Goal: Transaction & Acquisition: Book appointment/travel/reservation

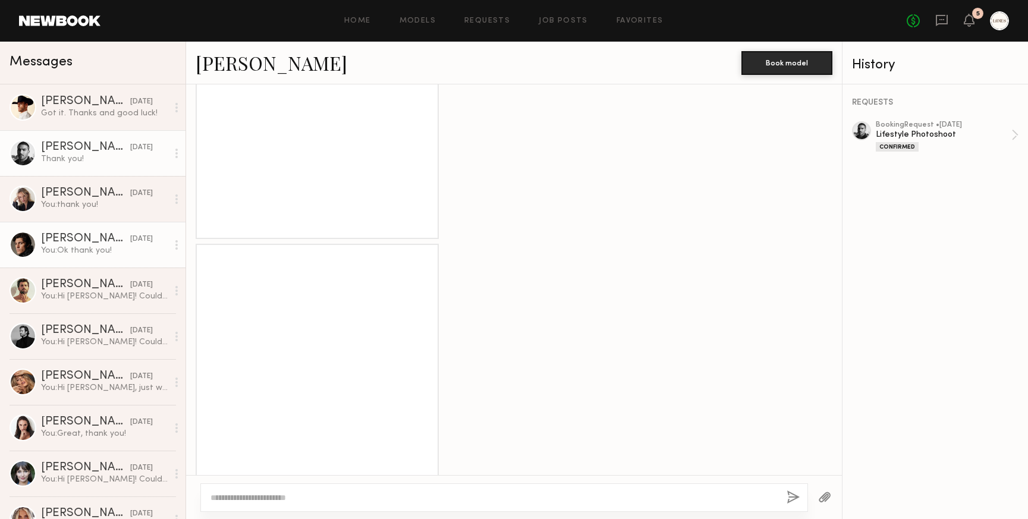
scroll to position [2868, 0]
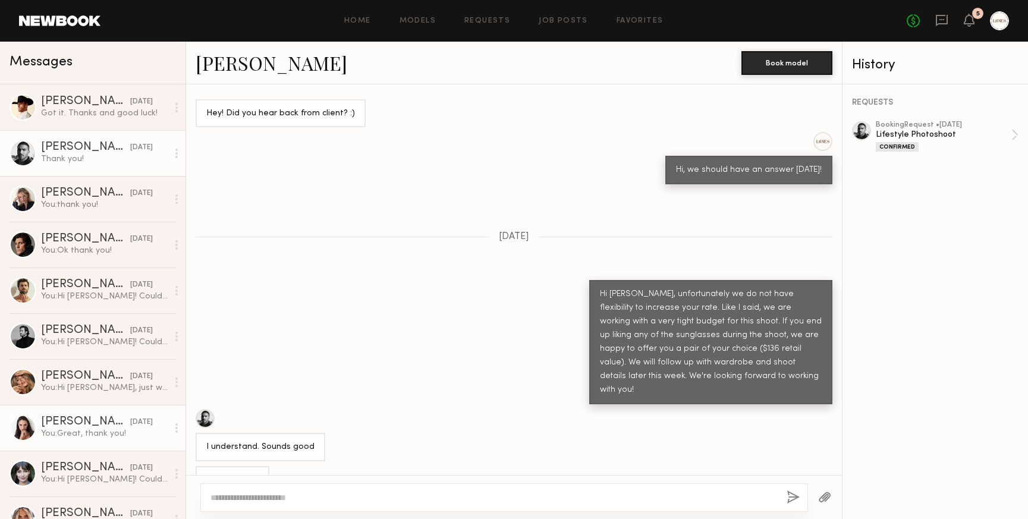
click at [49, 418] on div "Anastasiia S." at bounding box center [85, 422] width 89 height 12
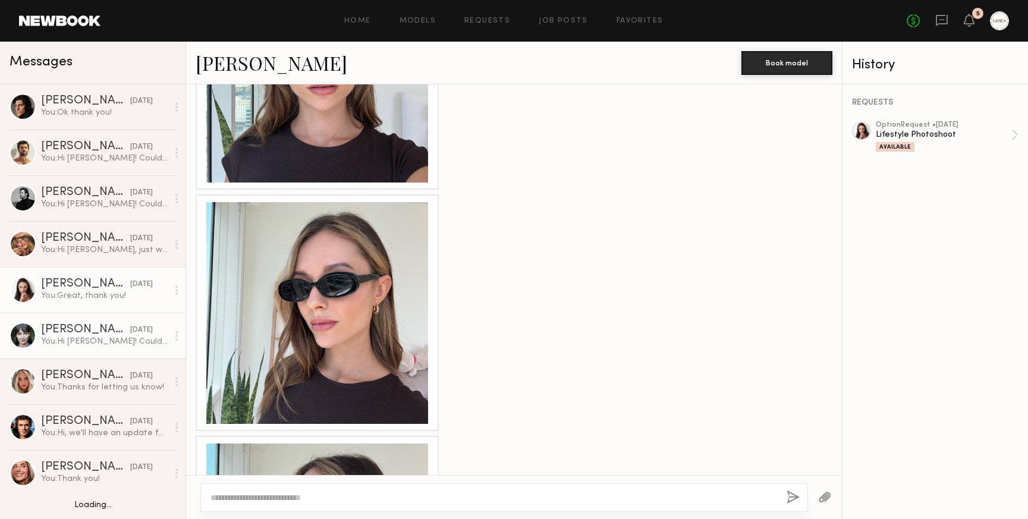
scroll to position [152, 0]
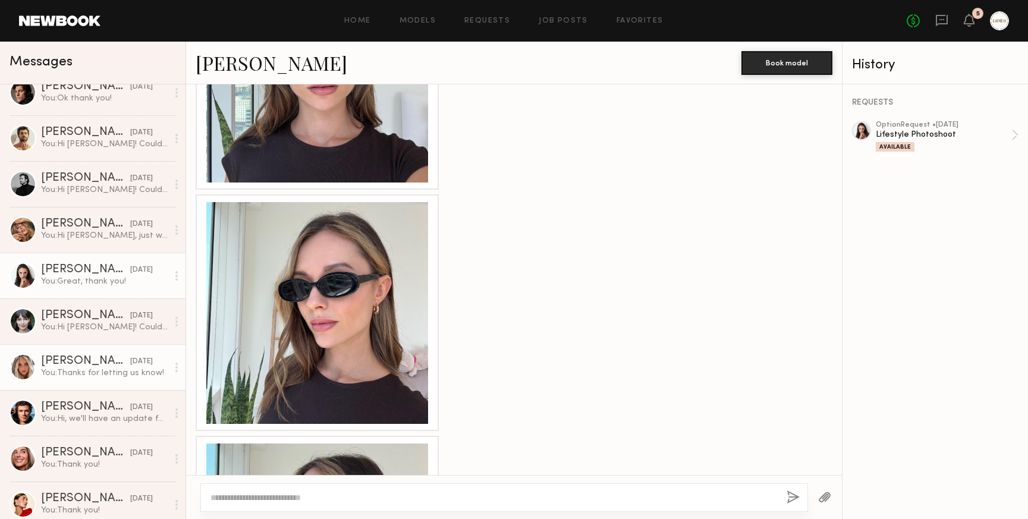
click at [96, 373] on div "You: Thanks for letting us know!" at bounding box center [104, 372] width 127 height 11
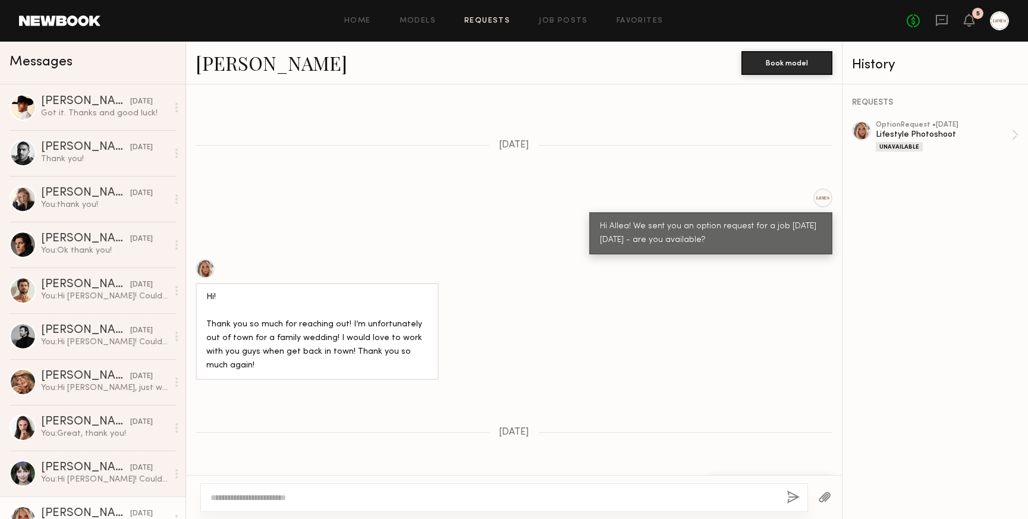
click at [492, 21] on link "Requests" at bounding box center [487, 21] width 46 height 8
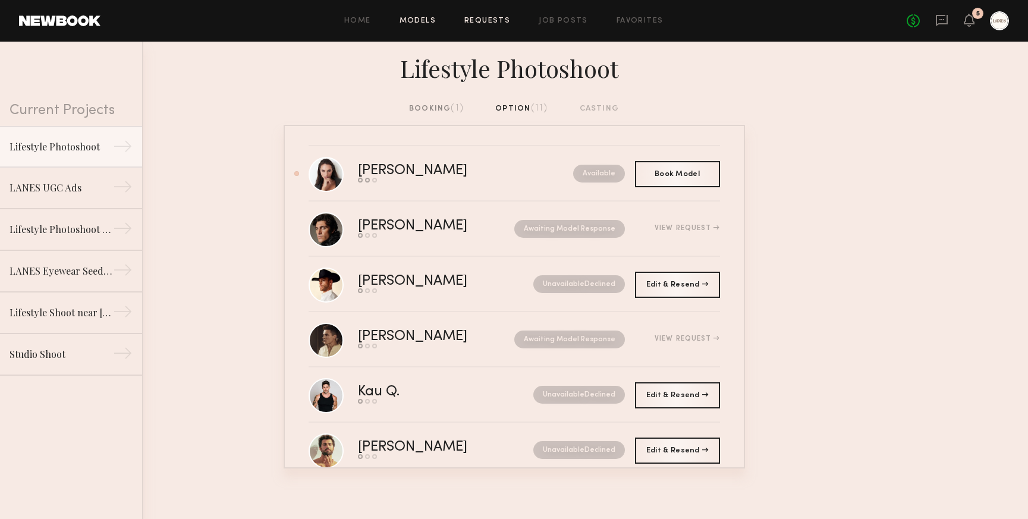
click at [415, 24] on link "Models" at bounding box center [417, 21] width 36 height 8
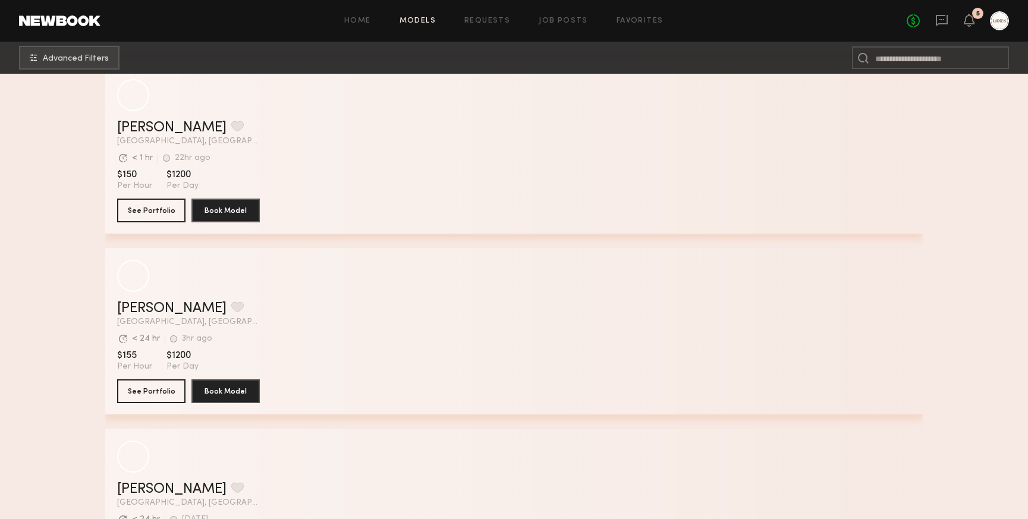
scroll to position [924, 0]
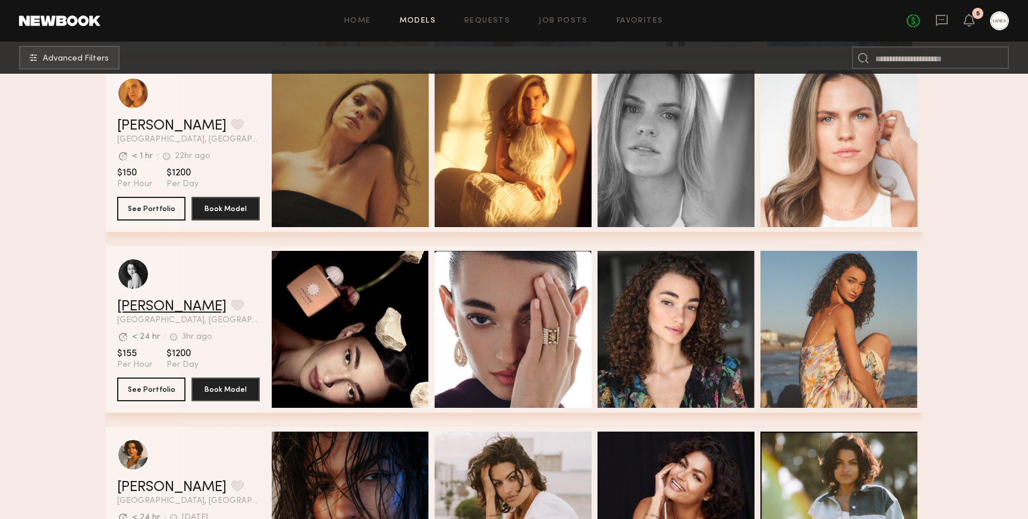
click at [143, 307] on link "Paige F." at bounding box center [171, 307] width 109 height 14
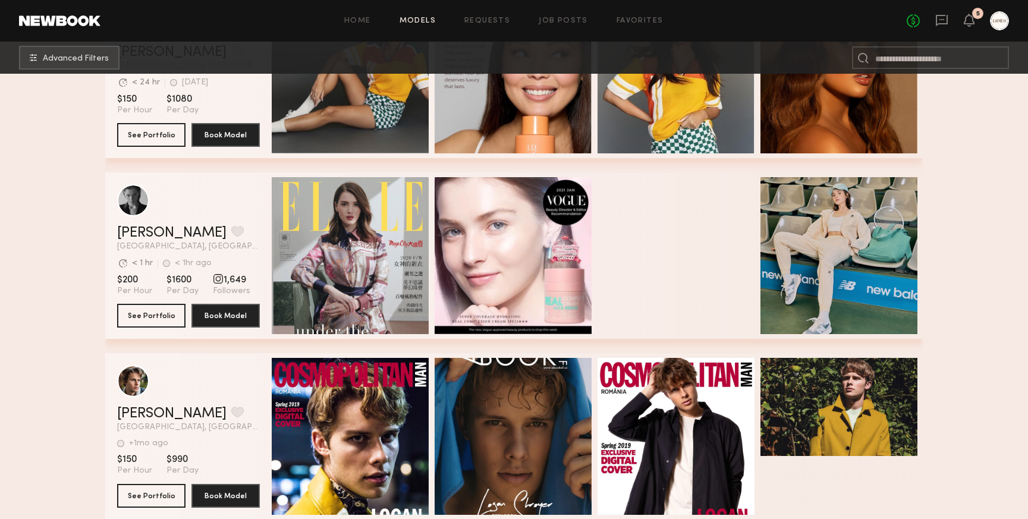
scroll to position [2265, 0]
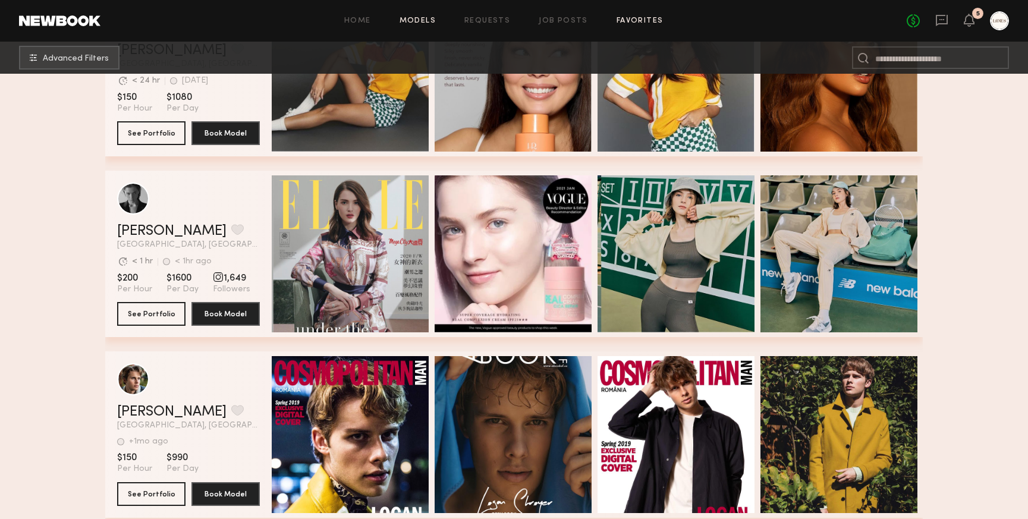
click at [626, 21] on link "Favorites" at bounding box center [639, 21] width 47 height 8
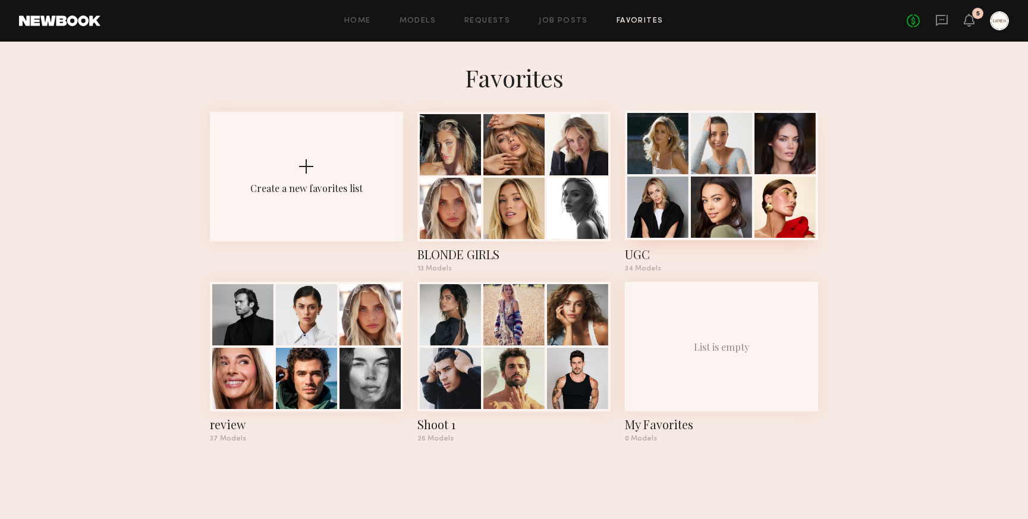
click at [675, 186] on div at bounding box center [657, 207] width 61 height 61
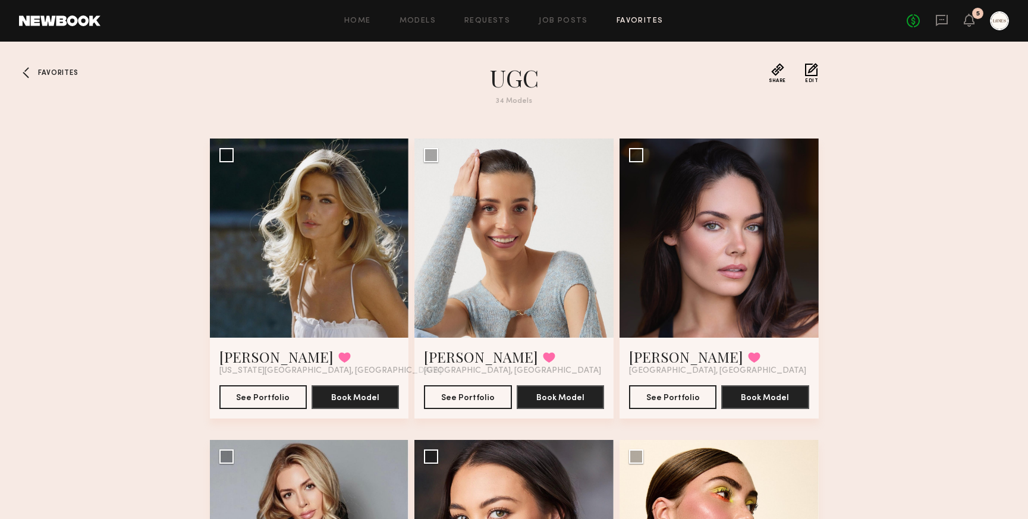
click at [55, 71] on span "Favorites" at bounding box center [58, 73] width 40 height 7
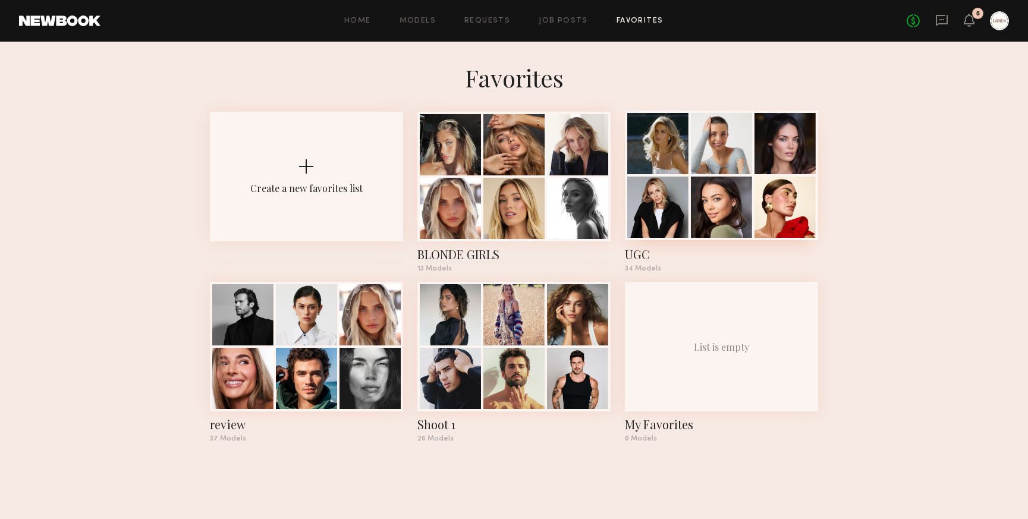
click at [766, 197] on div at bounding box center [784, 207] width 61 height 61
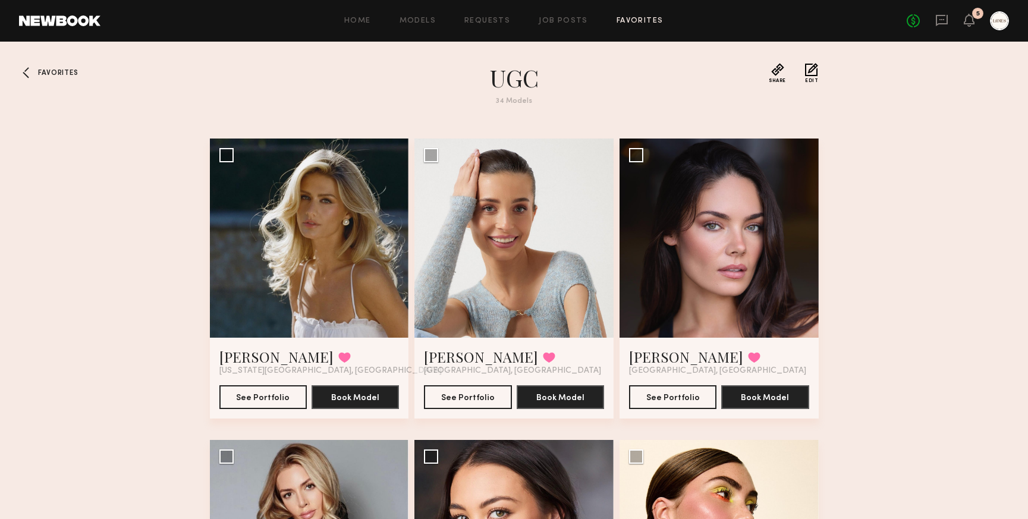
click at [62, 71] on span "Favorites" at bounding box center [58, 73] width 40 height 7
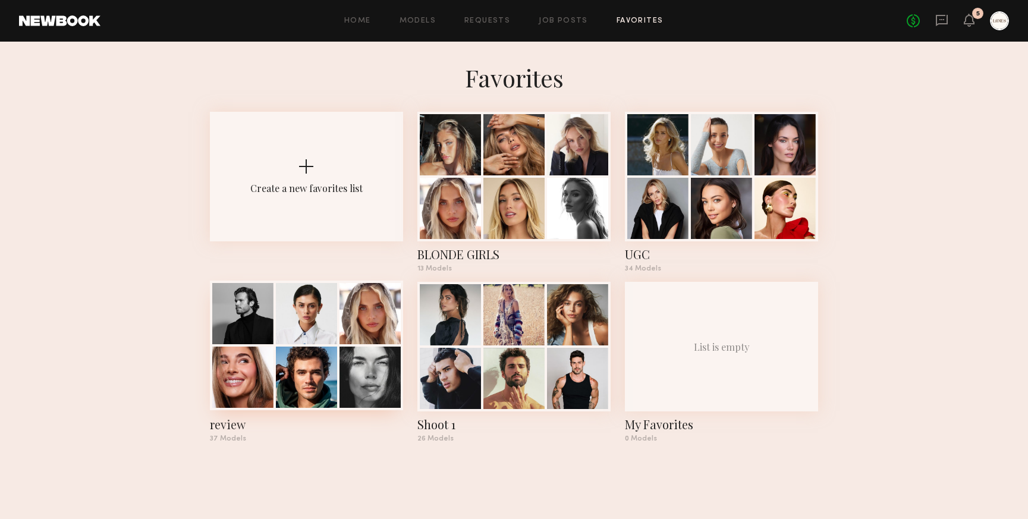
click at [306, 345] on div at bounding box center [306, 346] width 193 height 130
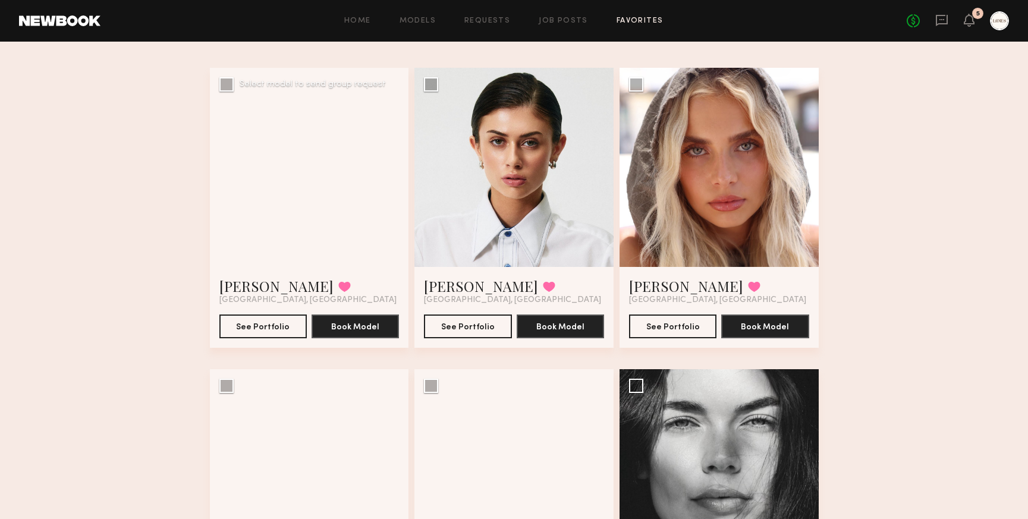
scroll to position [74, 0]
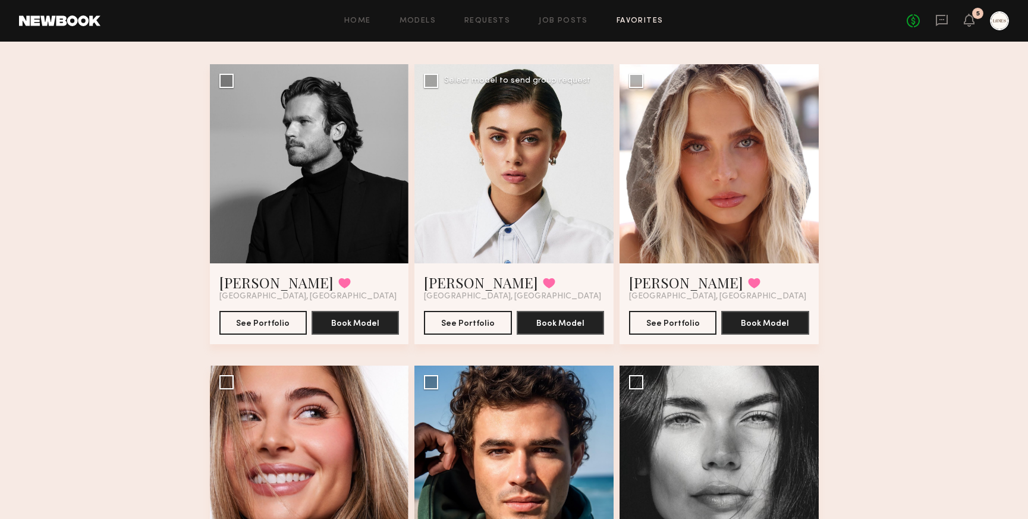
click at [549, 169] on div at bounding box center [513, 163] width 199 height 199
click at [468, 320] on button "See Portfolio" at bounding box center [467, 322] width 87 height 24
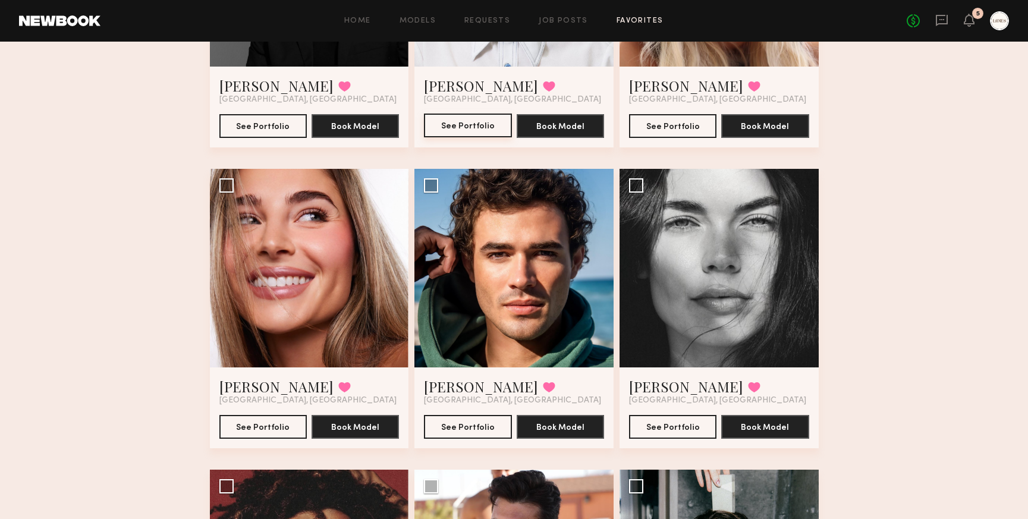
scroll to position [282, 0]
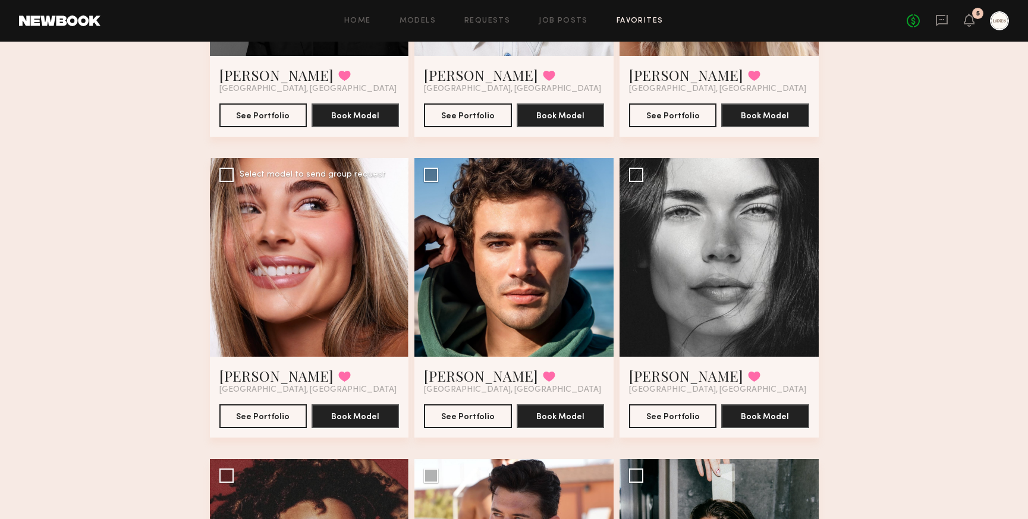
click at [368, 267] on div at bounding box center [309, 257] width 199 height 199
click at [252, 414] on button "See Portfolio" at bounding box center [262, 416] width 87 height 24
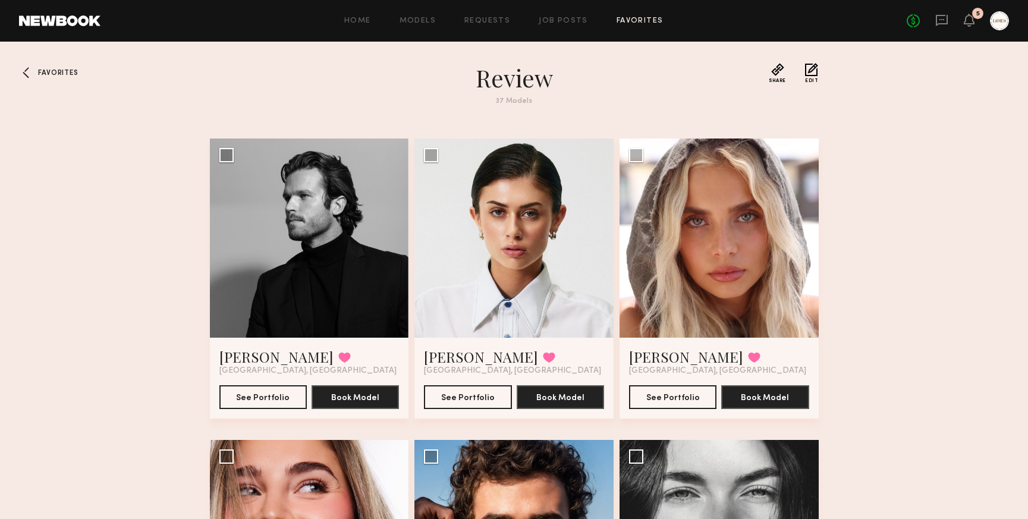
click at [43, 74] on span "Favorites" at bounding box center [58, 73] width 40 height 7
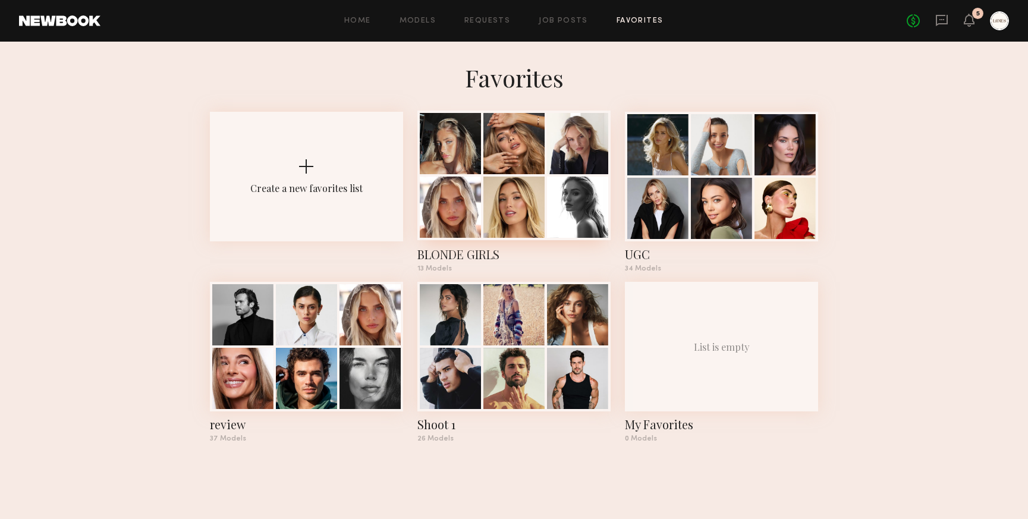
click at [473, 175] on div at bounding box center [513, 176] width 193 height 130
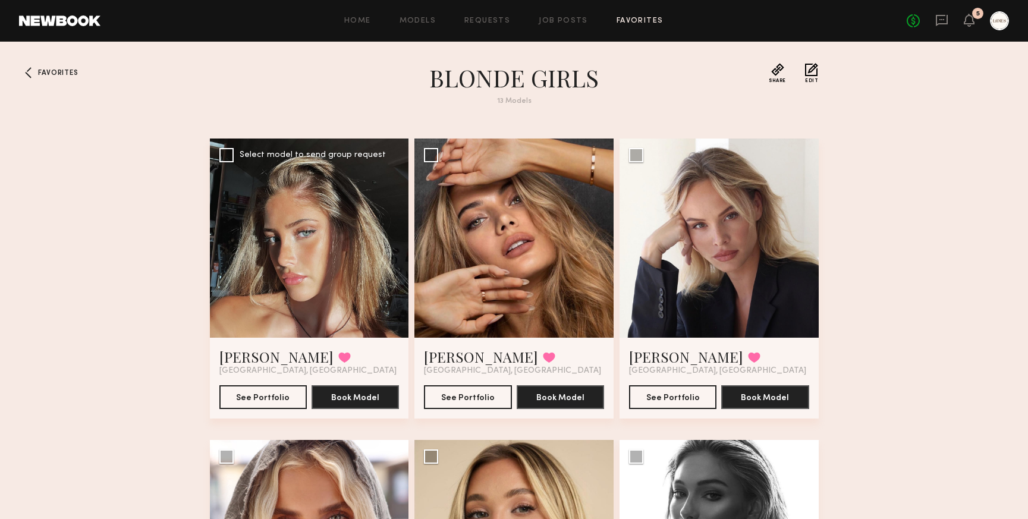
click at [345, 246] on div at bounding box center [309, 237] width 199 height 199
click at [260, 396] on button "See Portfolio" at bounding box center [262, 397] width 87 height 24
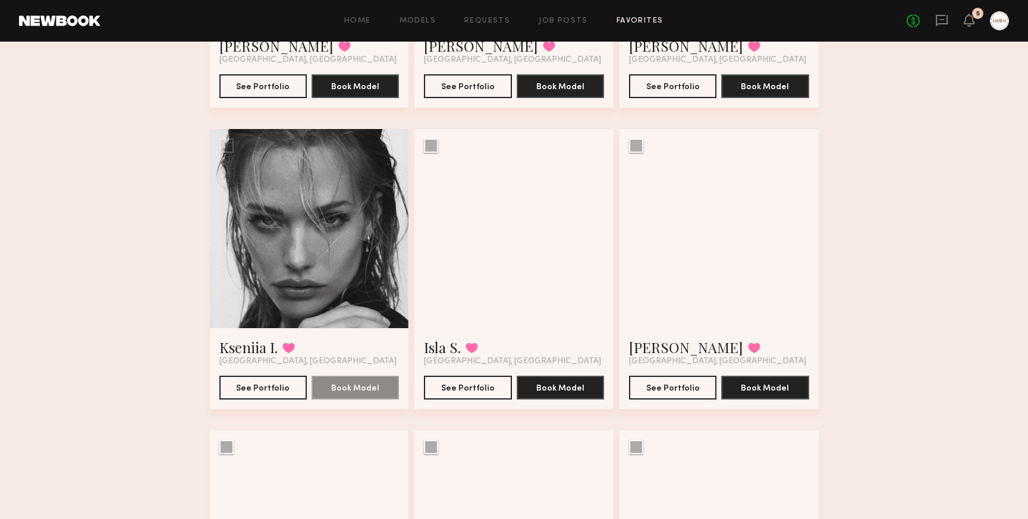
scroll to position [616, 0]
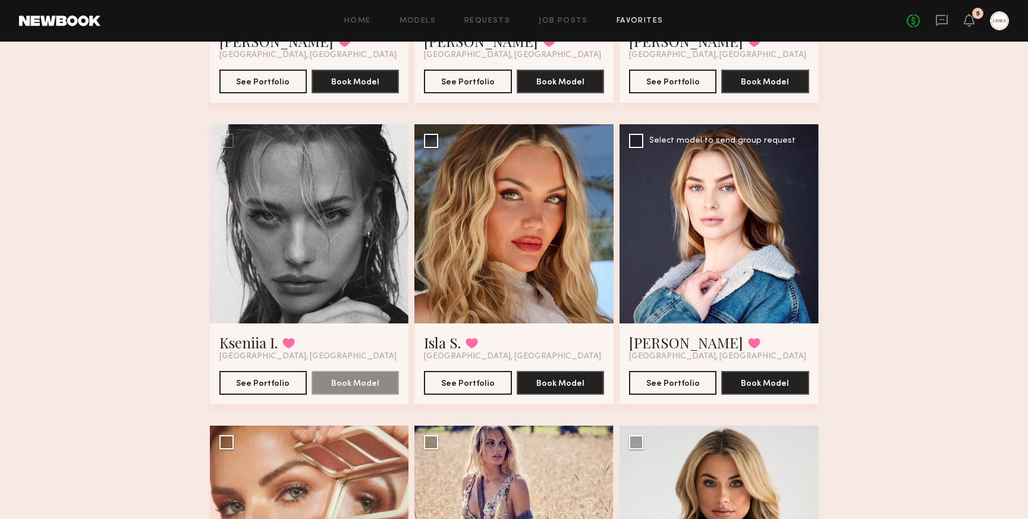
click at [751, 244] on div at bounding box center [718, 223] width 199 height 199
click at [677, 380] on button "See Portfolio" at bounding box center [672, 382] width 87 height 24
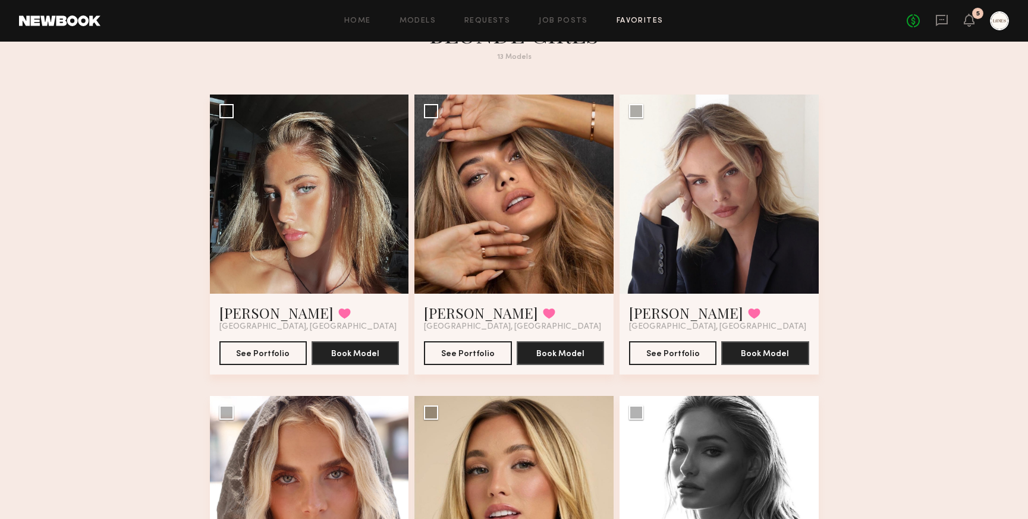
scroll to position [42, 0]
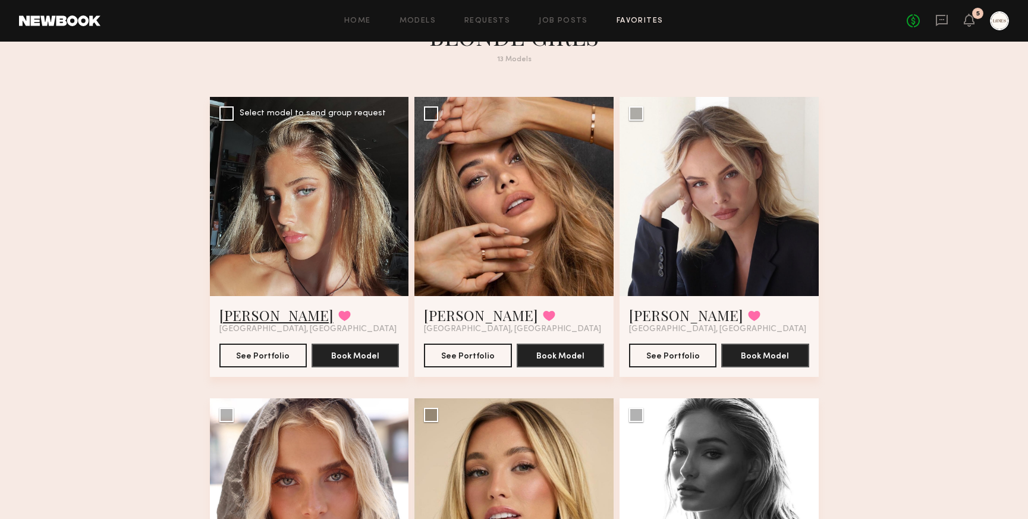
click at [244, 313] on link "[PERSON_NAME]" at bounding box center [276, 315] width 114 height 19
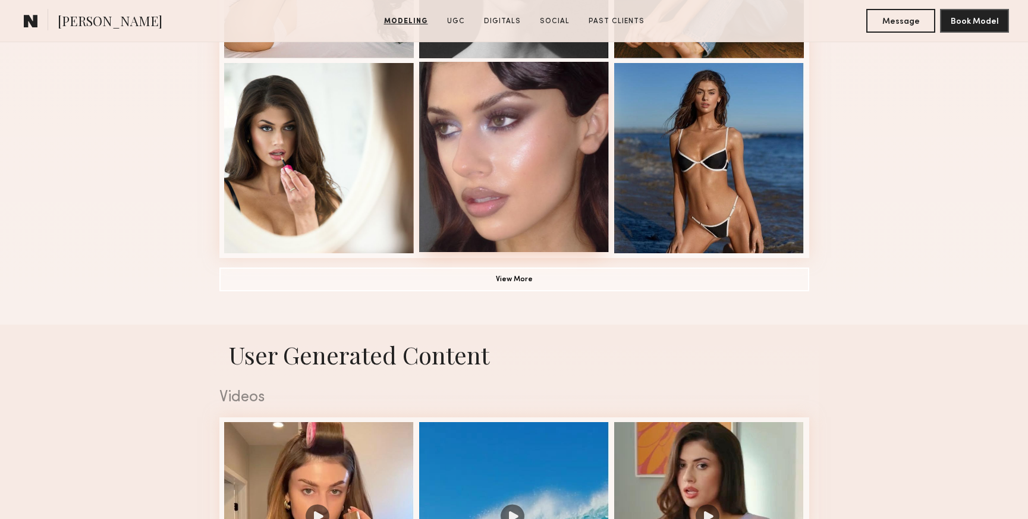
scroll to position [882, 0]
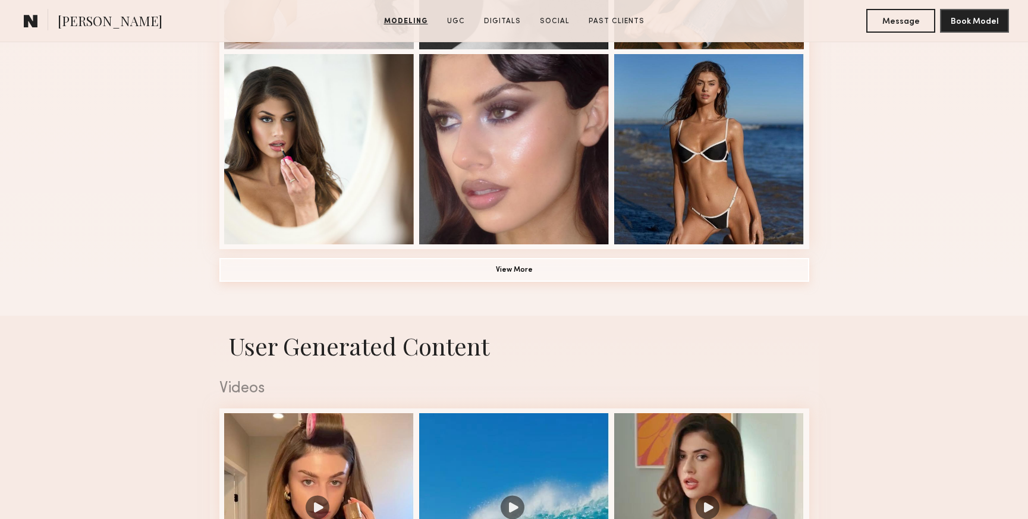
click at [517, 273] on button "View More" at bounding box center [514, 270] width 590 height 24
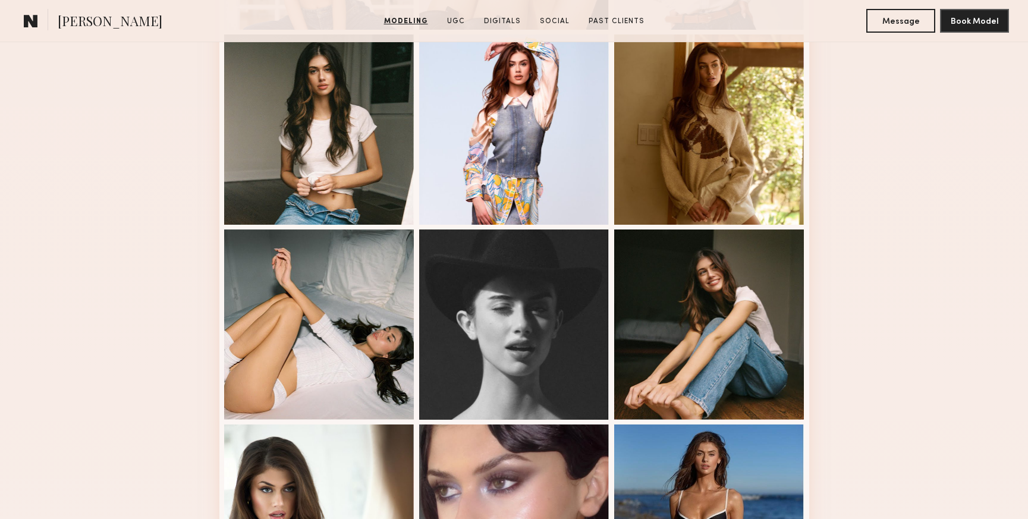
scroll to position [508, 0]
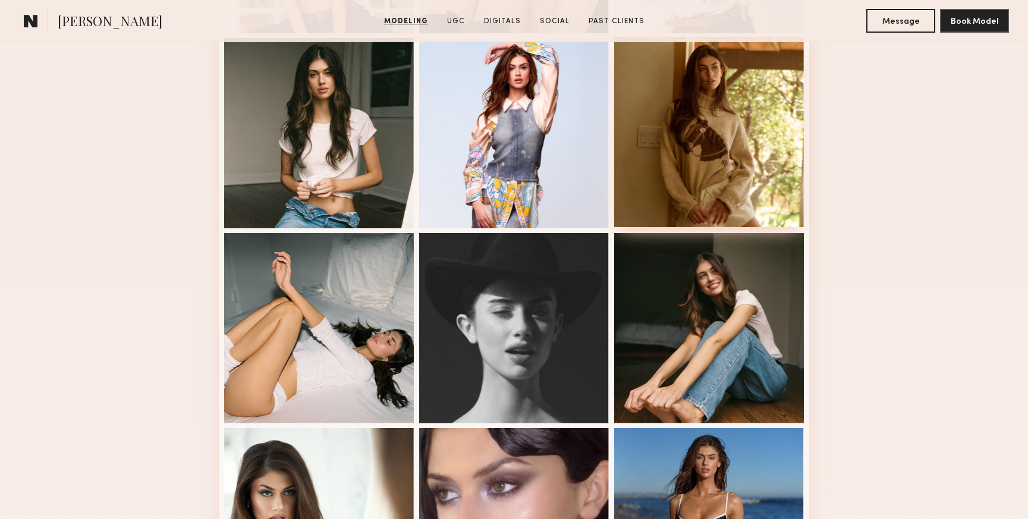
click at [716, 149] on div at bounding box center [709, 132] width 190 height 190
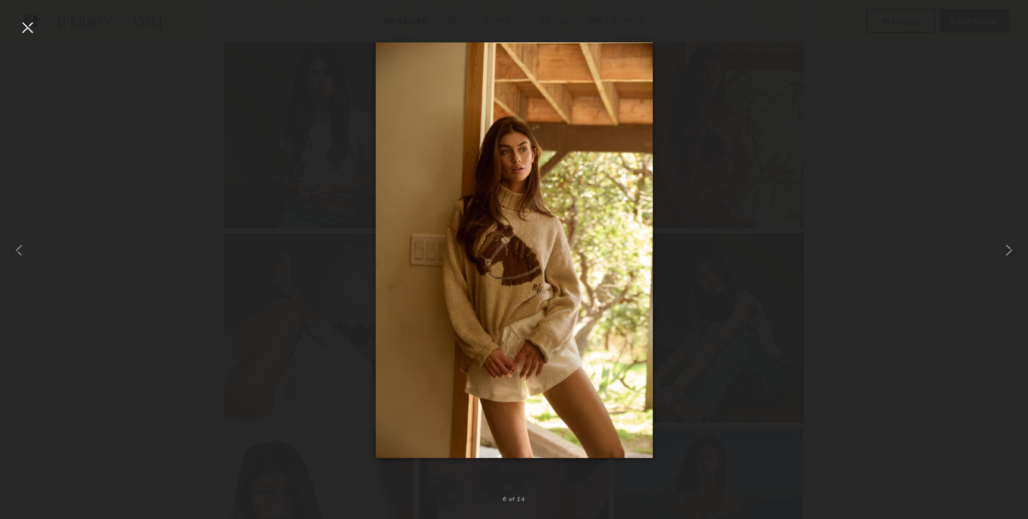
click at [26, 27] on div at bounding box center [27, 27] width 19 height 19
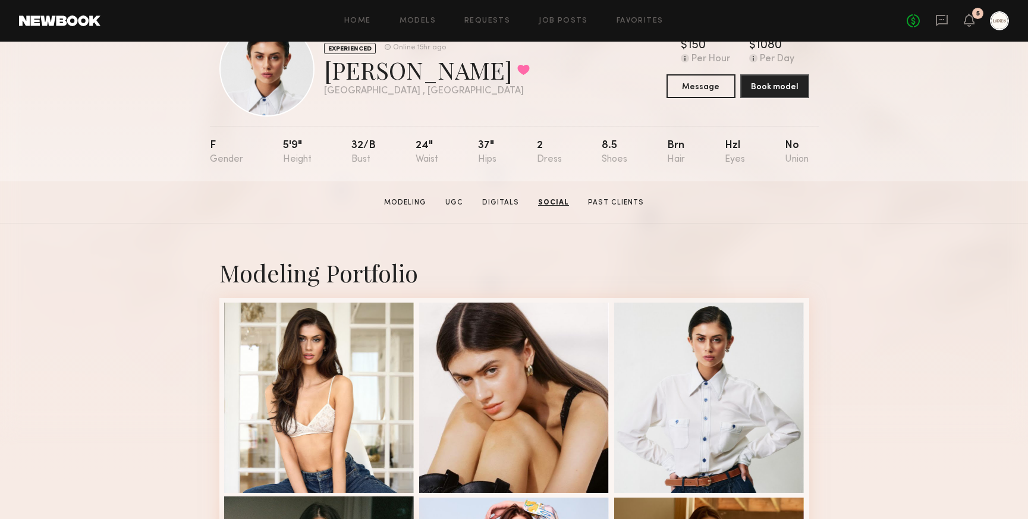
scroll to position [0, 0]
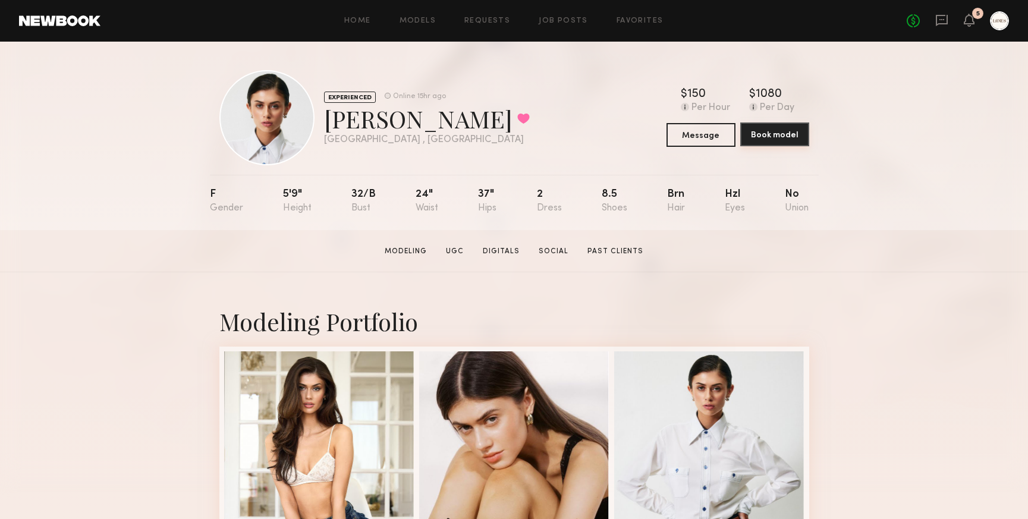
click at [791, 129] on button "Book model" at bounding box center [774, 134] width 69 height 24
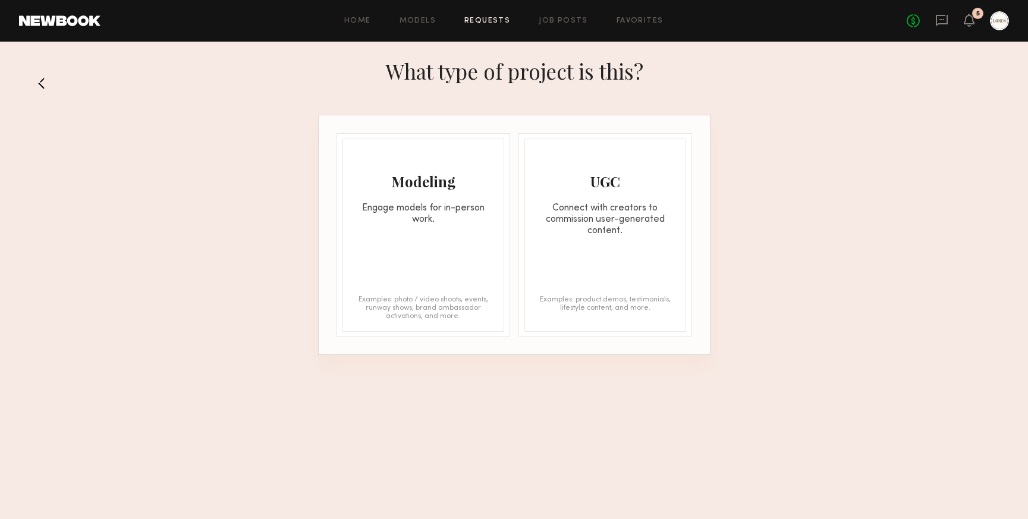
click at [424, 207] on div "Engage models for in-person work." at bounding box center [423, 214] width 160 height 23
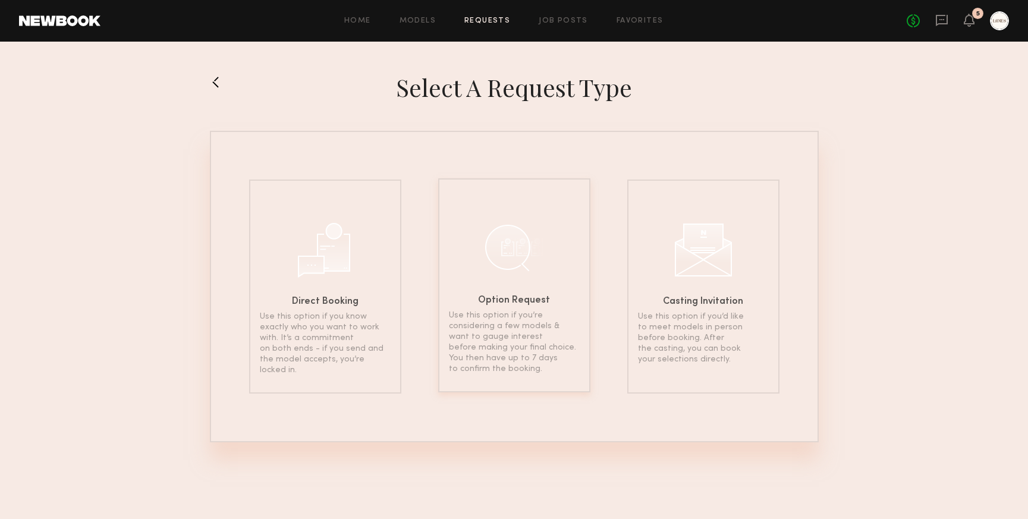
click at [562, 314] on p "Use this option if you’re considering a few models & want to gauge interest bef…" at bounding box center [514, 342] width 131 height 64
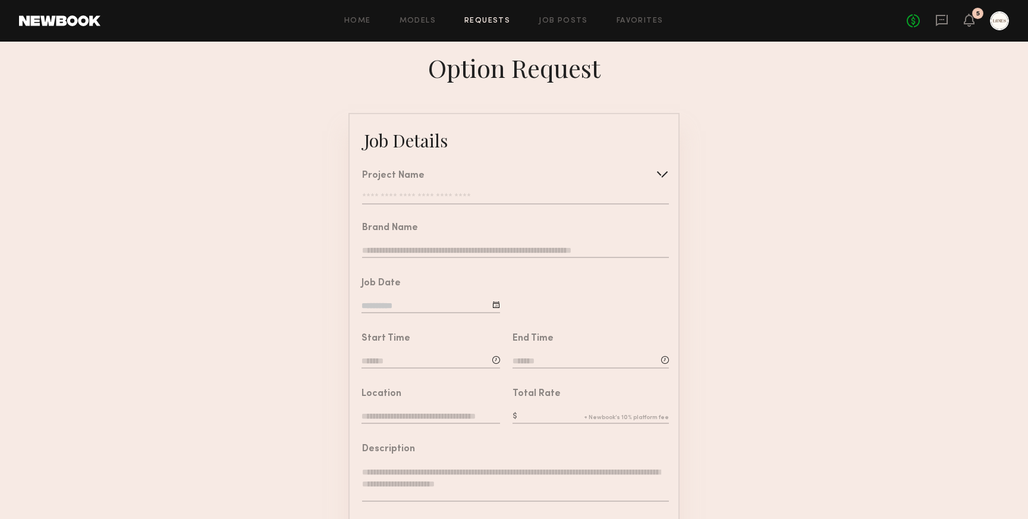
click at [461, 193] on input "text" at bounding box center [515, 199] width 307 height 12
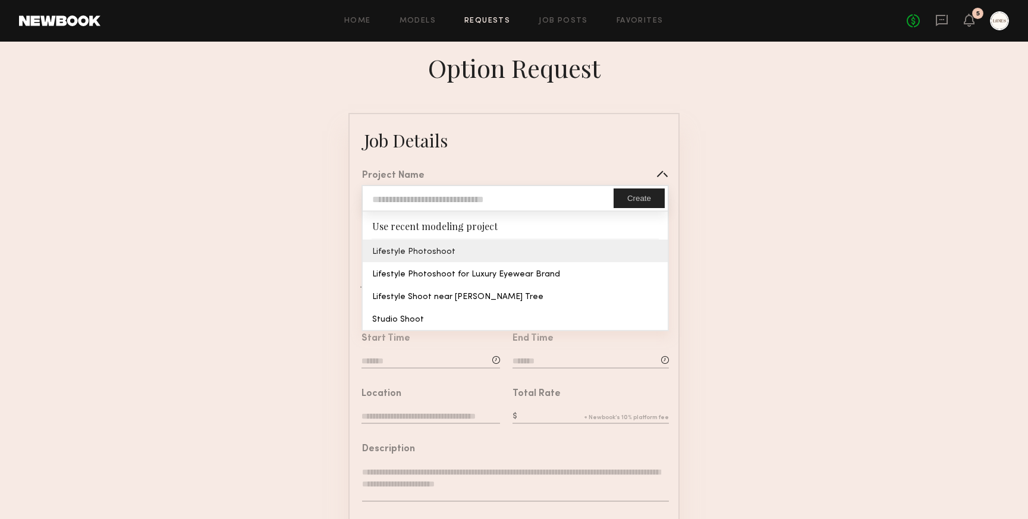
type input "**********"
type input "*****"
type input "**********"
type textarea "**********"
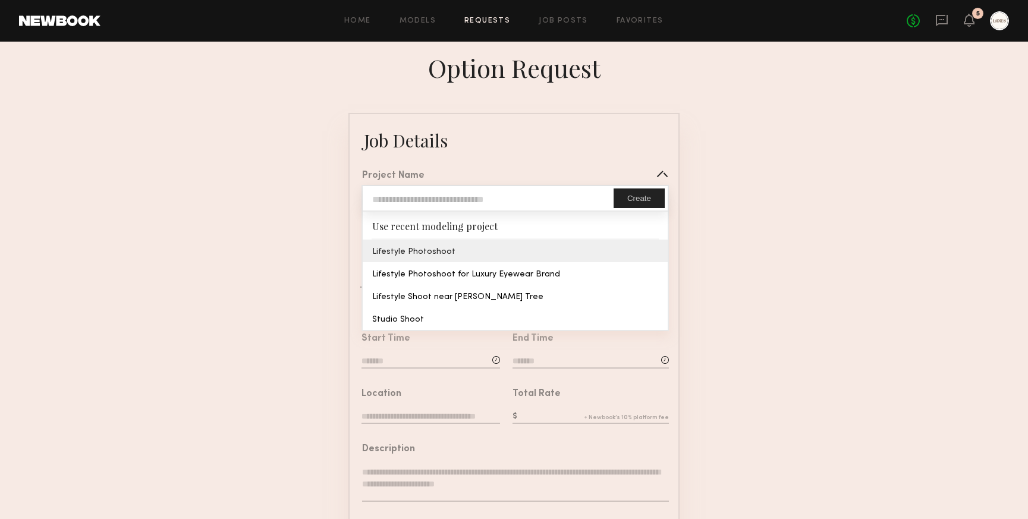
type textarea "**********"
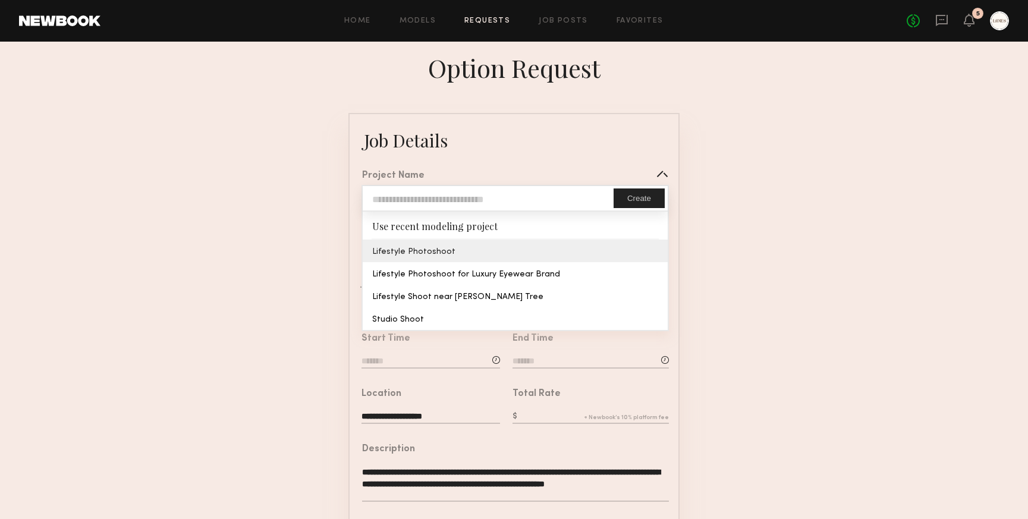
click at [421, 251] on common-border "**********" at bounding box center [513, 444] width 331 height 663
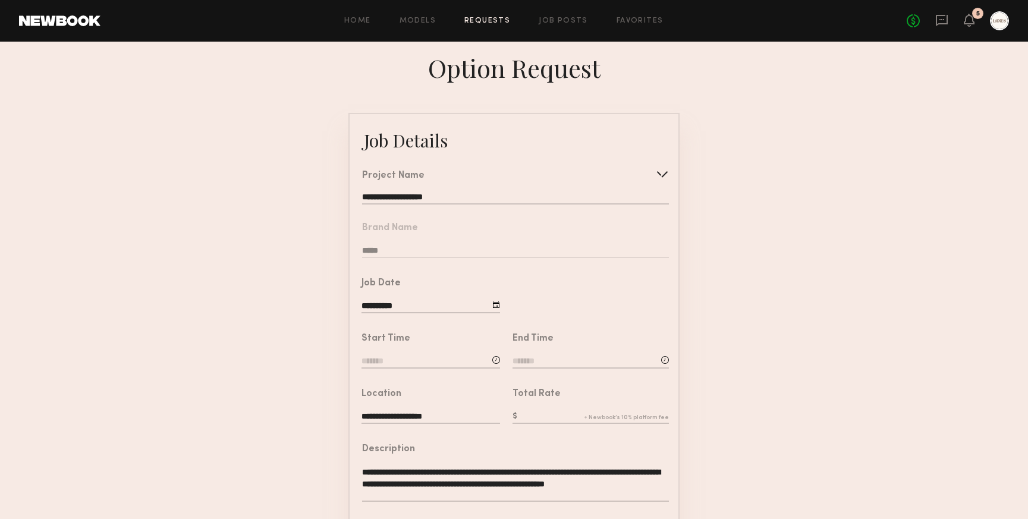
click at [382, 360] on input at bounding box center [430, 361] width 138 height 13
click at [396, 408] on input "text" at bounding box center [395, 411] width 44 height 21
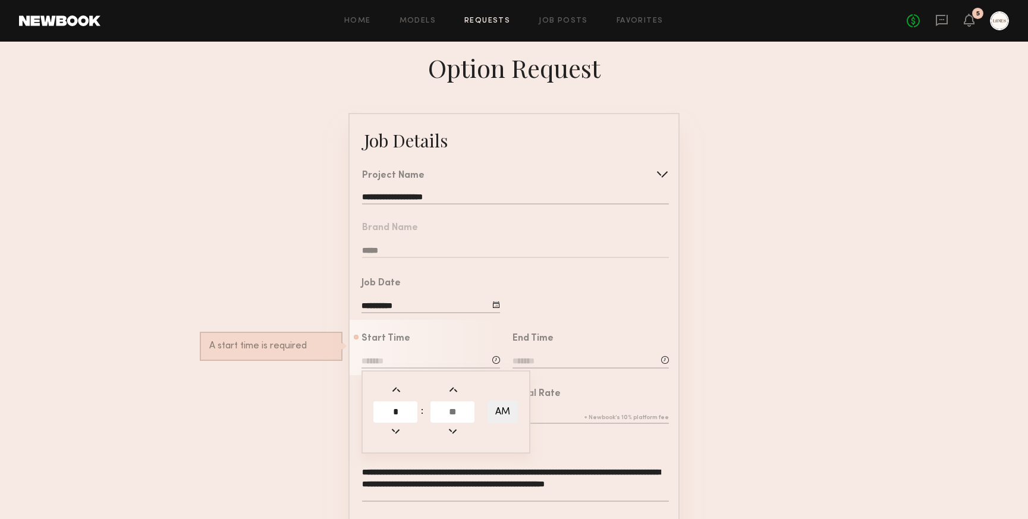
type input "*"
click at [447, 408] on input "text" at bounding box center [452, 411] width 44 height 21
type input "**"
type input "*******"
type input "**"
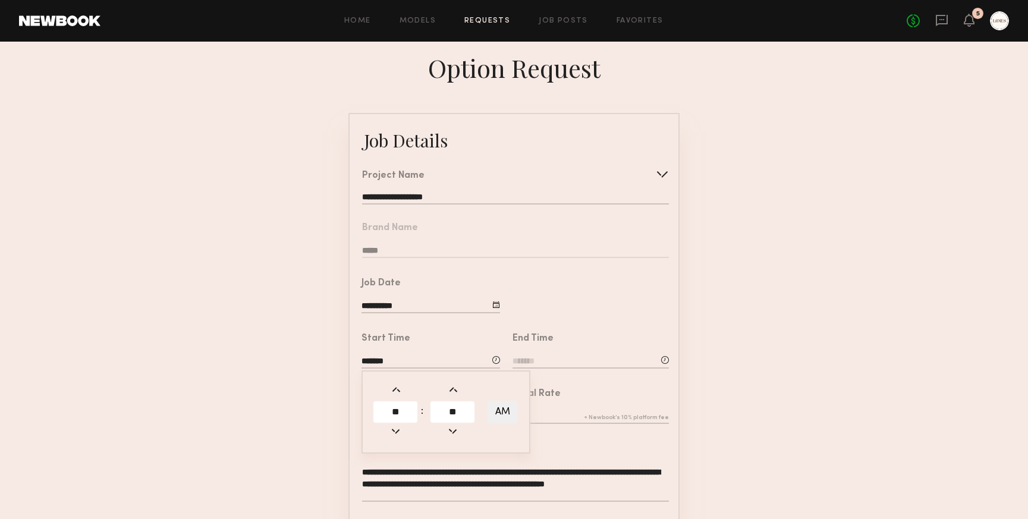
click at [507, 406] on button "AM" at bounding box center [502, 412] width 30 height 23
type input "*******"
click at [558, 364] on input at bounding box center [590, 361] width 156 height 13
click at [546, 406] on input "text" at bounding box center [546, 411] width 44 height 21
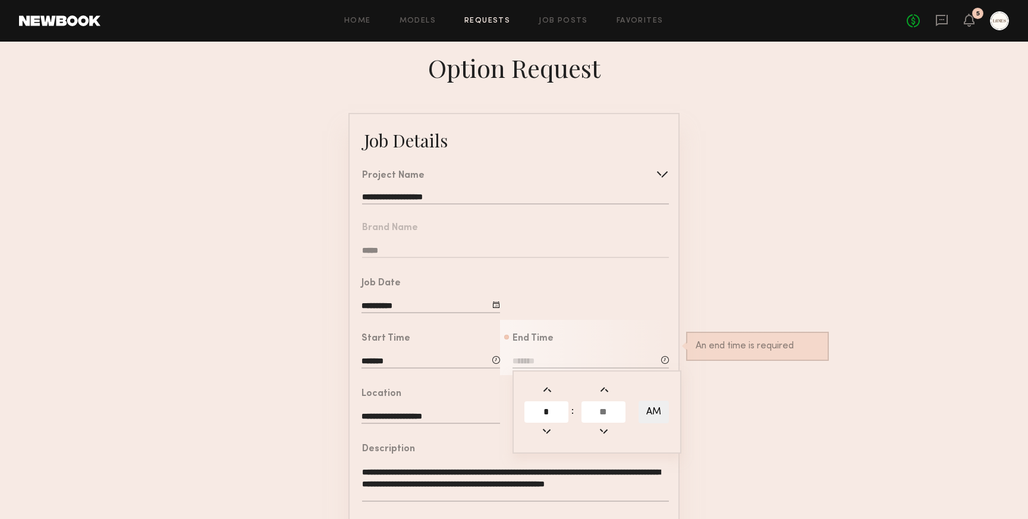
type input "*"
click at [606, 411] on input "text" at bounding box center [603, 411] width 44 height 21
type input "**"
type input "*******"
type input "**"
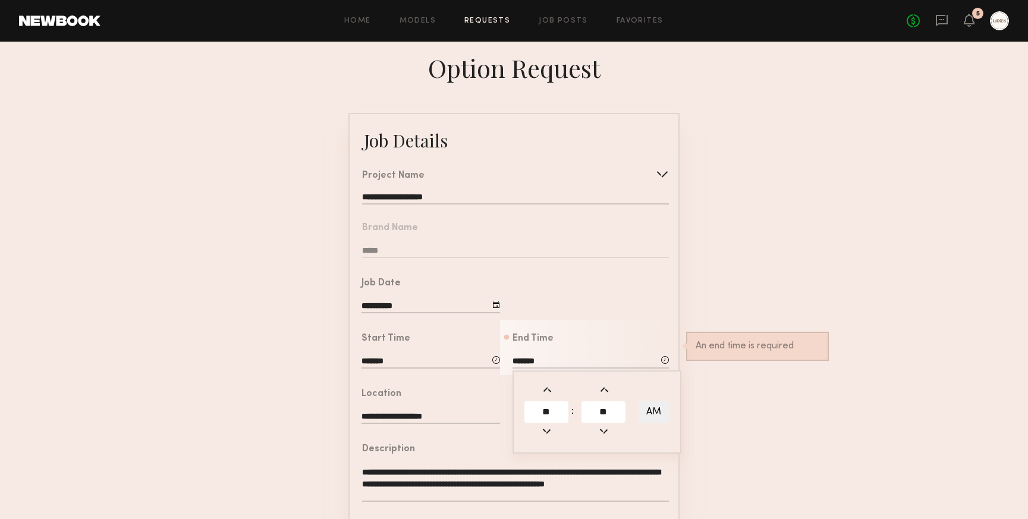
click at [660, 407] on button "AM" at bounding box center [653, 412] width 30 height 23
type input "*******"
click at [736, 319] on form "**********" at bounding box center [514, 444] width 1028 height 663
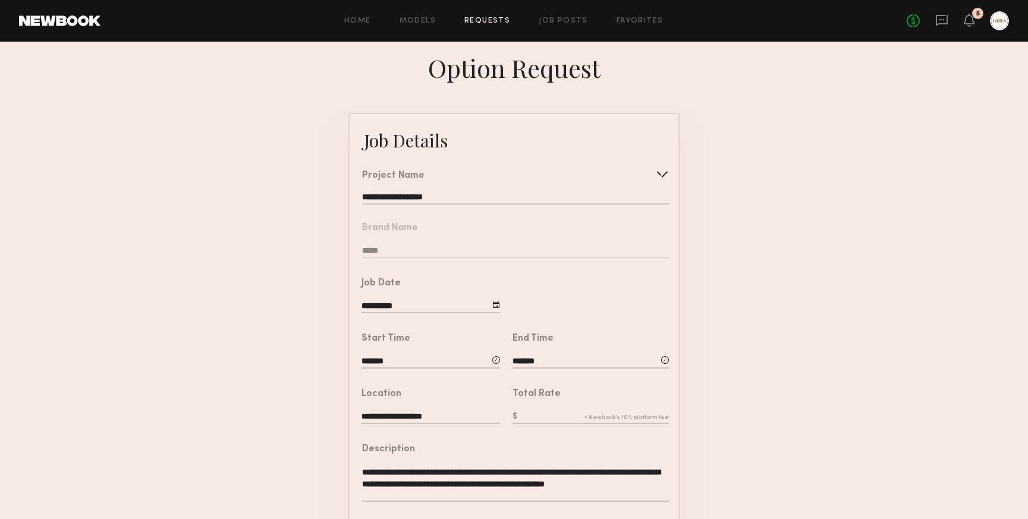
click at [541, 422] on input "text" at bounding box center [590, 417] width 156 height 13
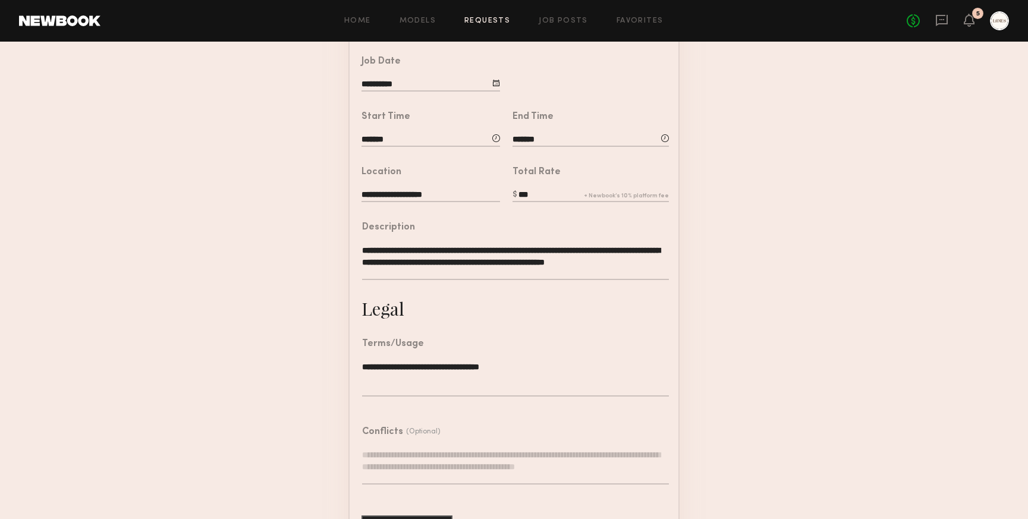
scroll to position [264, 0]
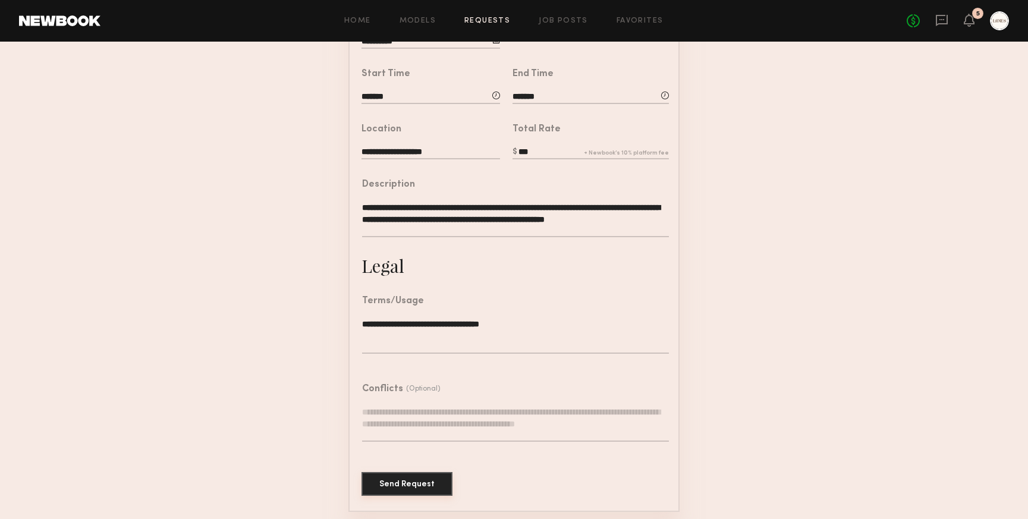
type input "***"
click at [410, 478] on button "Send Request" at bounding box center [406, 484] width 91 height 24
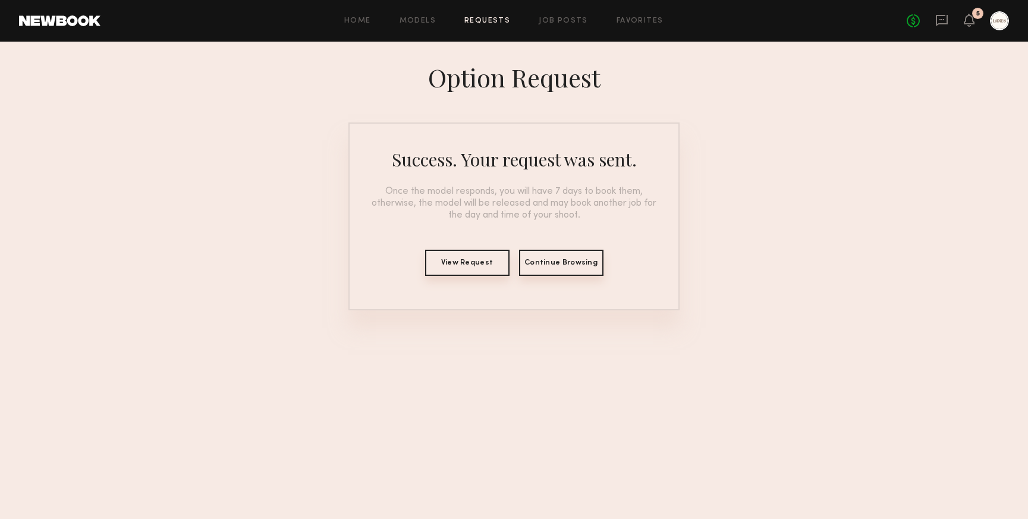
click at [468, 260] on button "View Request" at bounding box center [467, 263] width 84 height 26
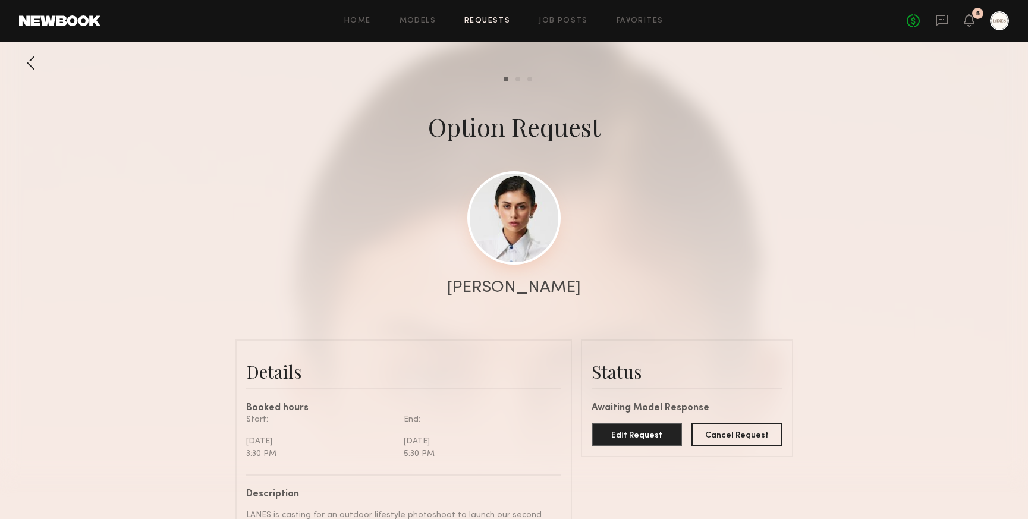
click at [490, 207] on link at bounding box center [513, 217] width 93 height 93
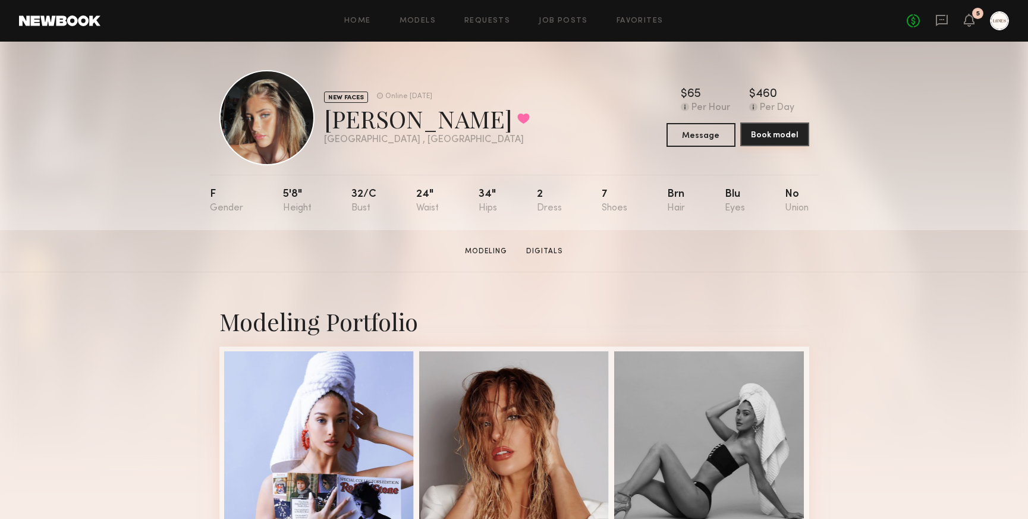
click at [767, 136] on button "Book model" at bounding box center [774, 134] width 69 height 24
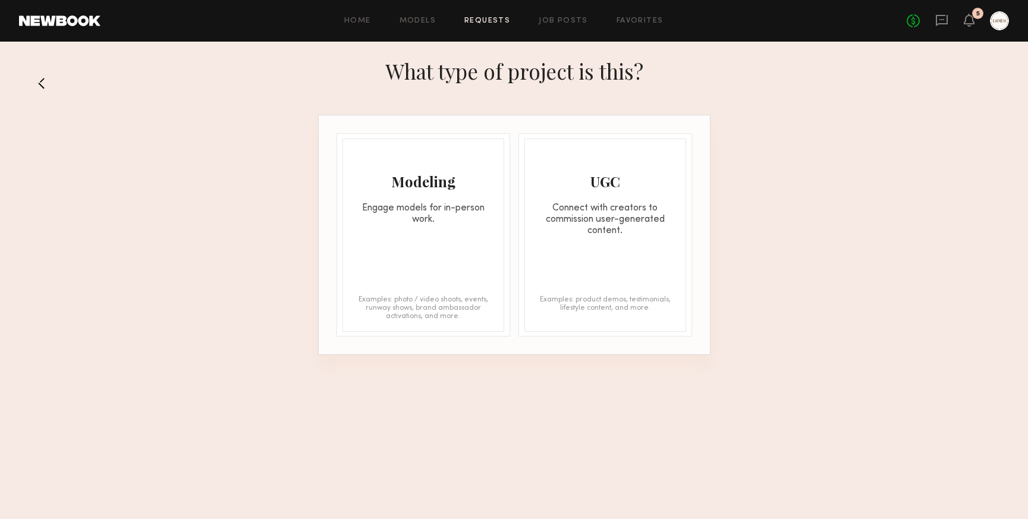
click at [434, 226] on div "Modeling Engage models for in-person work. Examples: photo / video shoots, even…" at bounding box center [423, 234] width 162 height 193
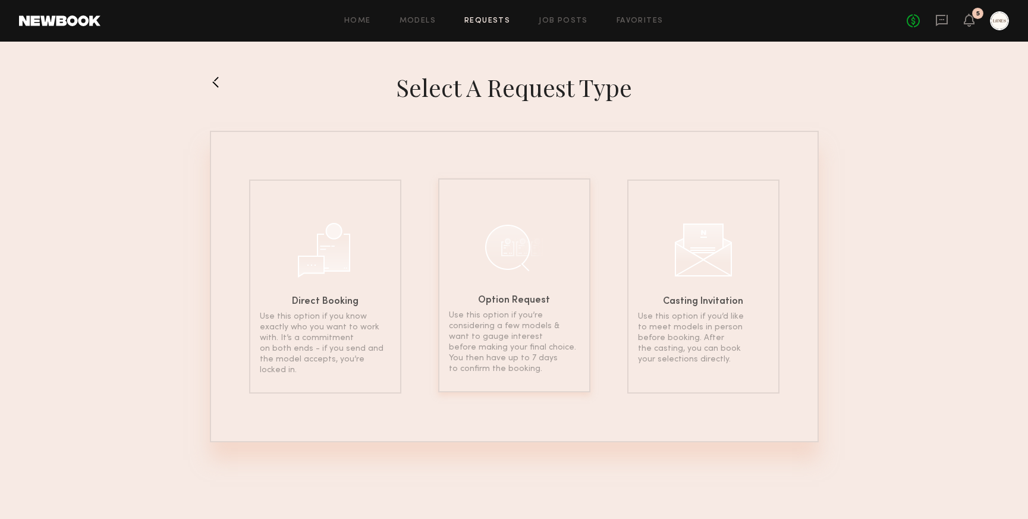
click at [495, 260] on div at bounding box center [513, 247] width 59 height 59
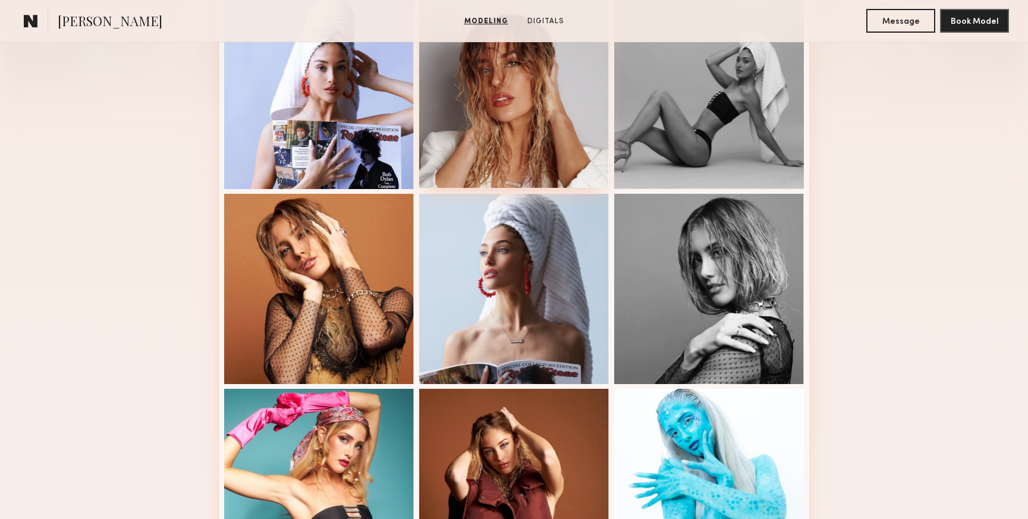
scroll to position [355, 0]
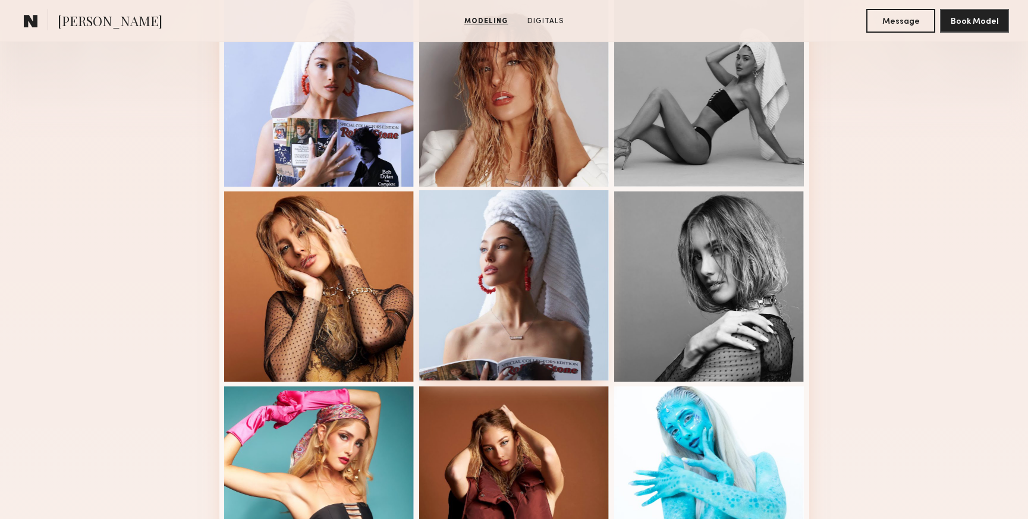
click at [559, 250] on div at bounding box center [514, 285] width 190 height 190
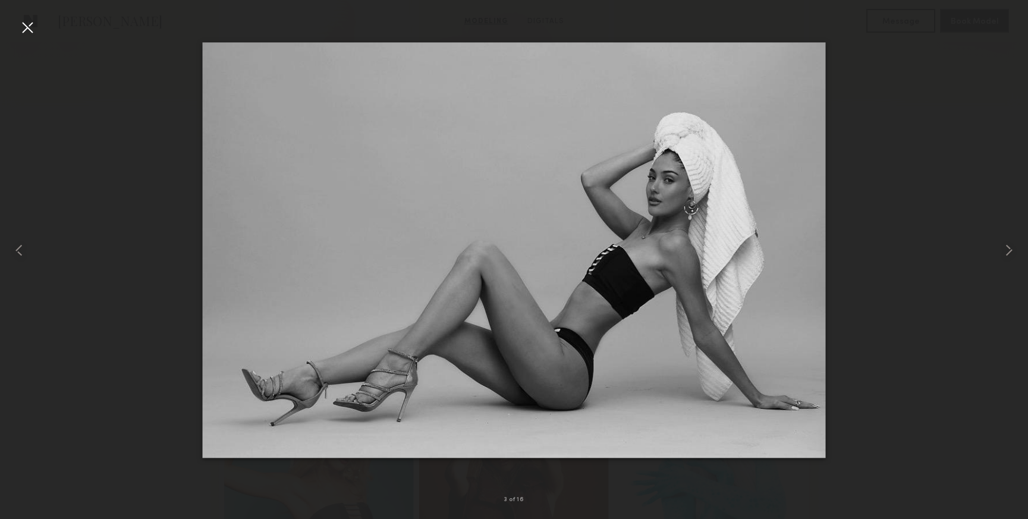
click at [24, 30] on div at bounding box center [27, 27] width 19 height 19
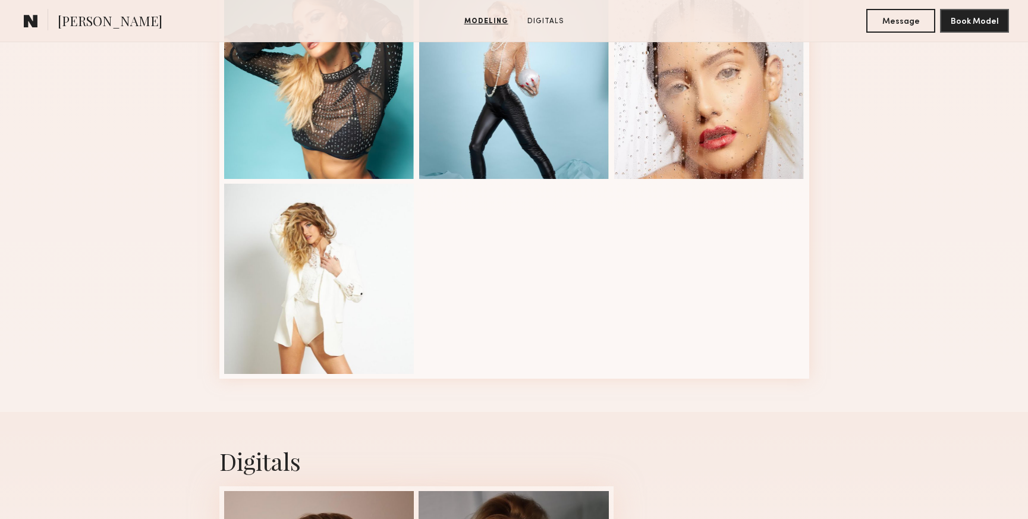
scroll to position [1396, 0]
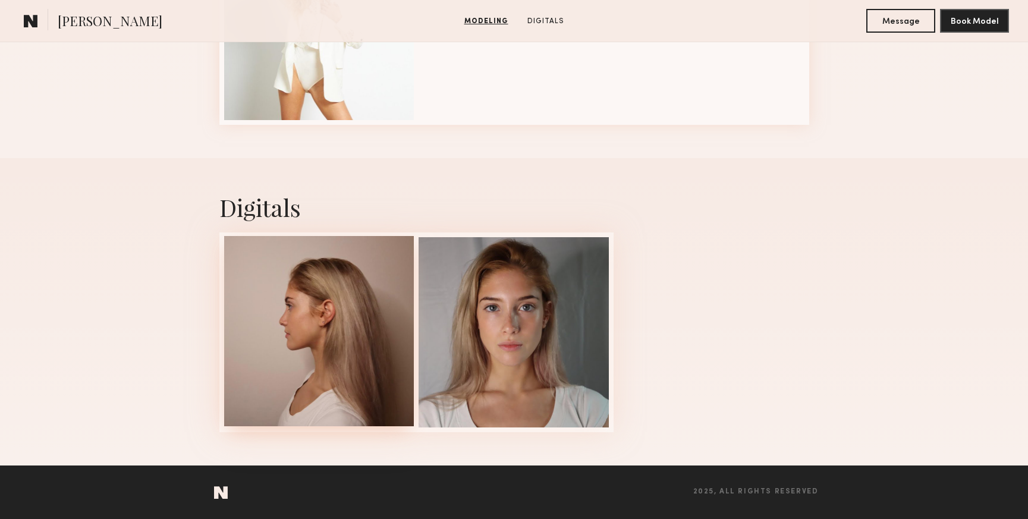
click at [294, 364] on div at bounding box center [319, 331] width 190 height 190
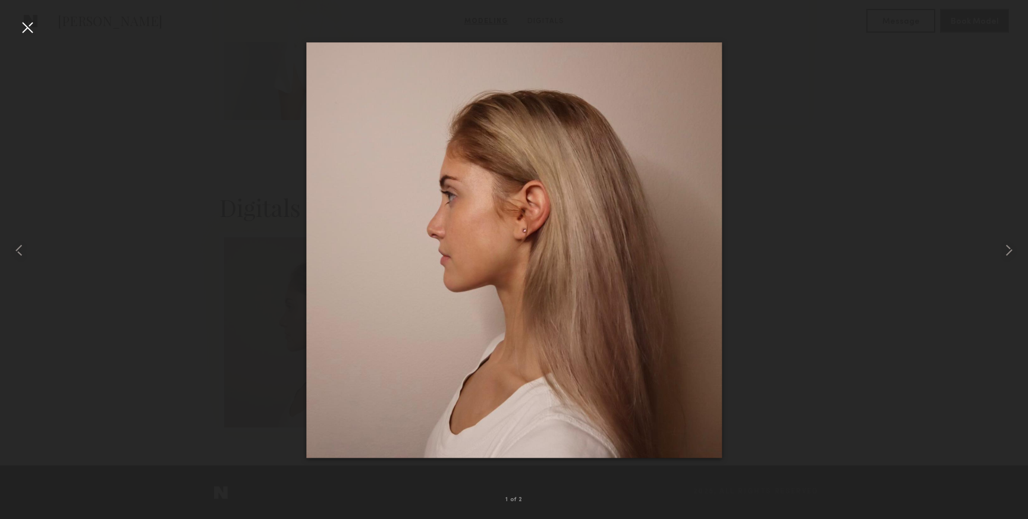
click at [21, 22] on div at bounding box center [27, 27] width 19 height 19
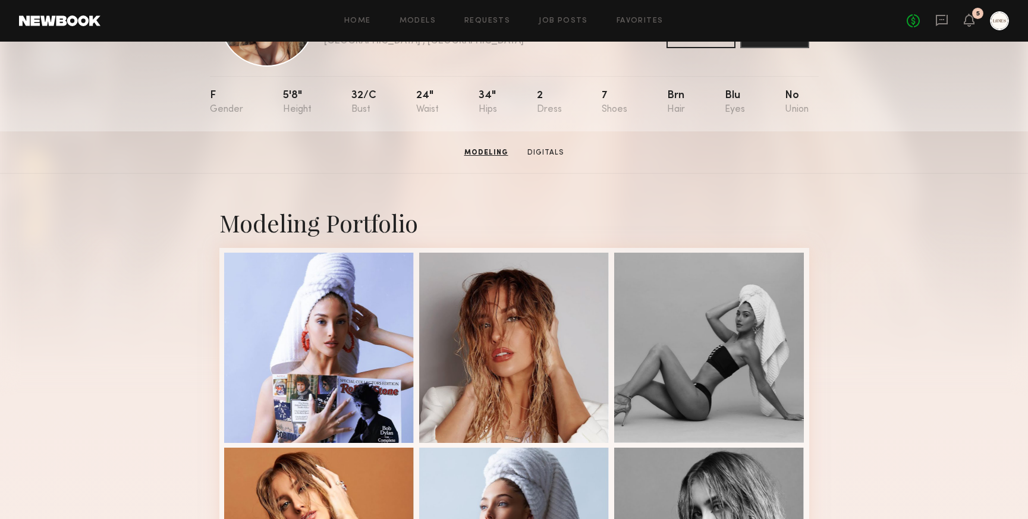
scroll to position [0, 0]
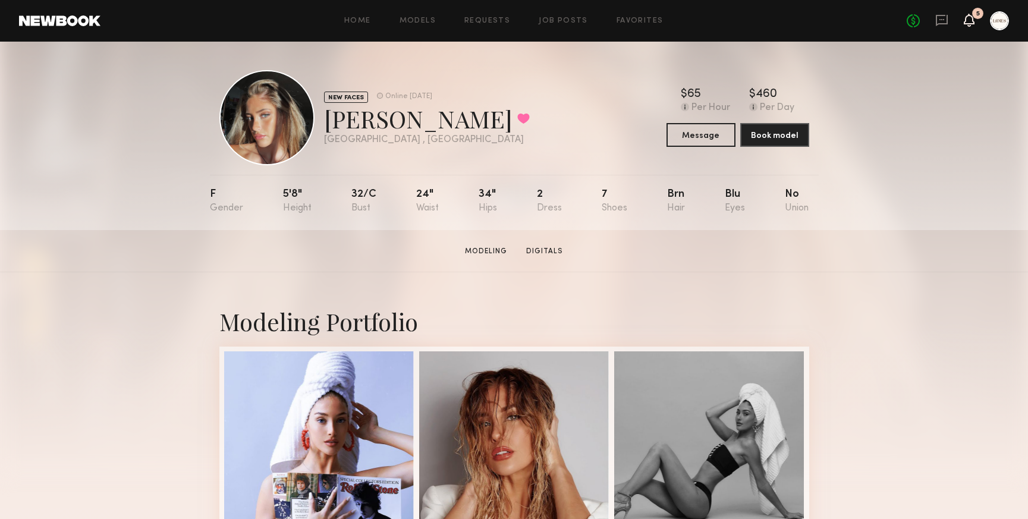
click at [972, 20] on icon at bounding box center [969, 19] width 10 height 8
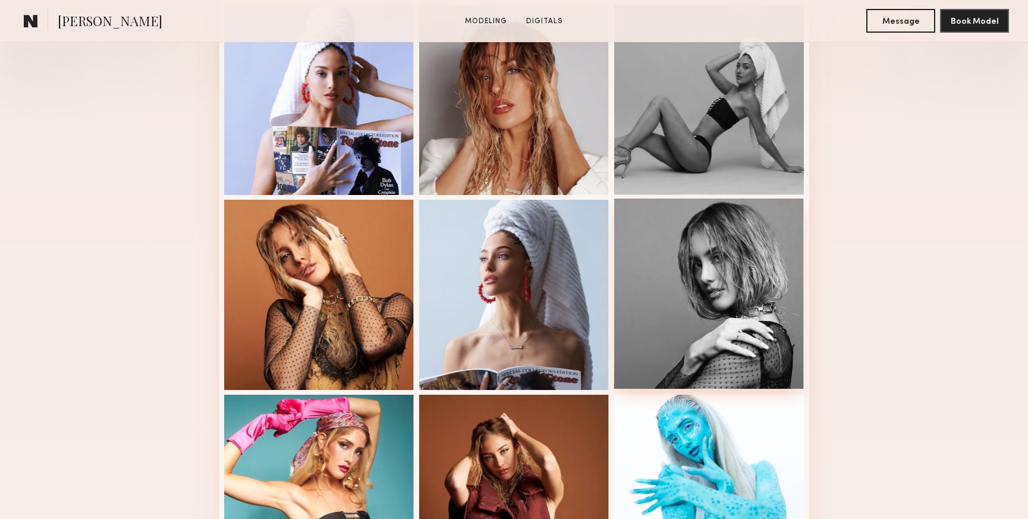
scroll to position [354, 0]
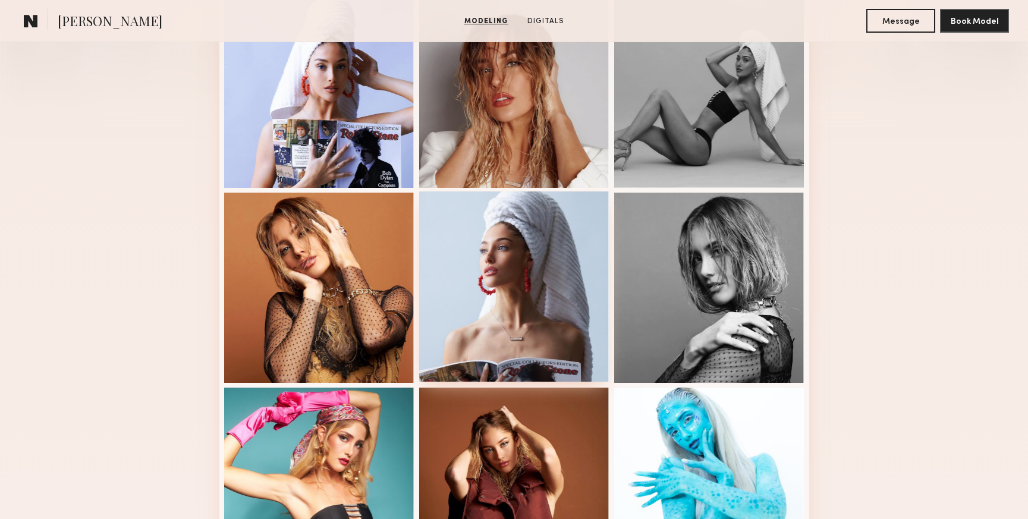
click at [537, 285] on div at bounding box center [514, 286] width 190 height 190
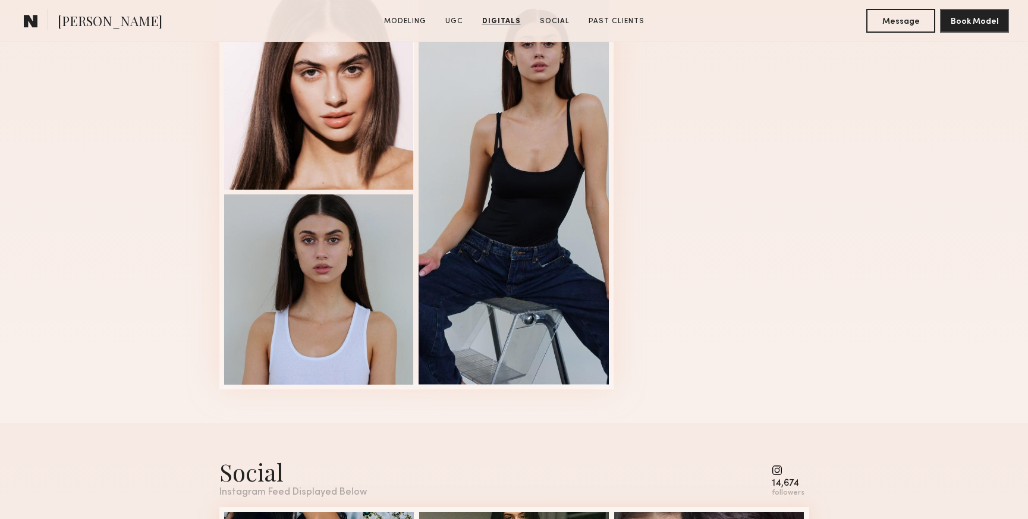
scroll to position [1623, 0]
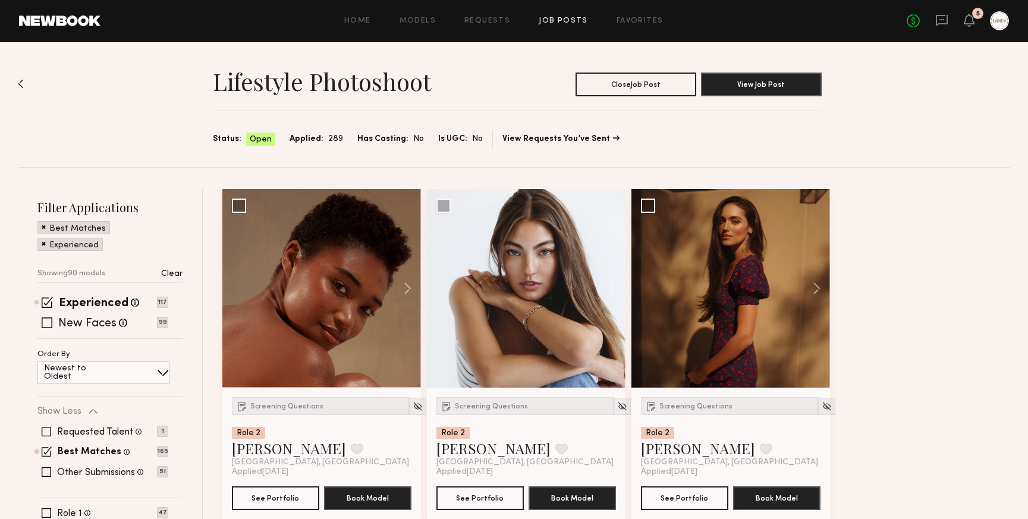
click at [23, 83] on img at bounding box center [21, 84] width 6 height 10
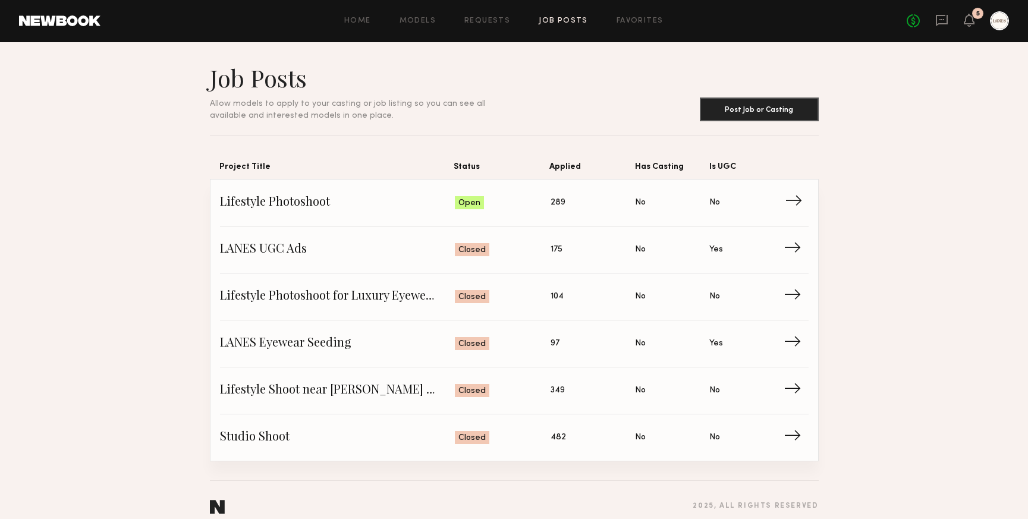
click at [792, 200] on span "→" at bounding box center [797, 203] width 24 height 18
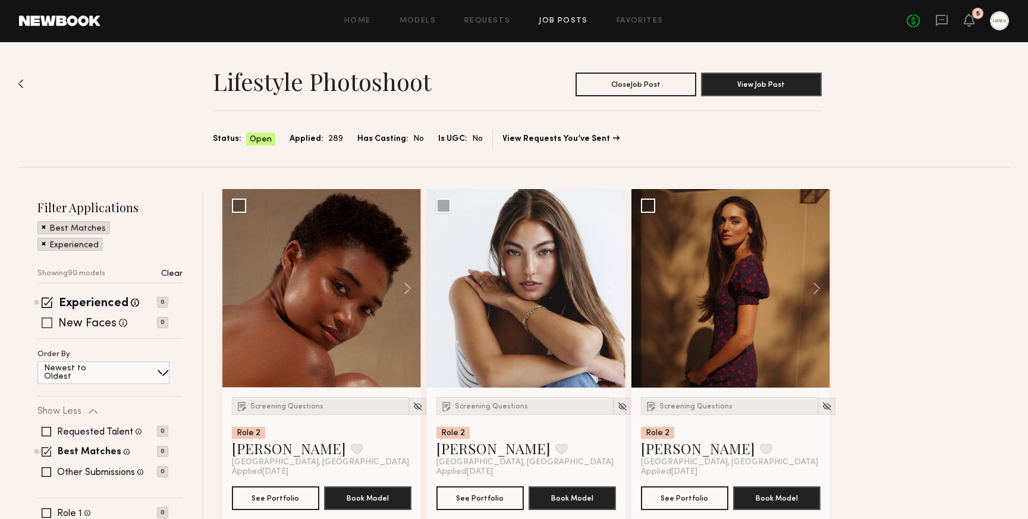
click at [47, 320] on span at bounding box center [47, 322] width 11 height 11
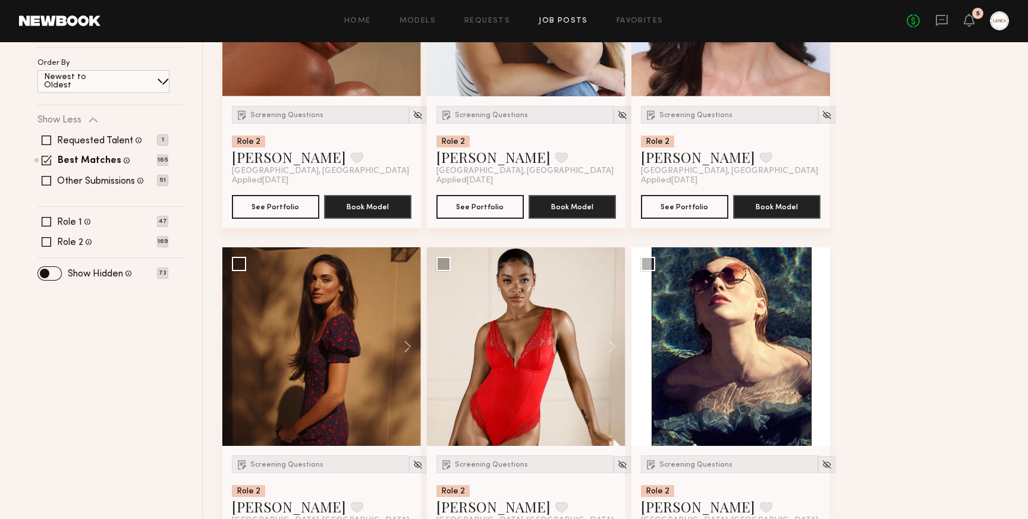
scroll to position [291, 0]
click at [45, 184] on span at bounding box center [47, 182] width 10 height 10
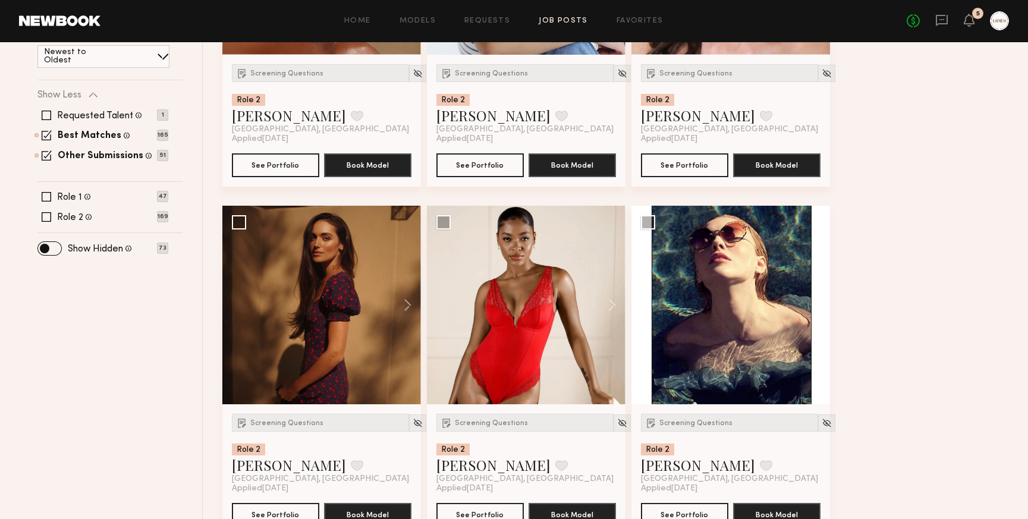
scroll to position [428, 0]
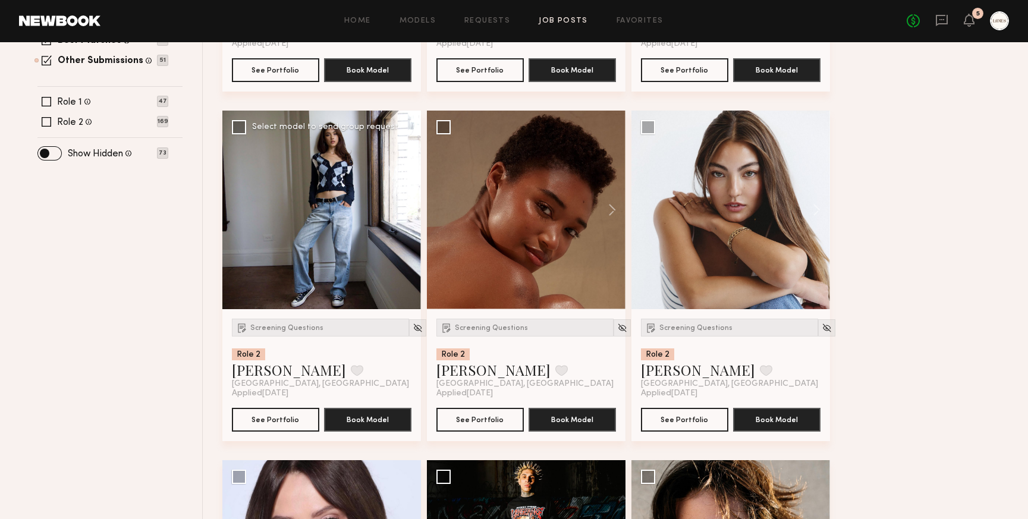
click at [412, 210] on button at bounding box center [402, 210] width 38 height 199
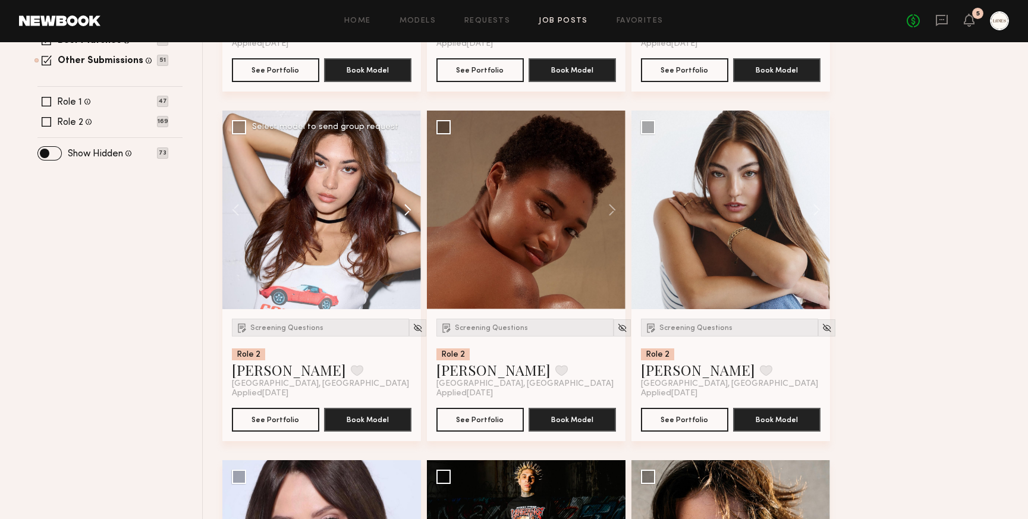
click at [412, 210] on button at bounding box center [402, 210] width 38 height 199
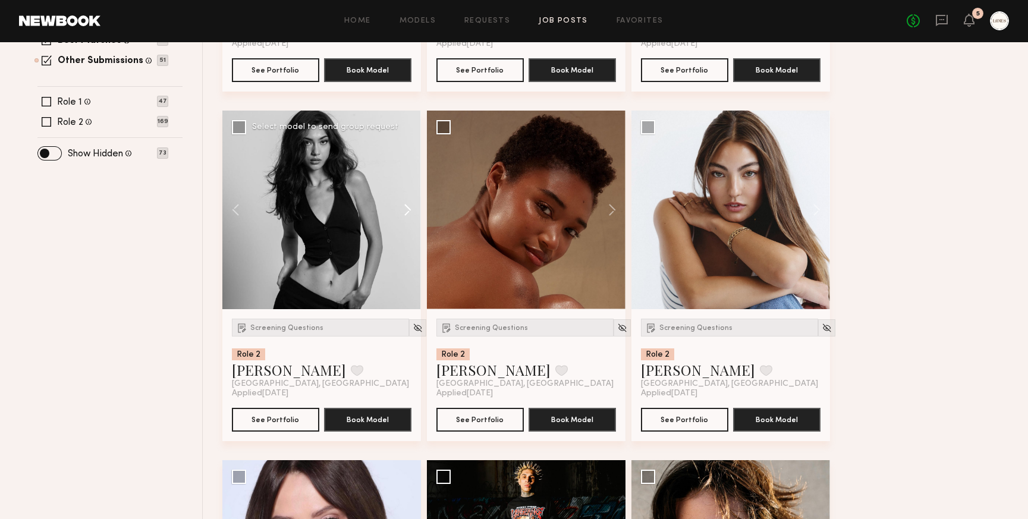
click at [412, 210] on button at bounding box center [402, 210] width 38 height 199
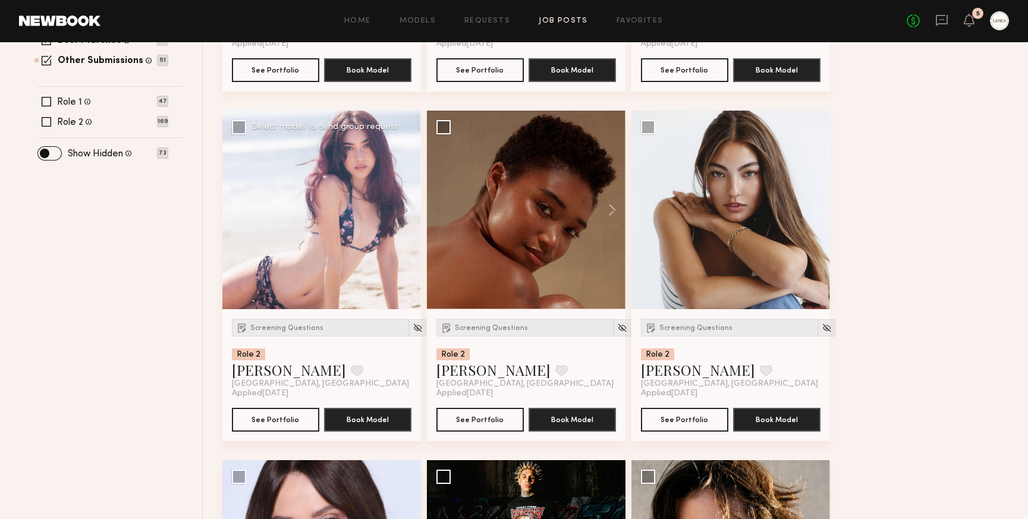
click at [412, 210] on button at bounding box center [402, 210] width 38 height 199
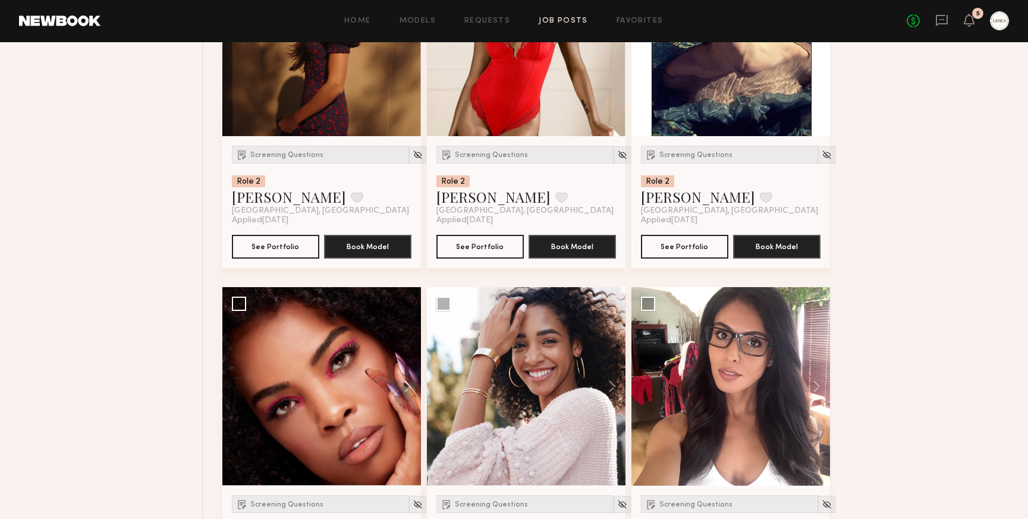
scroll to position [1374, 0]
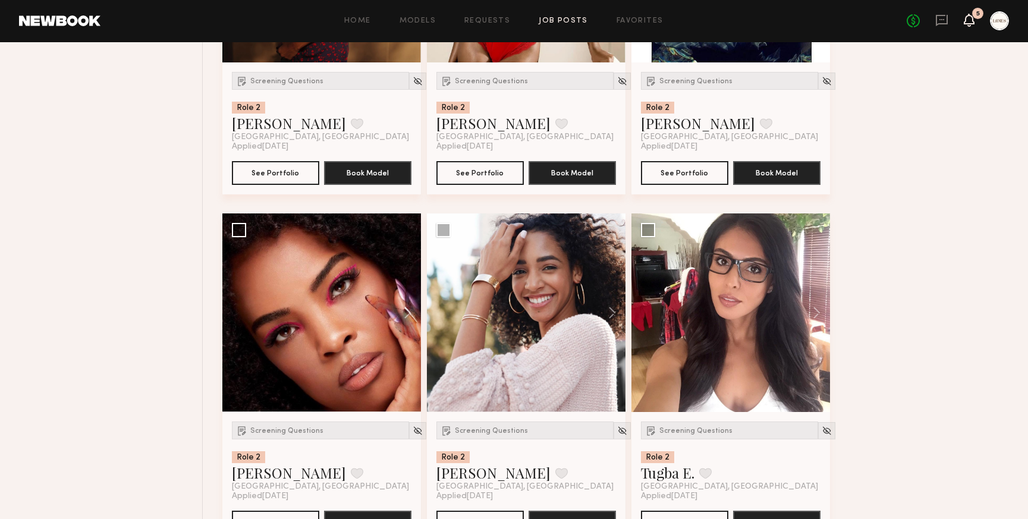
click at [966, 21] on icon at bounding box center [969, 19] width 10 height 8
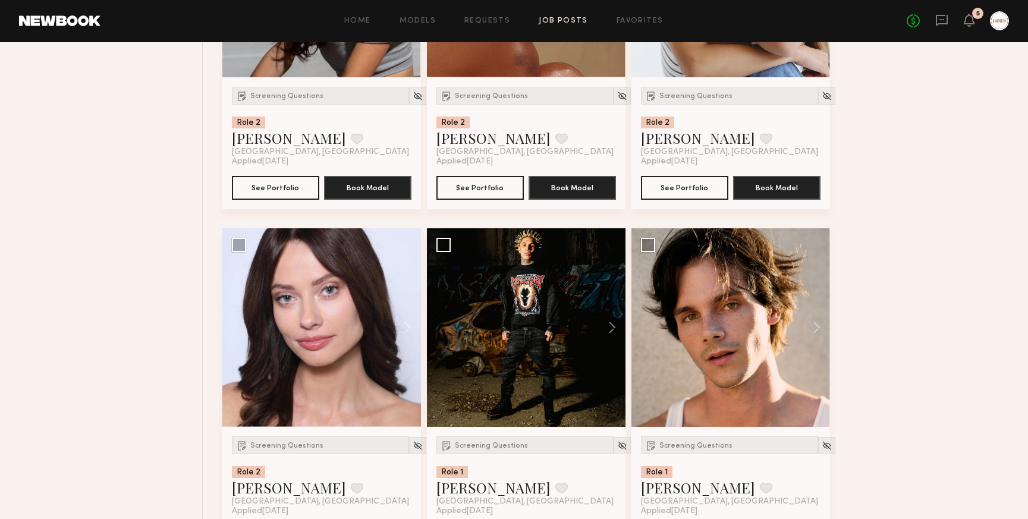
scroll to position [0, 0]
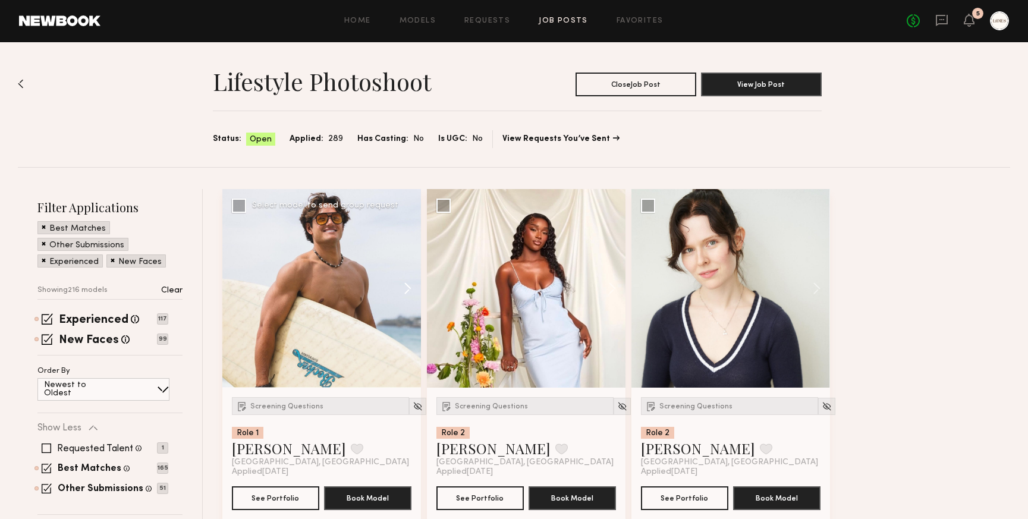
click at [408, 289] on button at bounding box center [402, 288] width 38 height 199
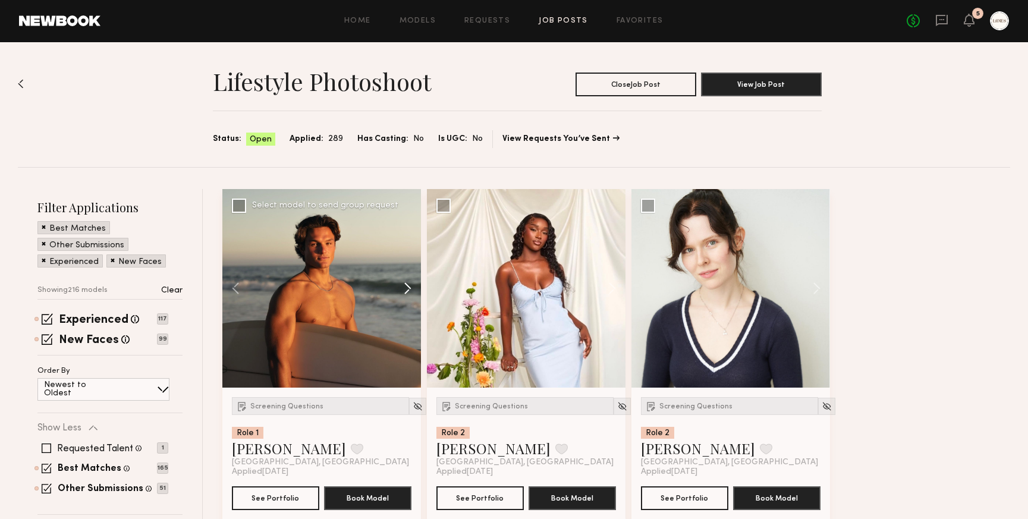
click at [408, 289] on button at bounding box center [402, 288] width 38 height 199
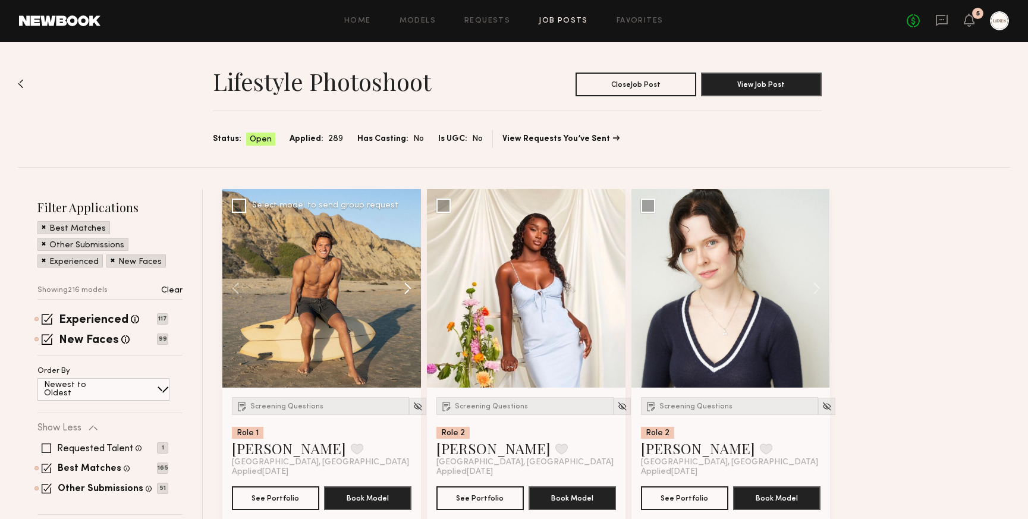
click at [408, 289] on button at bounding box center [402, 288] width 38 height 199
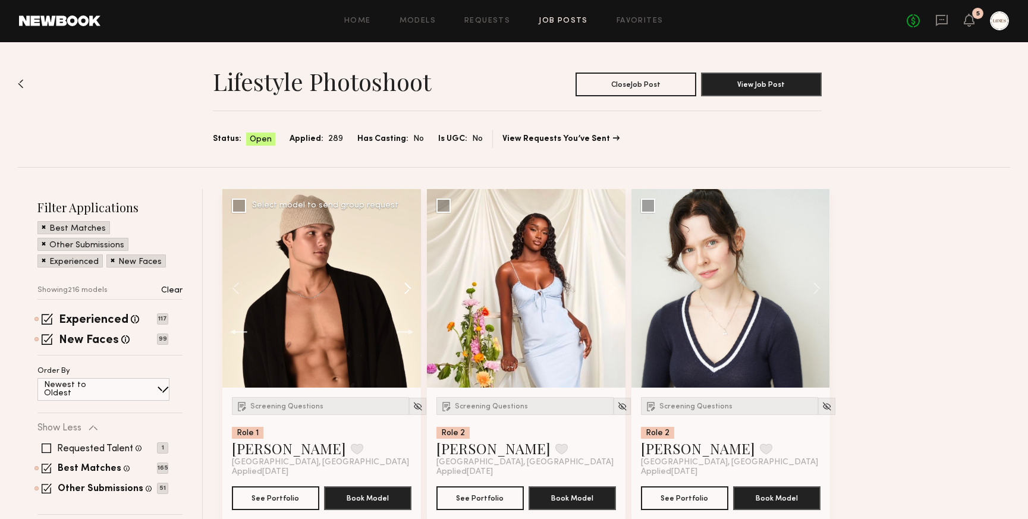
click at [408, 289] on button at bounding box center [402, 288] width 38 height 199
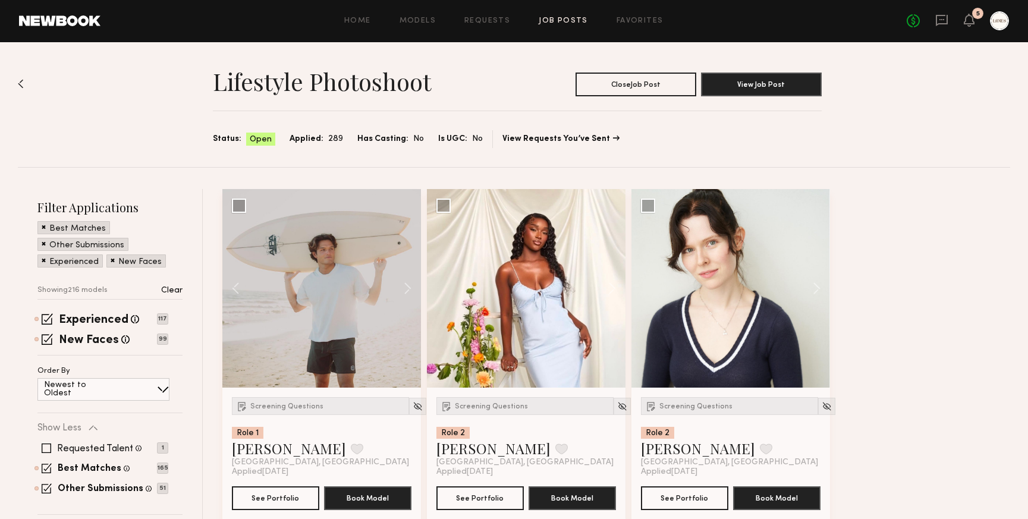
click at [490, 26] on div "Home Models Requests Job Posts Favorites Sign Out No fees up to $5,000 5" at bounding box center [554, 20] width 908 height 19
click at [490, 17] on link "Requests" at bounding box center [487, 21] width 46 height 8
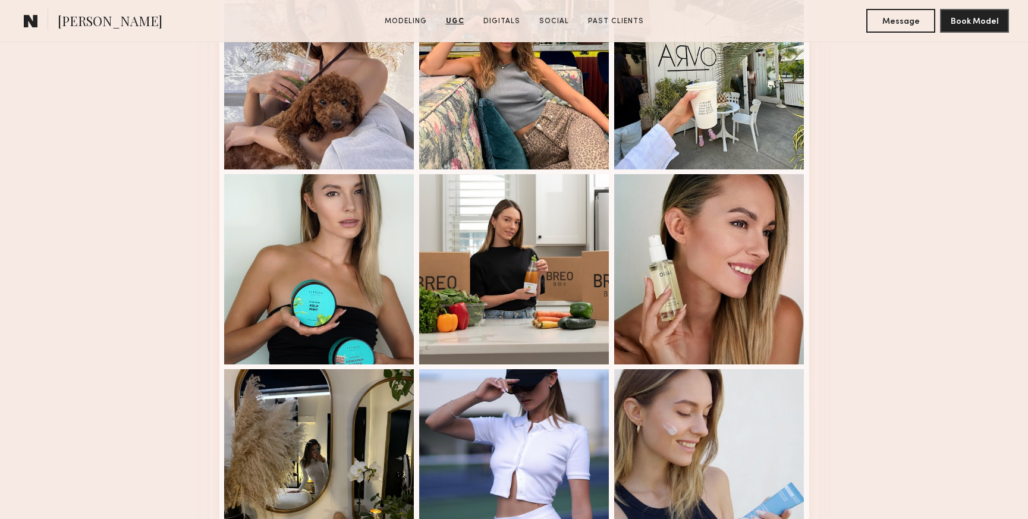
scroll to position [3152, 0]
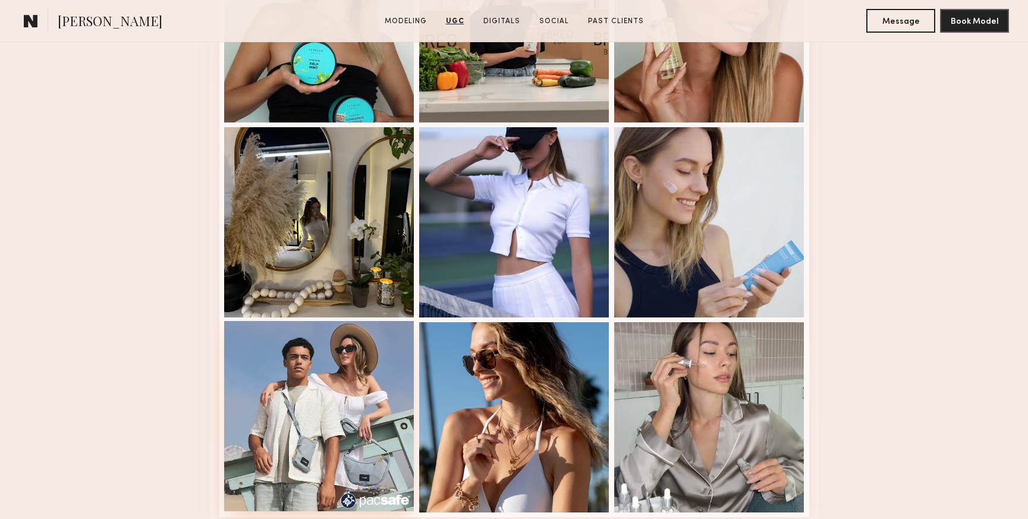
click at [367, 369] on div at bounding box center [319, 416] width 190 height 190
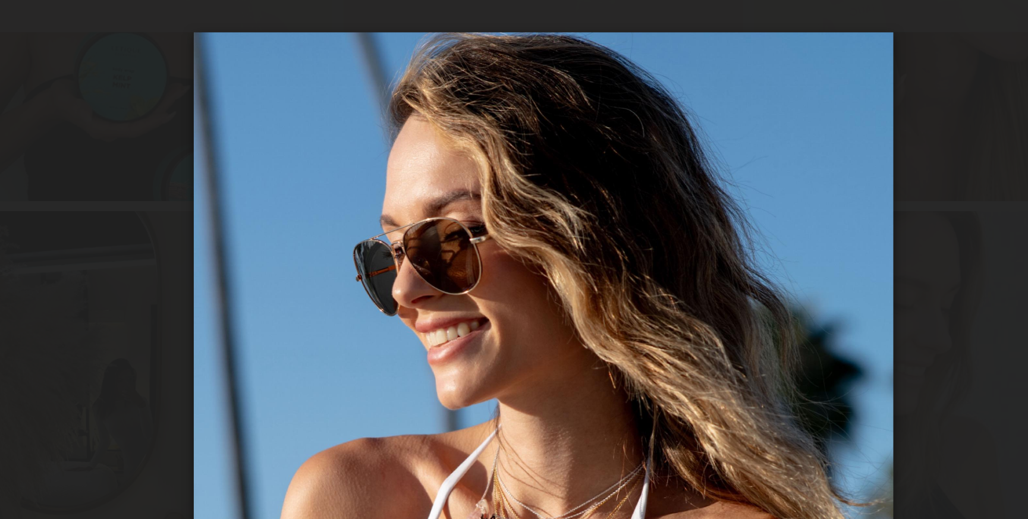
click at [323, 67] on div at bounding box center [514, 250] width 1028 height 462
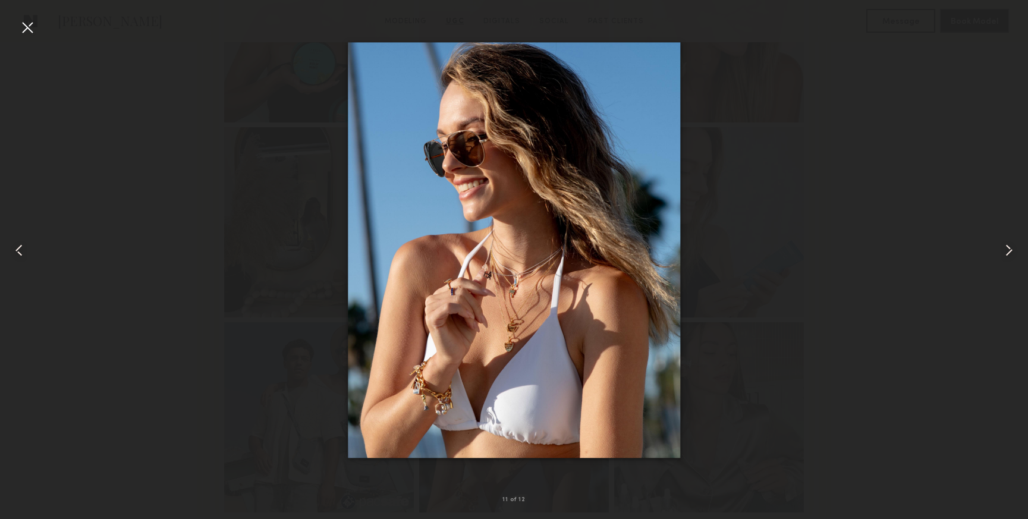
click at [24, 30] on div at bounding box center [27, 27] width 19 height 19
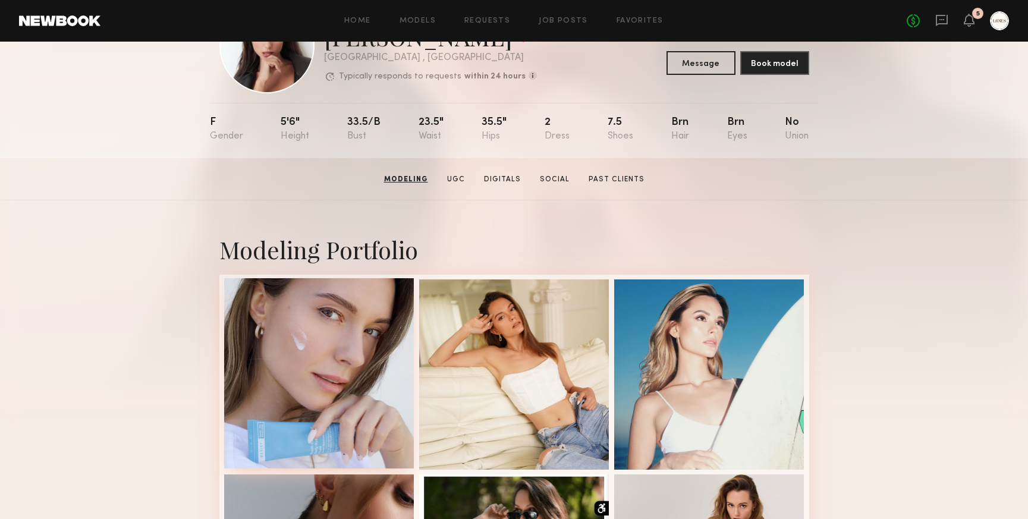
scroll to position [0, 0]
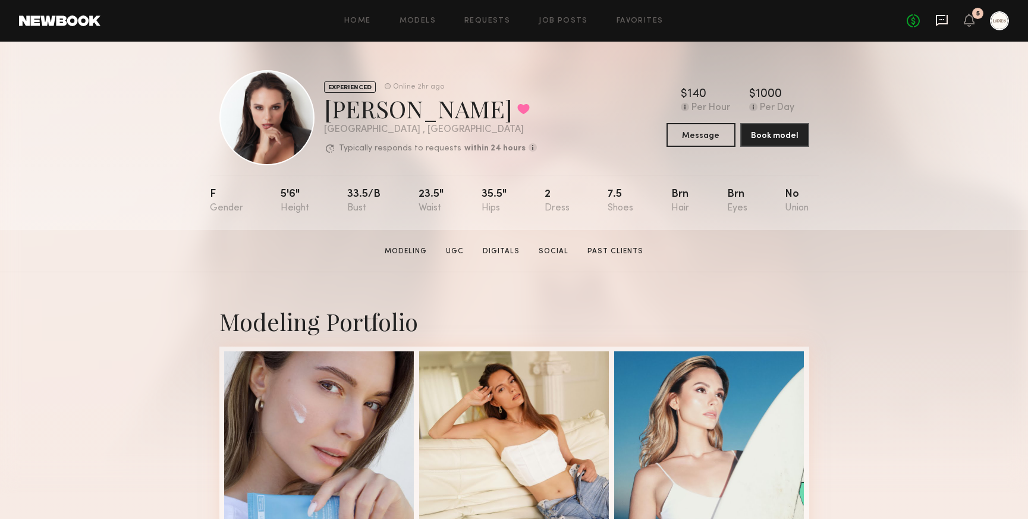
click at [940, 23] on icon at bounding box center [942, 20] width 12 height 11
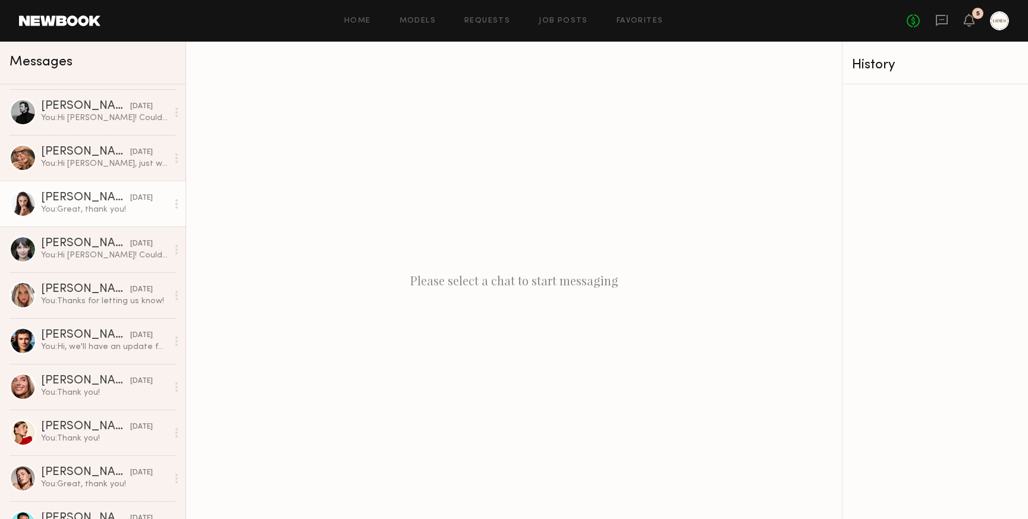
scroll to position [228, 0]
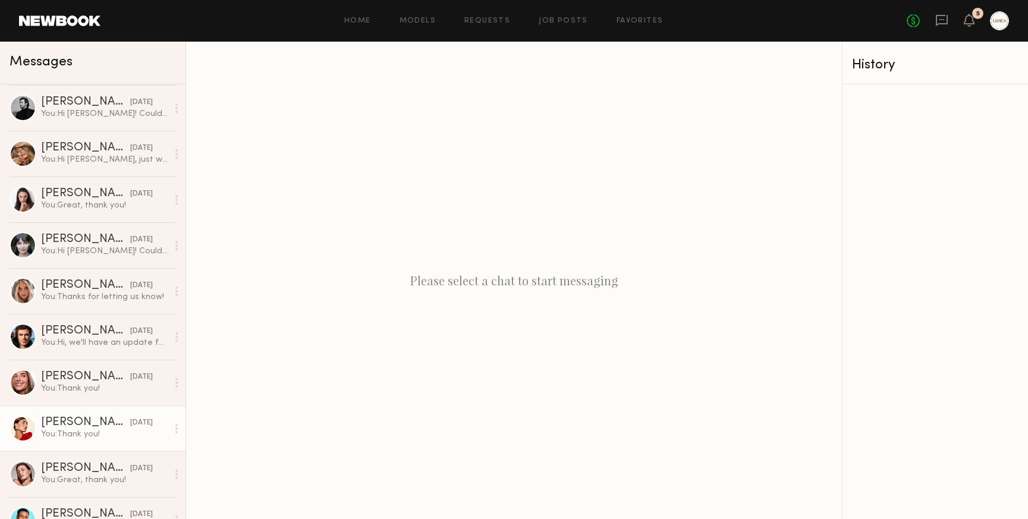
click at [73, 426] on div "[PERSON_NAME]" at bounding box center [85, 423] width 89 height 12
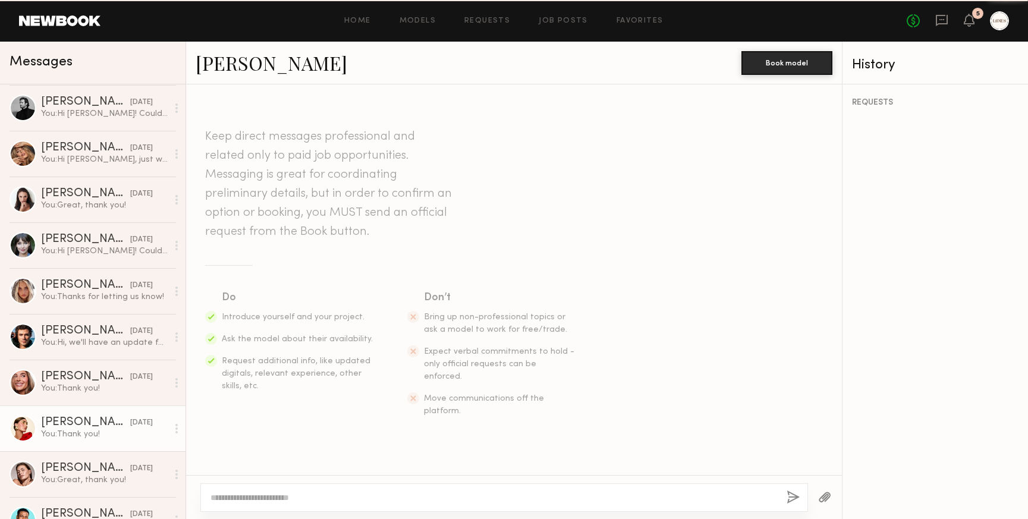
scroll to position [1737, 0]
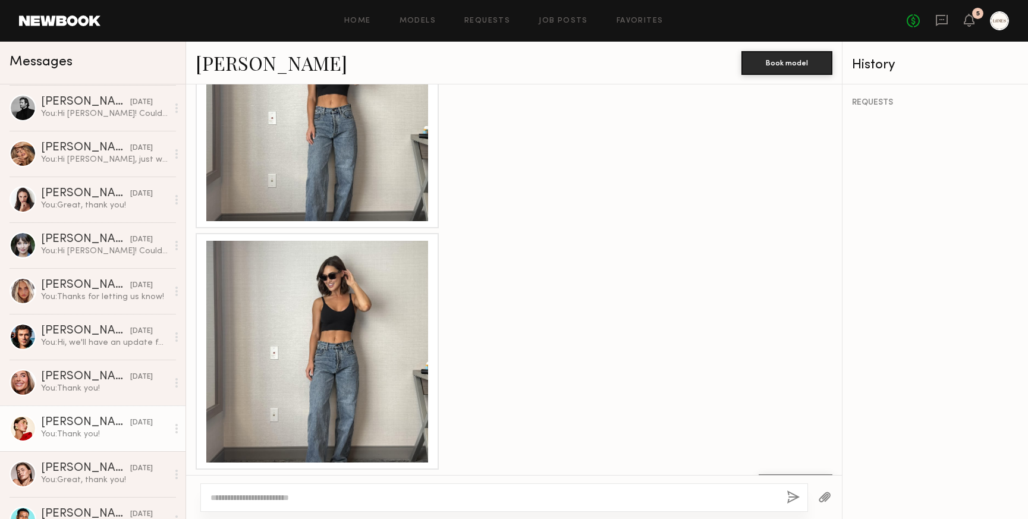
click at [372, 290] on div at bounding box center [317, 352] width 222 height 222
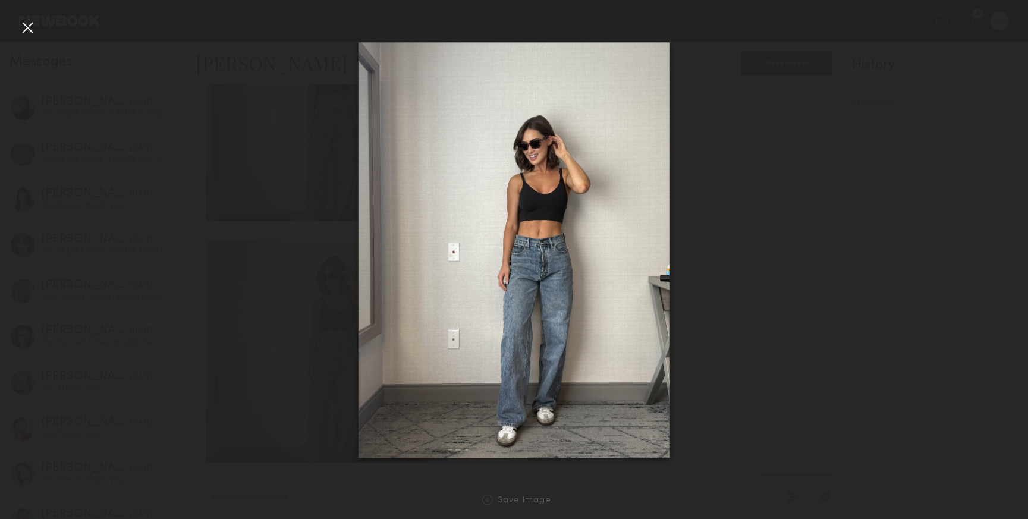
click at [30, 32] on div at bounding box center [27, 27] width 19 height 19
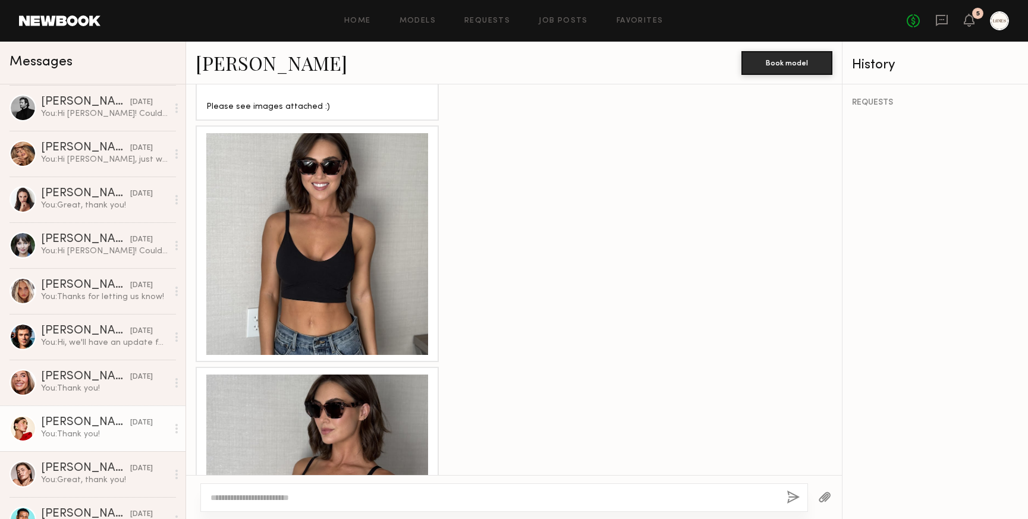
scroll to position [876, 0]
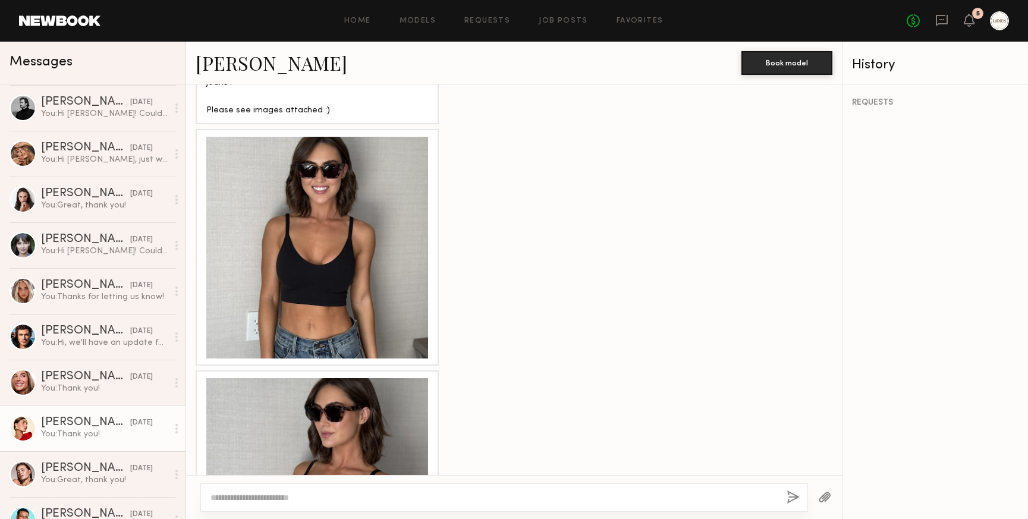
click at [292, 137] on div at bounding box center [317, 248] width 222 height 222
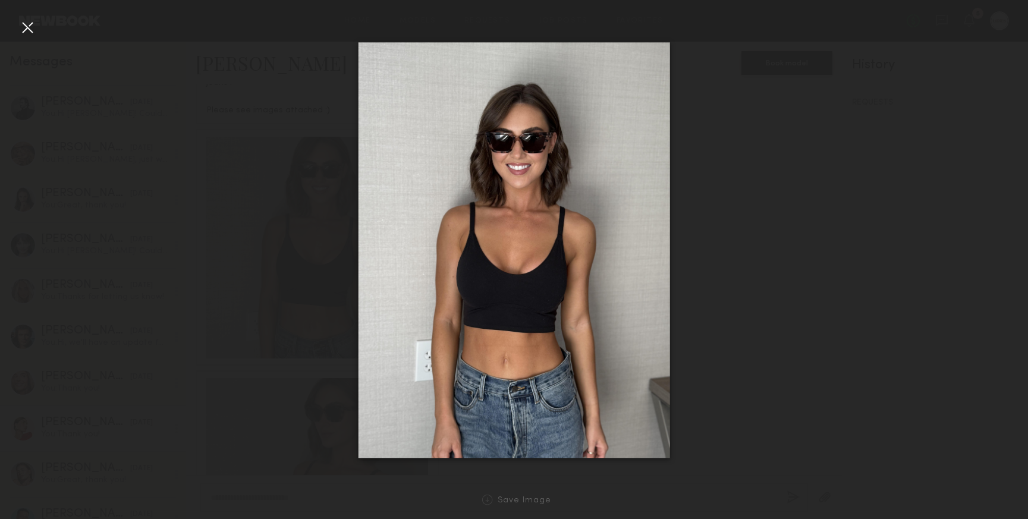
click at [30, 27] on div at bounding box center [27, 27] width 19 height 19
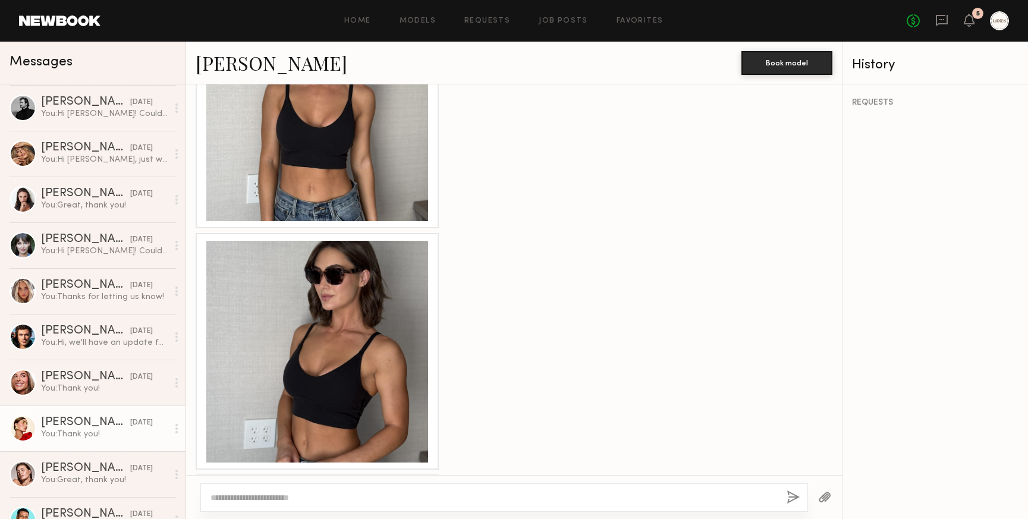
scroll to position [1018, 0]
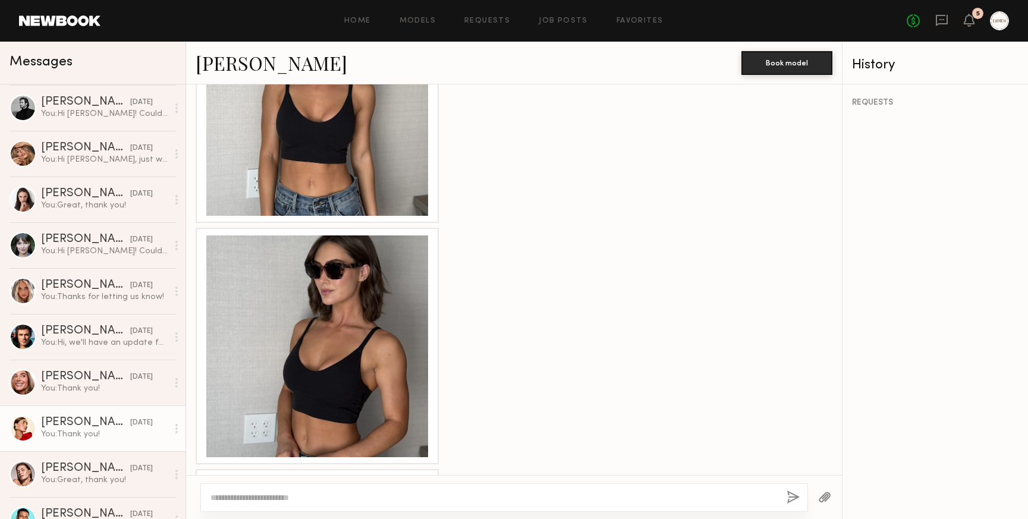
click at [349, 300] on div at bounding box center [317, 346] width 222 height 222
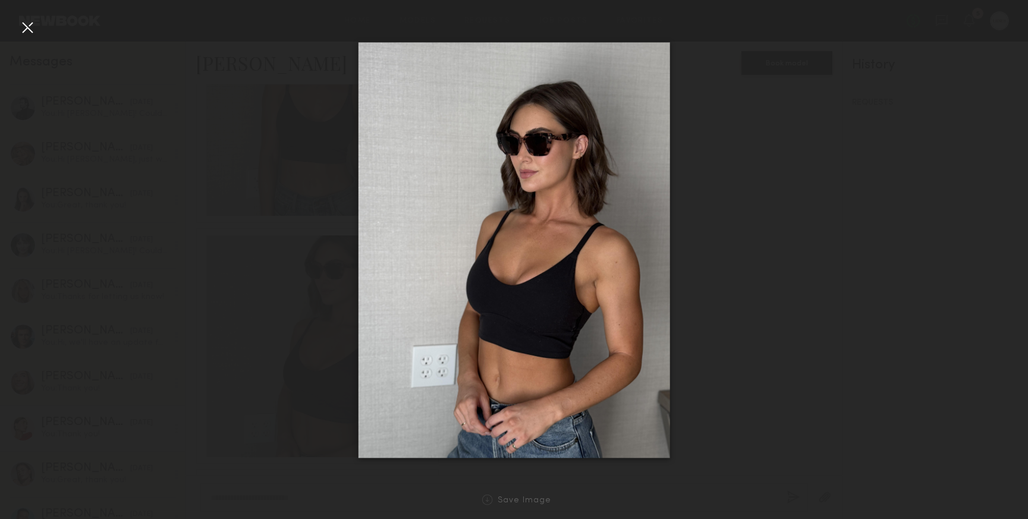
click at [21, 26] on div at bounding box center [27, 27] width 19 height 19
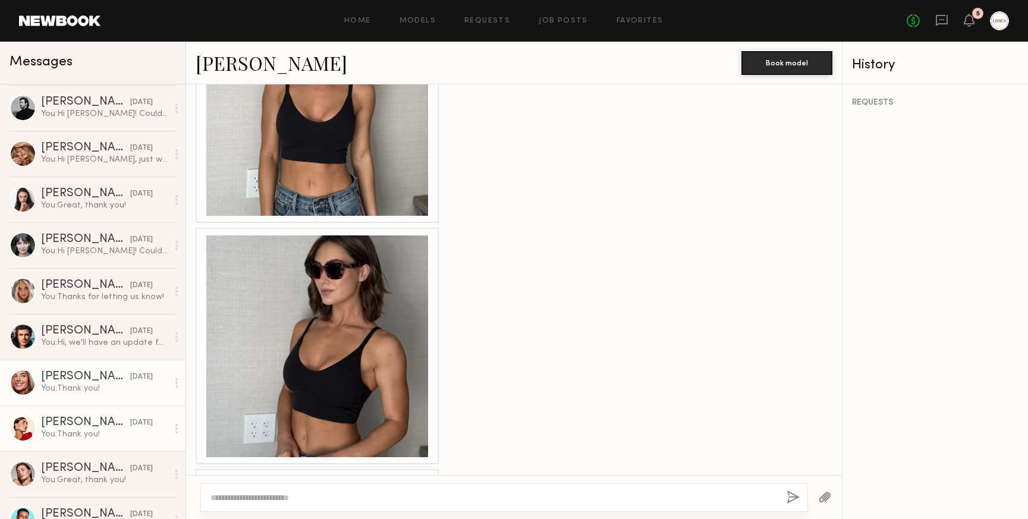
click at [97, 380] on div "[PERSON_NAME]" at bounding box center [85, 377] width 89 height 12
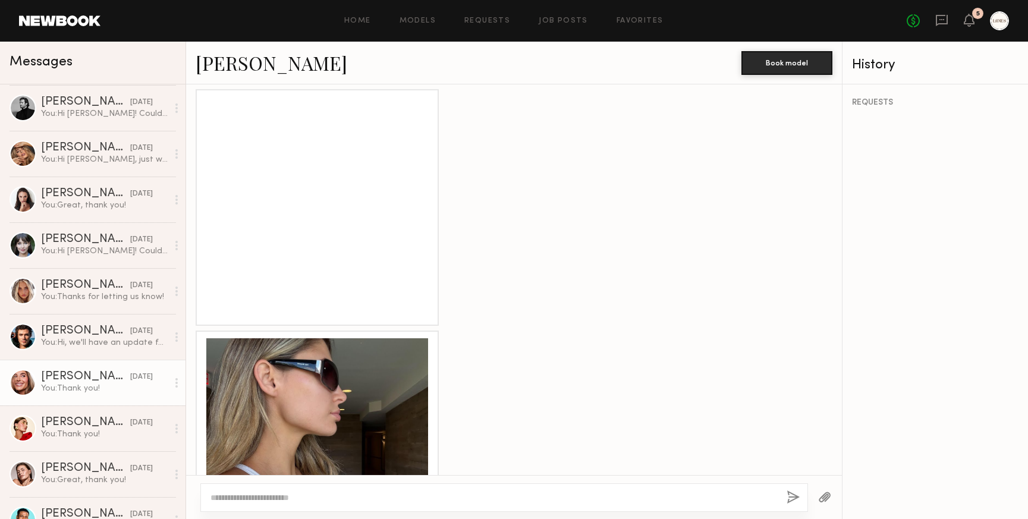
scroll to position [607, 0]
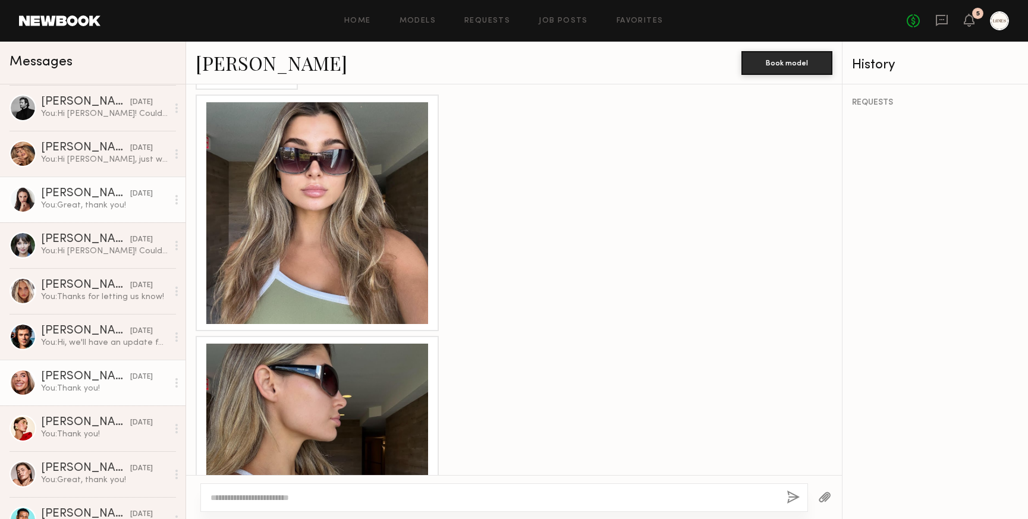
click at [84, 201] on div "You: Great, thank you!" at bounding box center [104, 205] width 127 height 11
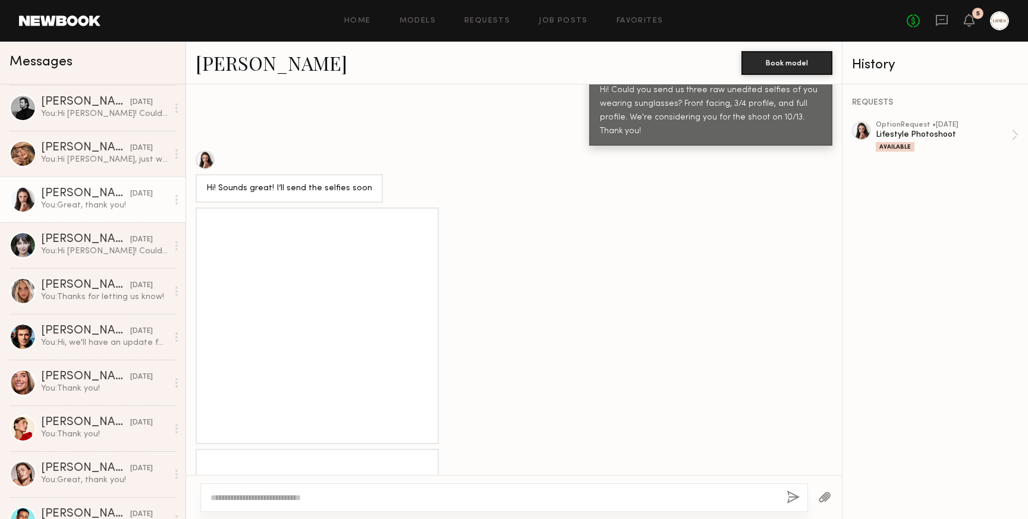
scroll to position [492, 0]
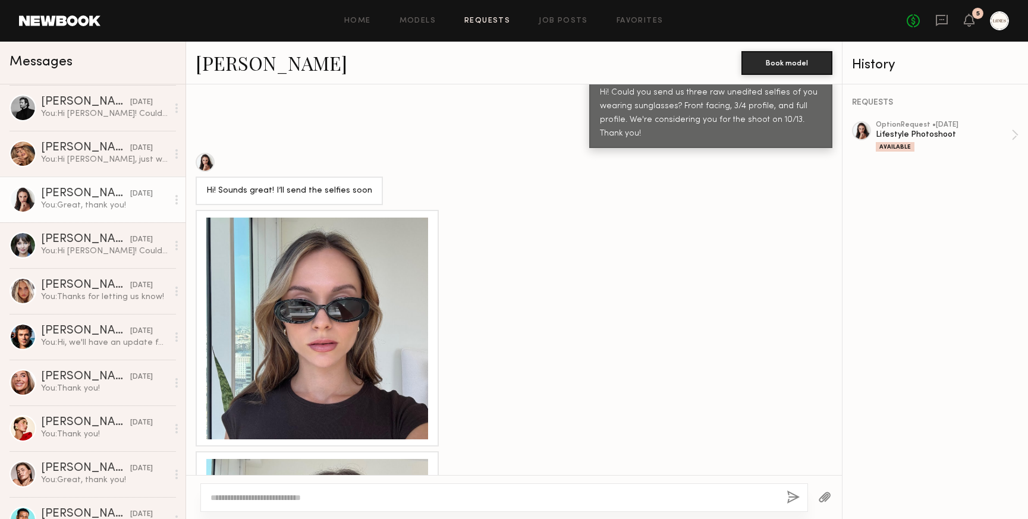
click at [496, 20] on link "Requests" at bounding box center [487, 21] width 46 height 8
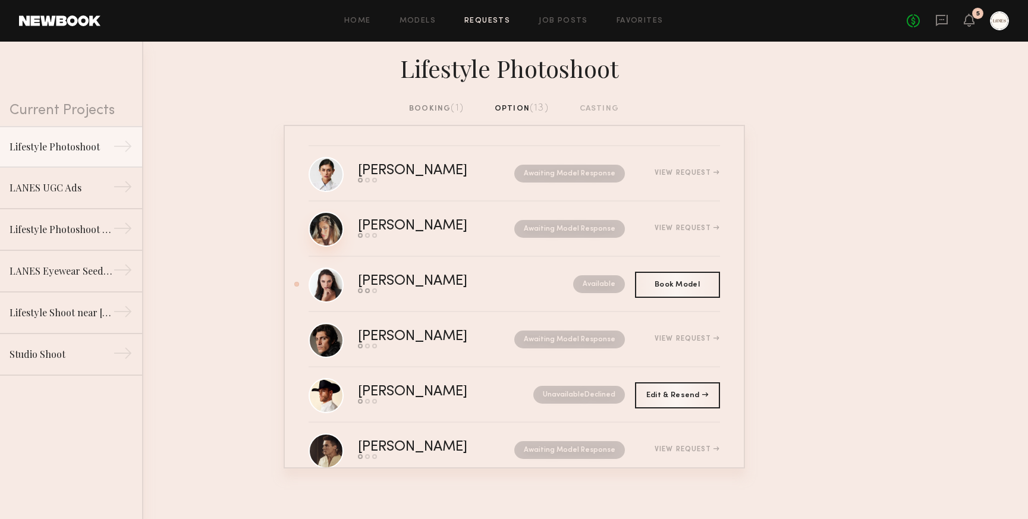
click at [340, 225] on link at bounding box center [325, 229] width 35 height 35
click at [404, 279] on div "Anastasiia S." at bounding box center [439, 282] width 162 height 14
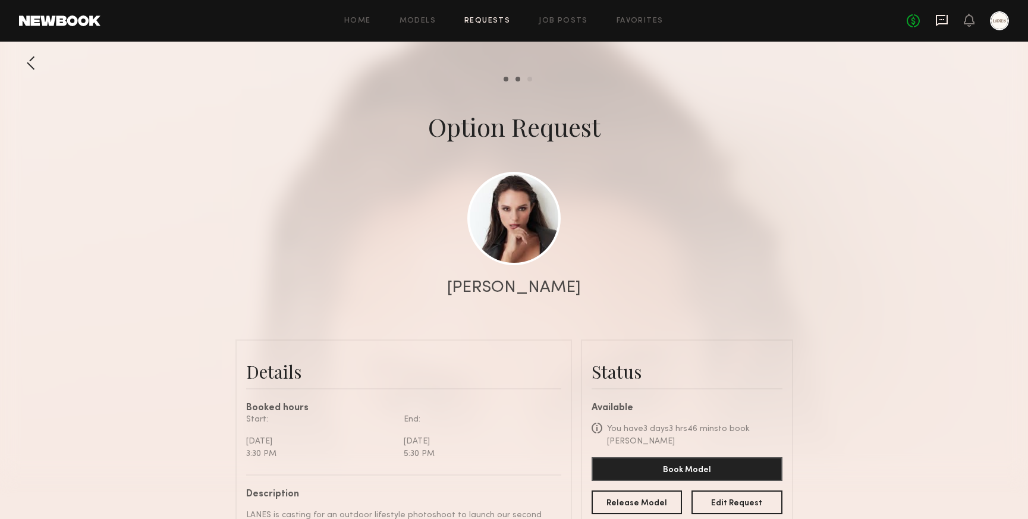
click at [938, 24] on icon at bounding box center [941, 20] width 13 height 13
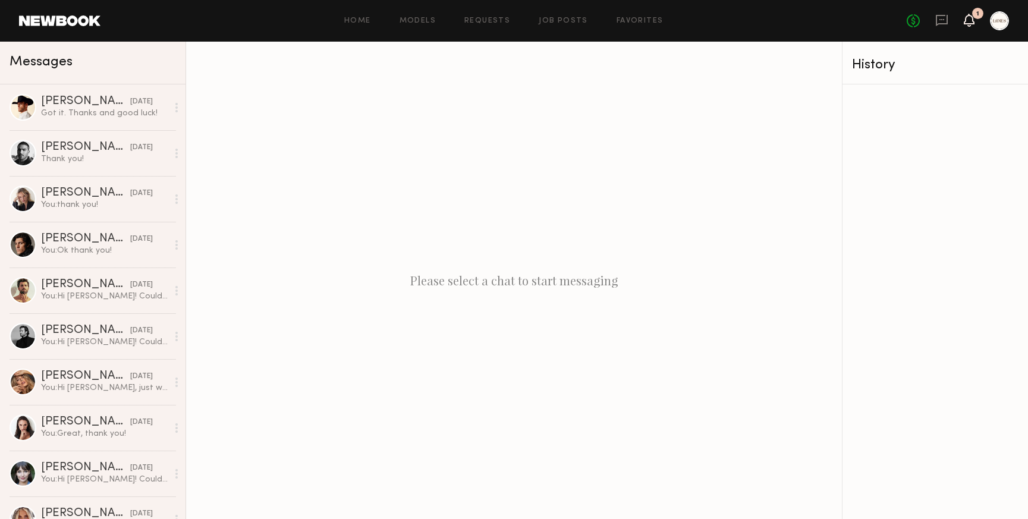
click at [970, 26] on icon at bounding box center [969, 26] width 4 height 2
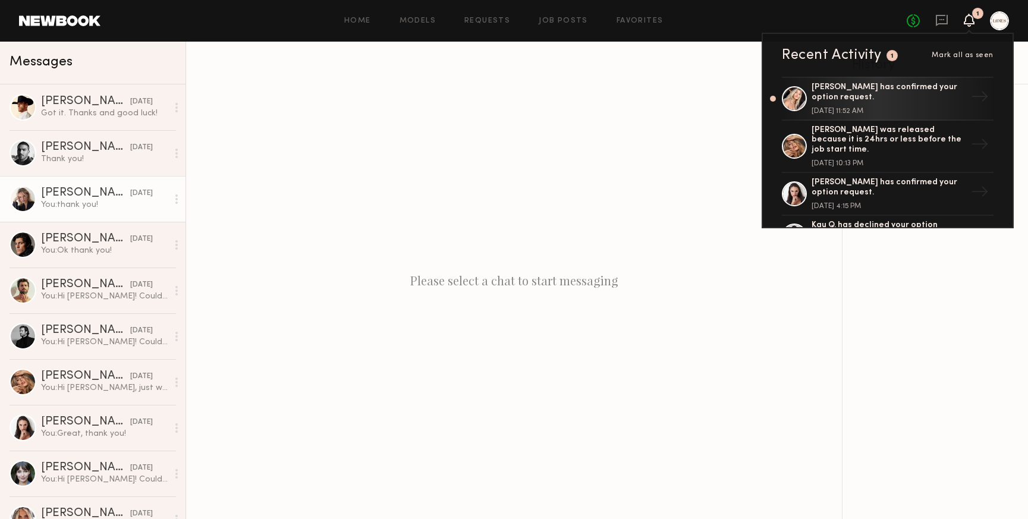
click at [57, 207] on div "You: thank you!" at bounding box center [104, 204] width 127 height 11
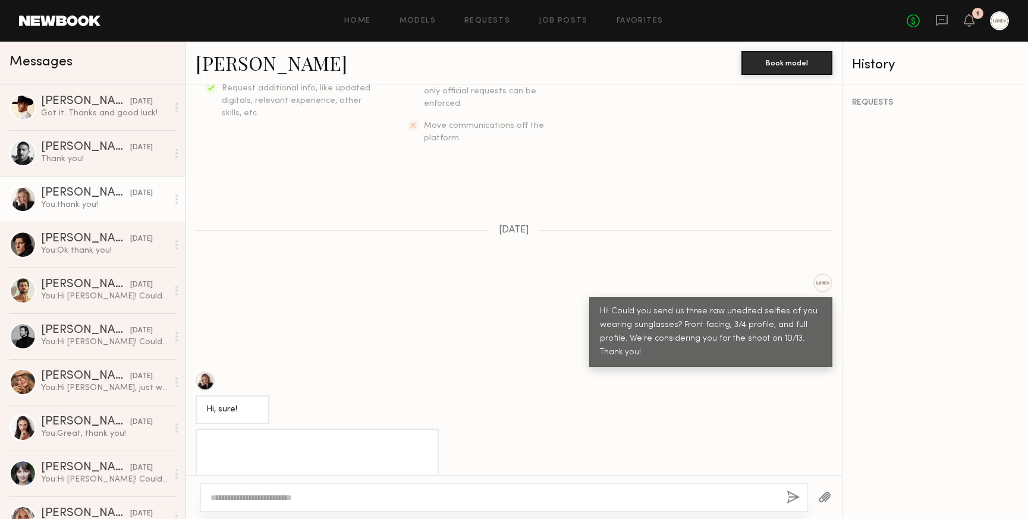
scroll to position [278, 0]
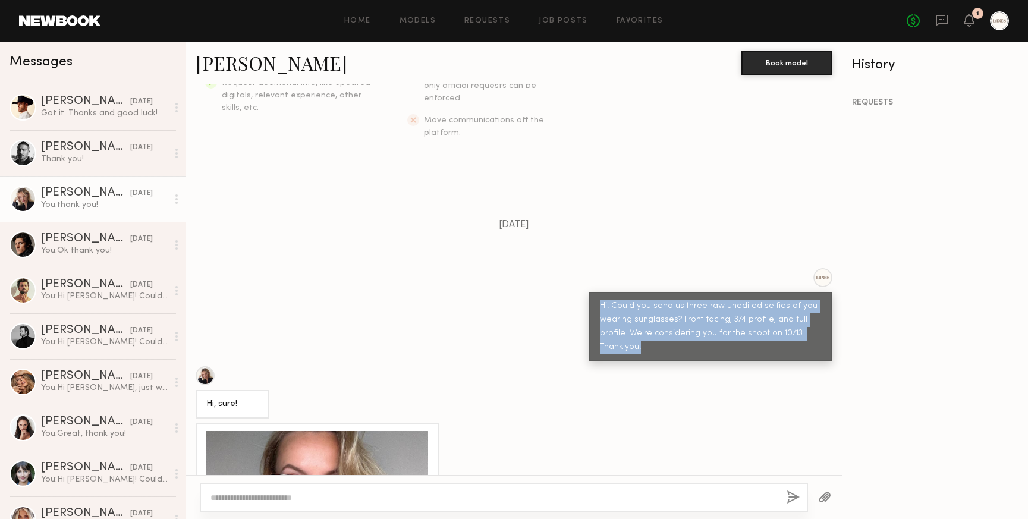
drag, startPoint x: 631, startPoint y: 321, endPoint x: 600, endPoint y: 285, distance: 47.6
click at [600, 300] on div "Hi! Could you send us three raw unedited selfies of you wearing sunglasses? Fro…" at bounding box center [711, 327] width 222 height 55
copy div "Hi! Could you send us three raw unedited selfies of you wearing sunglasses? Fro…"
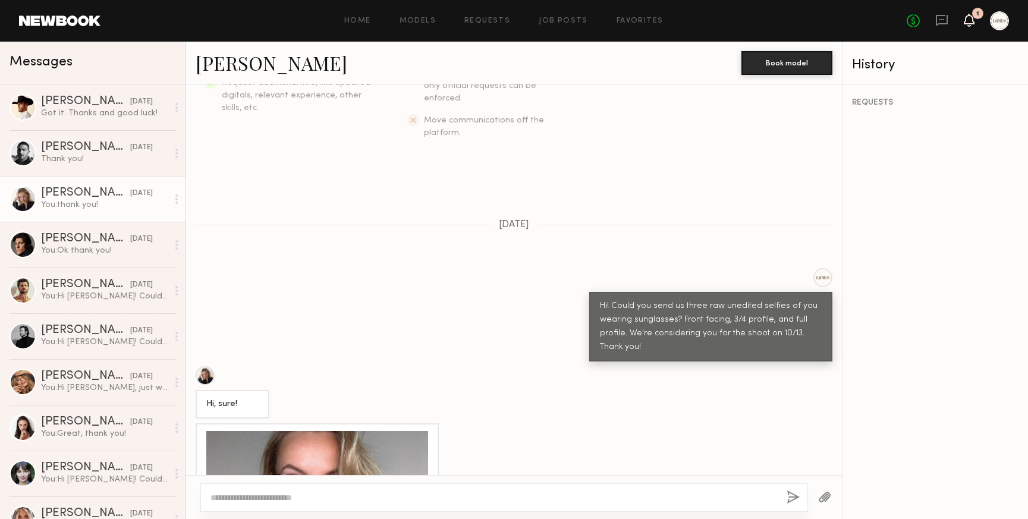
click at [971, 21] on icon at bounding box center [969, 19] width 10 height 8
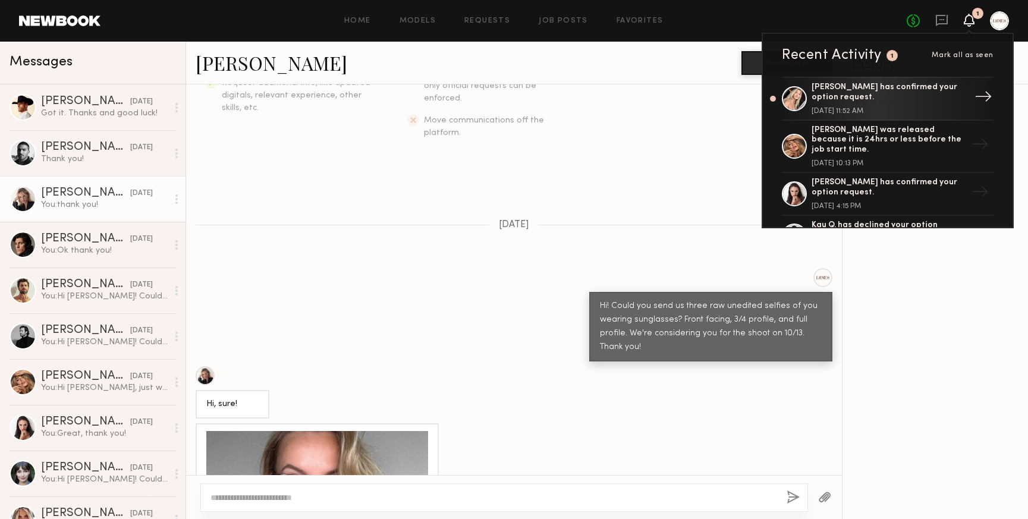
click at [839, 97] on div "Melani C. has confirmed your option request." at bounding box center [888, 93] width 155 height 20
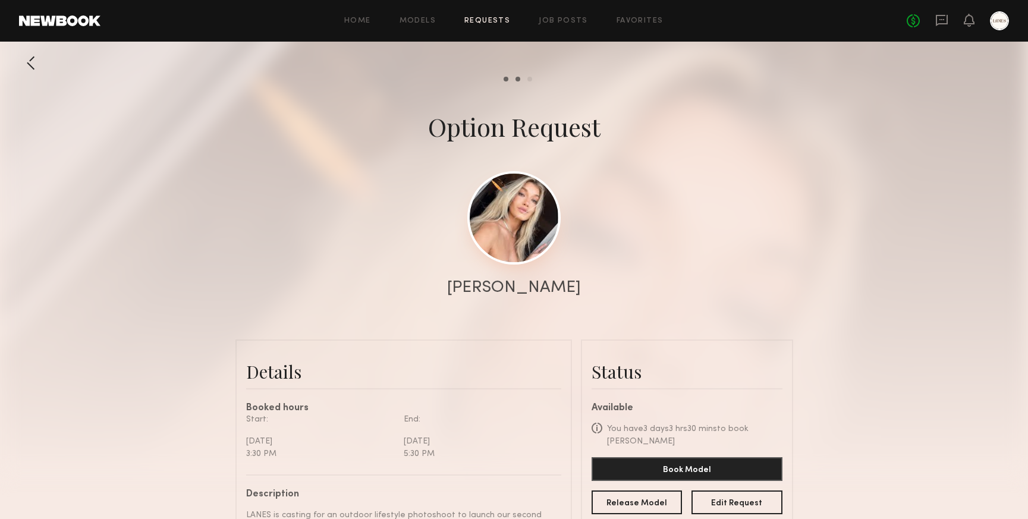
click at [528, 224] on link at bounding box center [513, 217] width 93 height 93
click at [30, 63] on div at bounding box center [31, 63] width 24 height 24
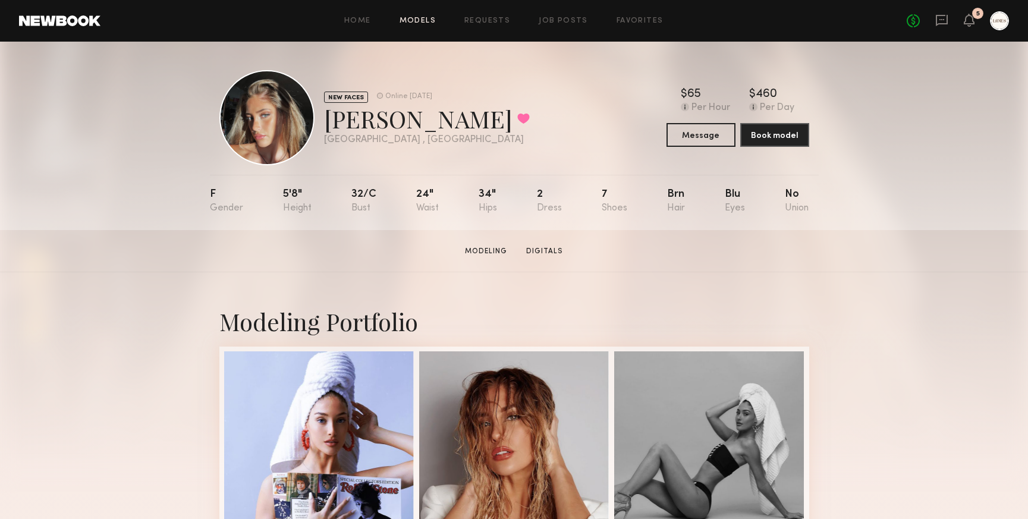
click at [420, 21] on link "Models" at bounding box center [417, 21] width 36 height 8
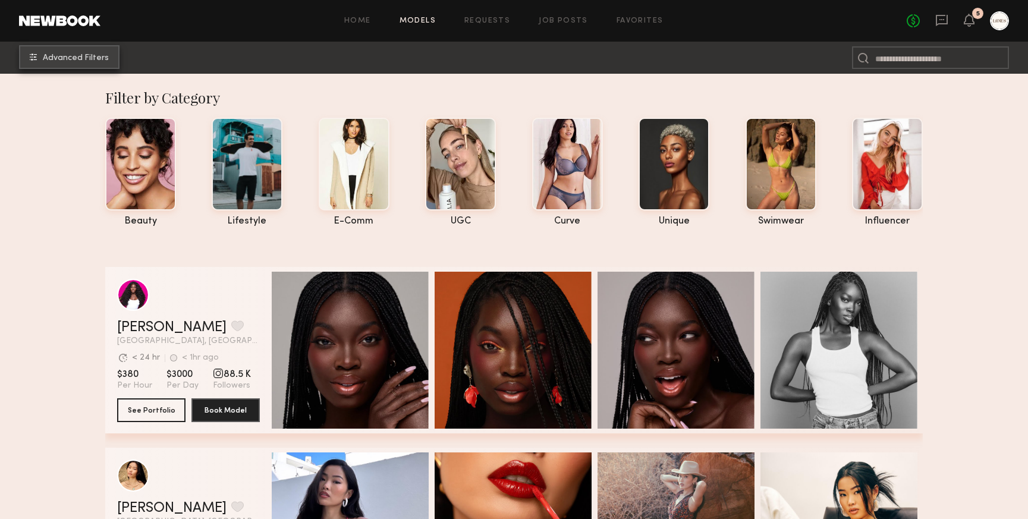
click at [70, 57] on span "Advanced Filters" at bounding box center [76, 58] width 66 height 8
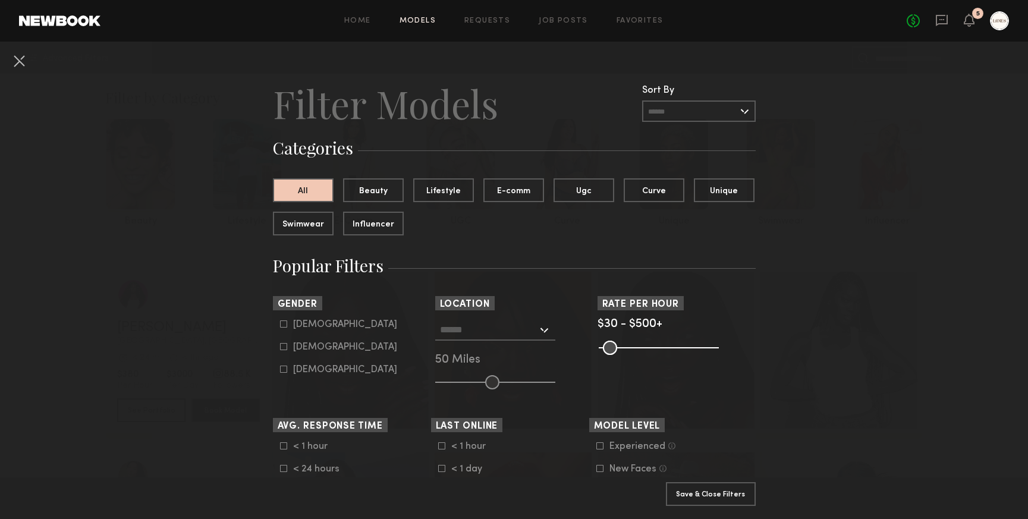
click at [281, 347] on icon at bounding box center [283, 346] width 7 height 7
type input "**"
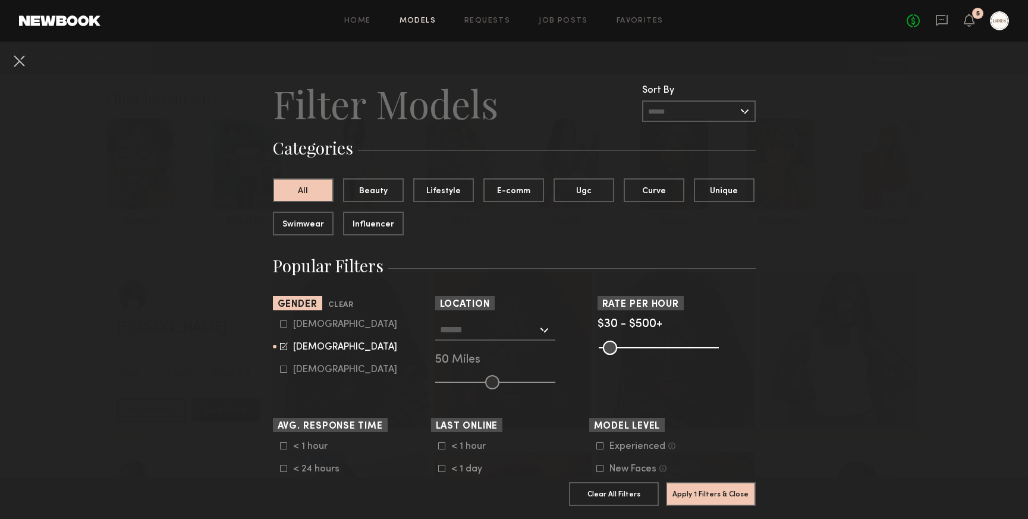
click at [543, 332] on div at bounding box center [495, 329] width 120 height 21
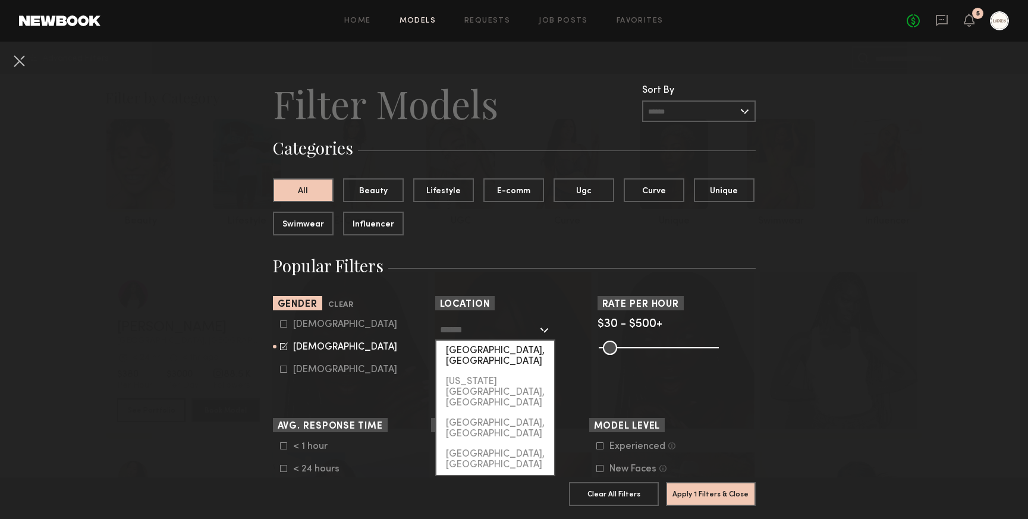
click at [487, 351] on div "Los Angeles, CA" at bounding box center [495, 356] width 118 height 31
type input "**********"
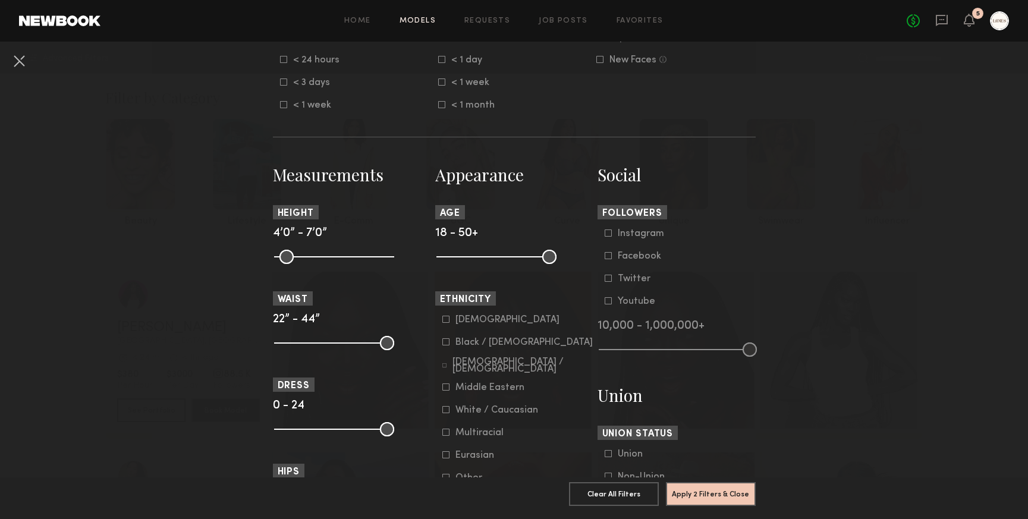
scroll to position [410, 0]
drag, startPoint x: 548, startPoint y: 255, endPoint x: 488, endPoint y: 268, distance: 61.4
type input "**"
click at [488, 263] on input "range" at bounding box center [496, 255] width 120 height 14
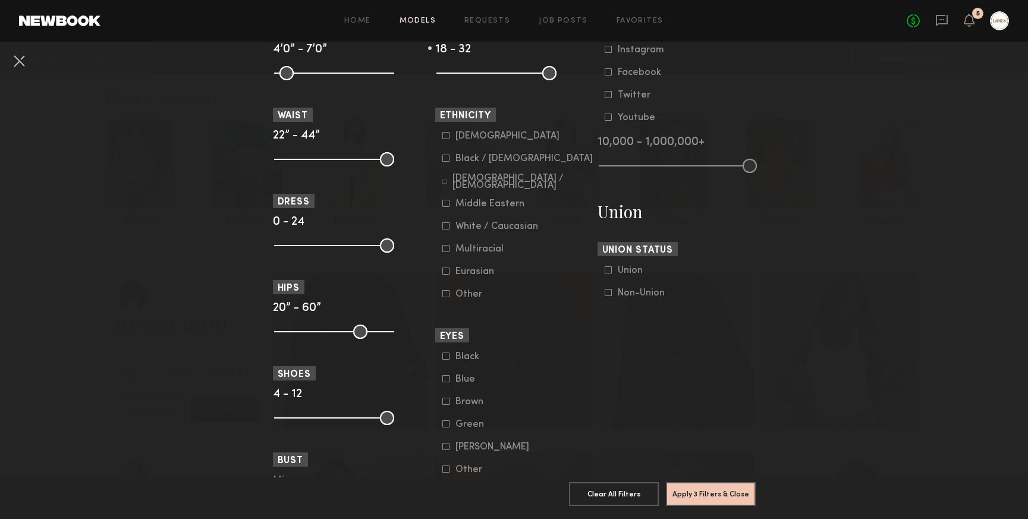
scroll to position [562, 0]
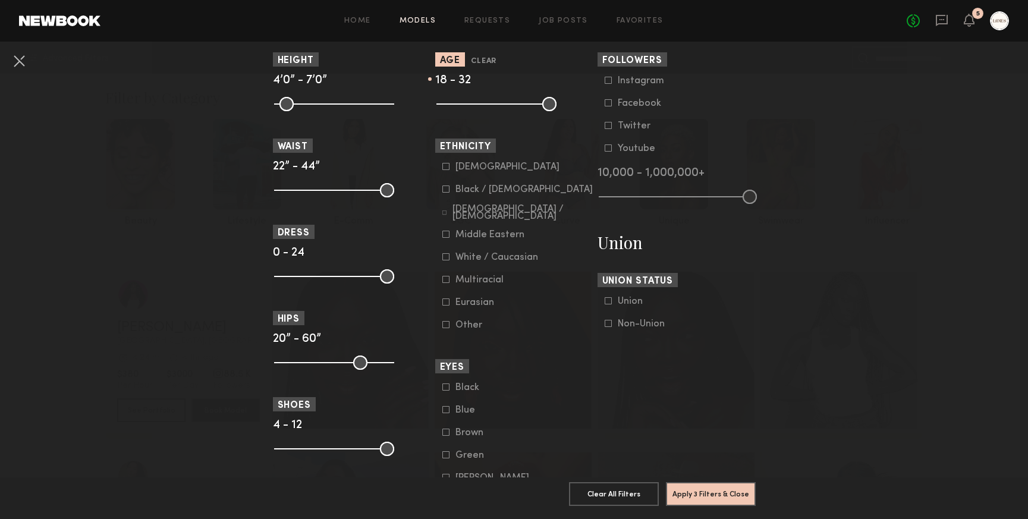
click at [446, 259] on icon at bounding box center [445, 256] width 7 height 7
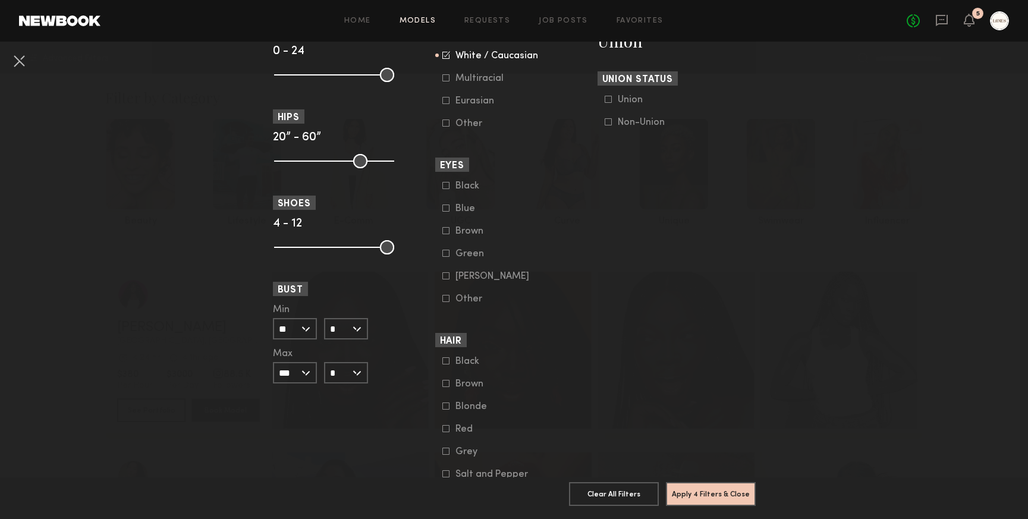
scroll to position [766, 0]
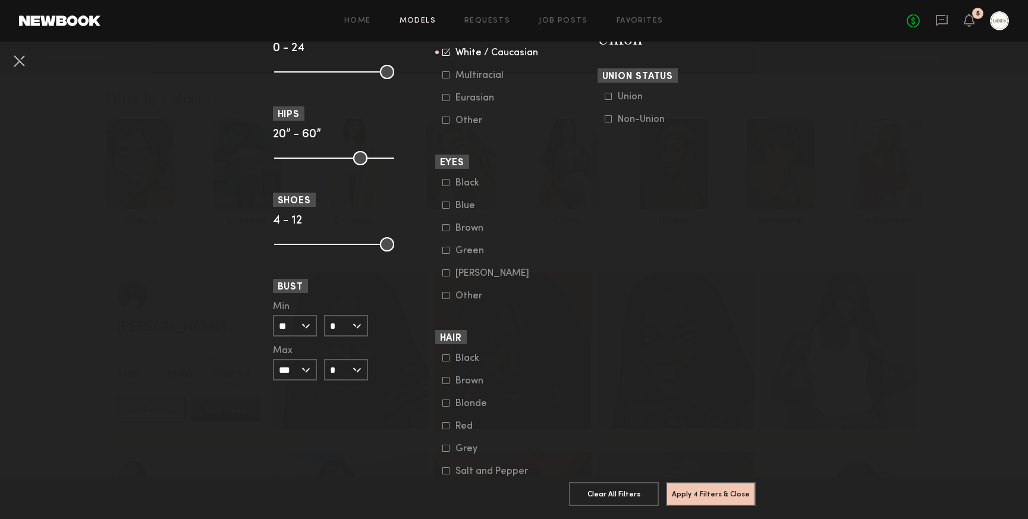
click at [447, 407] on icon at bounding box center [445, 402] width 7 height 7
click at [705, 490] on button "Apply 5 Filters & Close" at bounding box center [711, 493] width 90 height 24
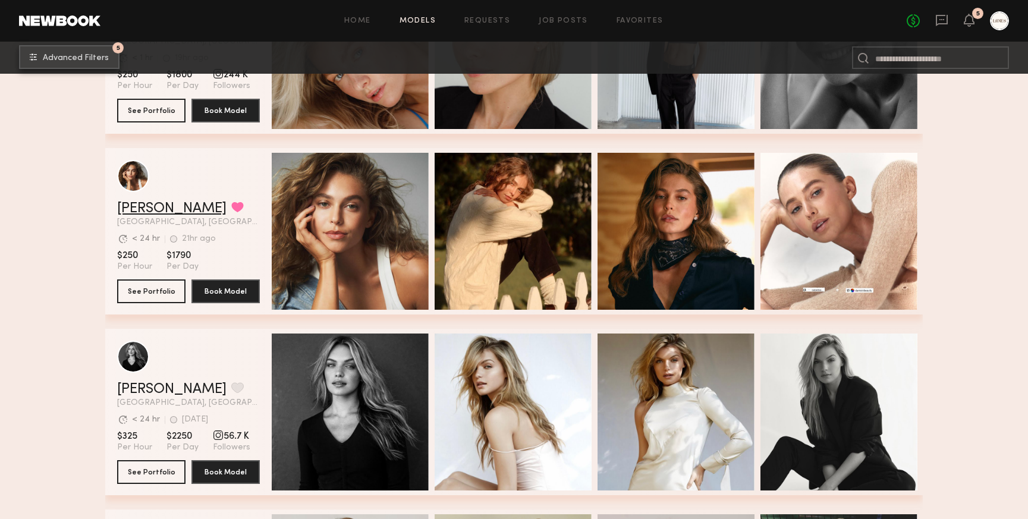
scroll to position [1220, 0]
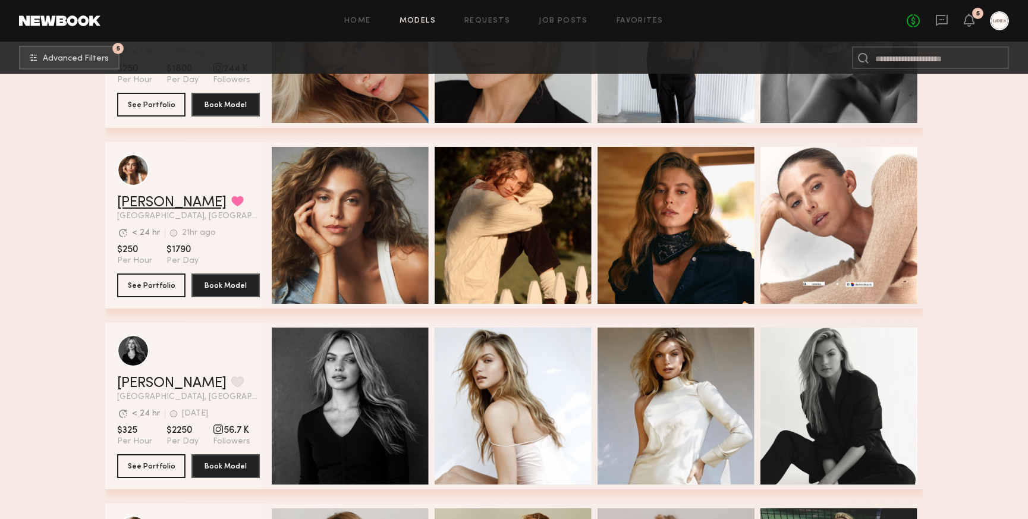
click at [163, 203] on link "Mariana P." at bounding box center [171, 203] width 109 height 14
click at [159, 464] on button "See Portfolio" at bounding box center [151, 466] width 68 height 24
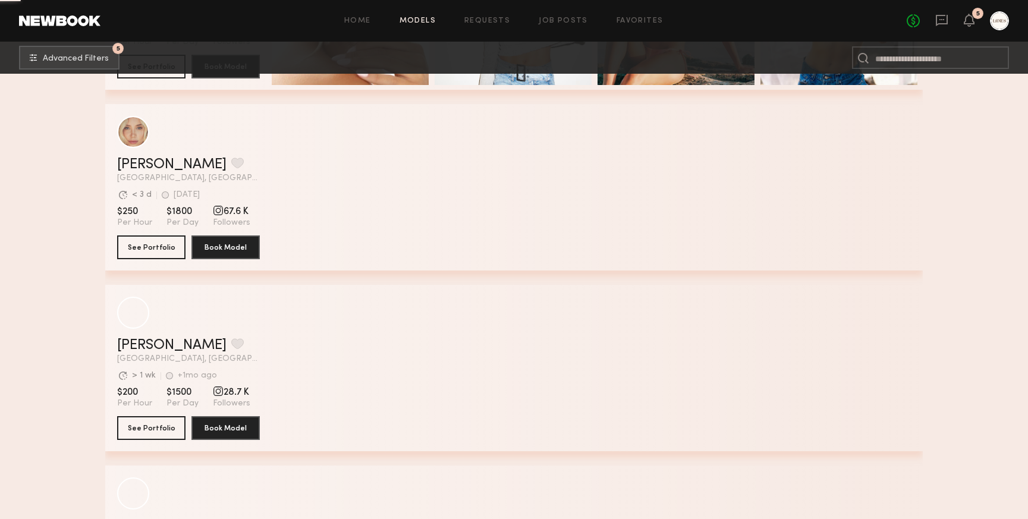
scroll to position [3621, 0]
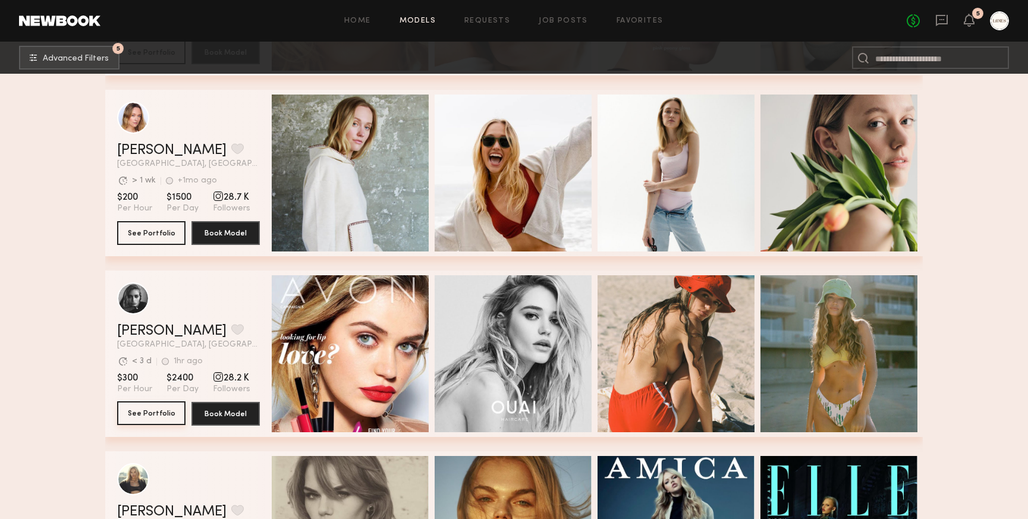
click at [159, 411] on button "See Portfolio" at bounding box center [151, 413] width 68 height 24
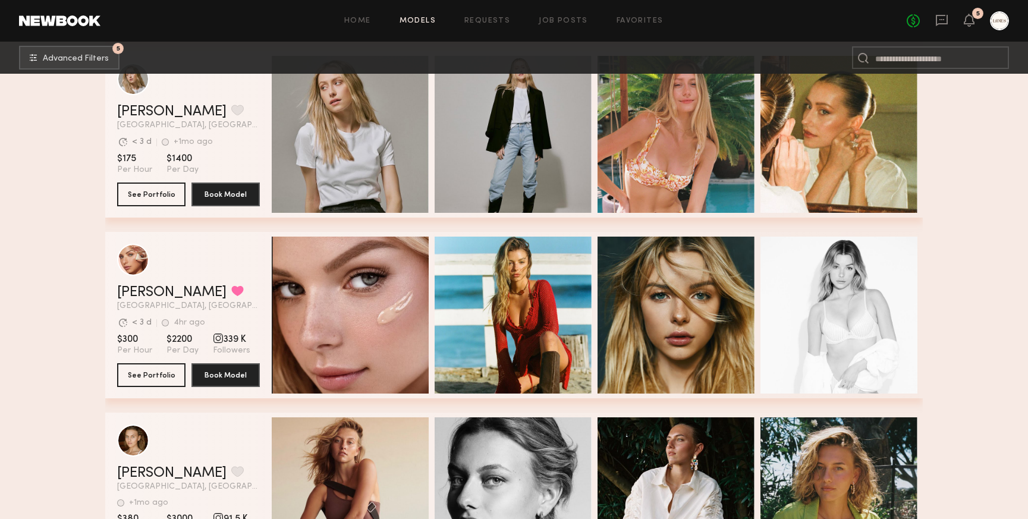
scroll to position [4564, 0]
click at [160, 373] on button "See Portfolio" at bounding box center [151, 374] width 68 height 24
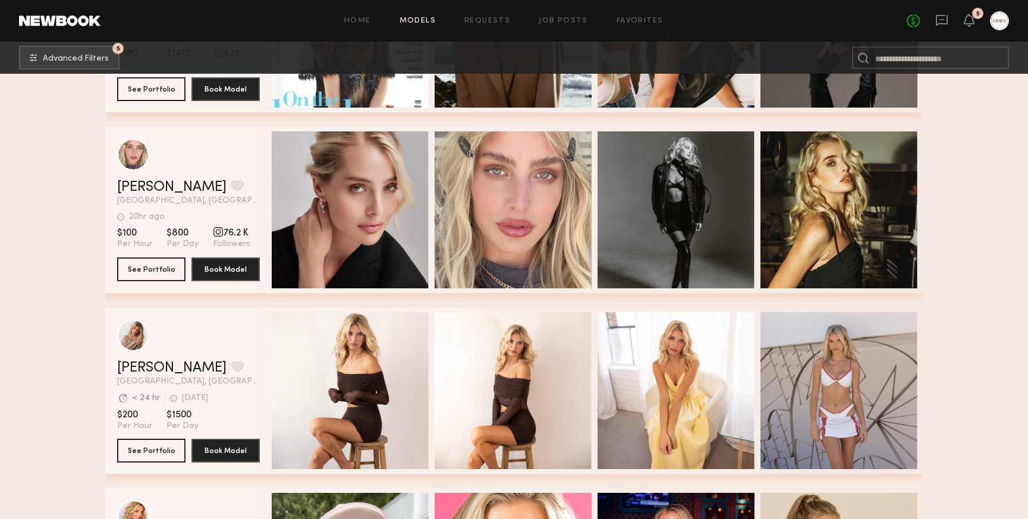
scroll to position [5222, 0]
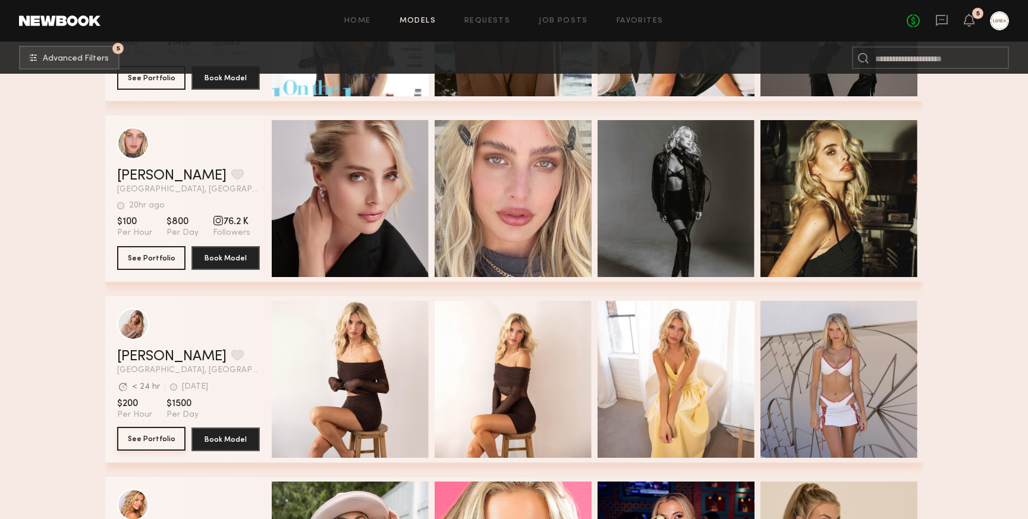
click at [153, 432] on button "See Portfolio" at bounding box center [151, 439] width 68 height 24
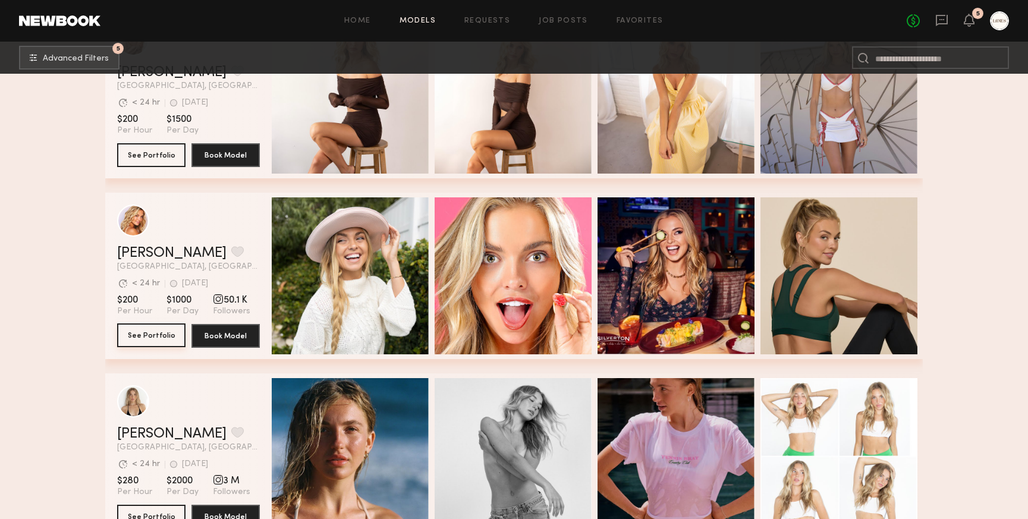
click at [159, 334] on button "See Portfolio" at bounding box center [151, 335] width 68 height 24
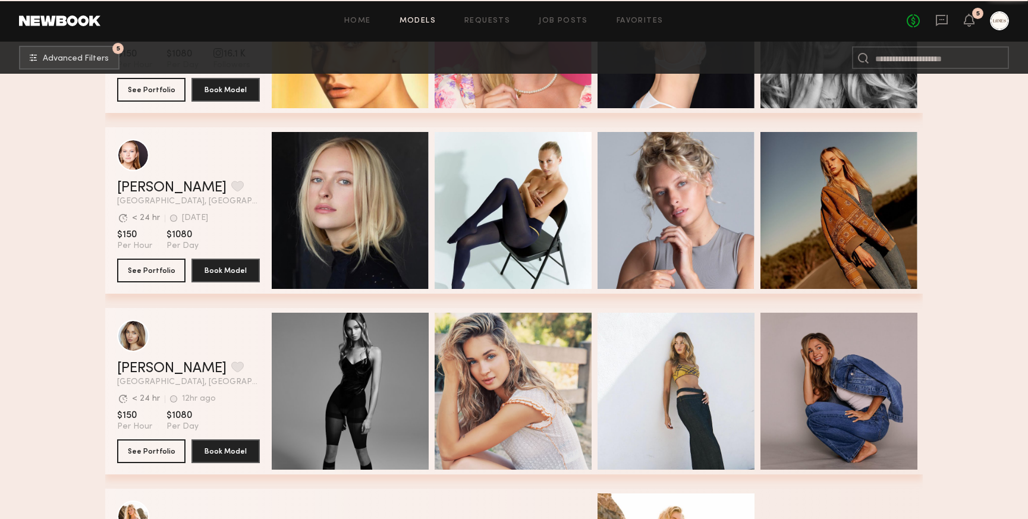
scroll to position [8467, 0]
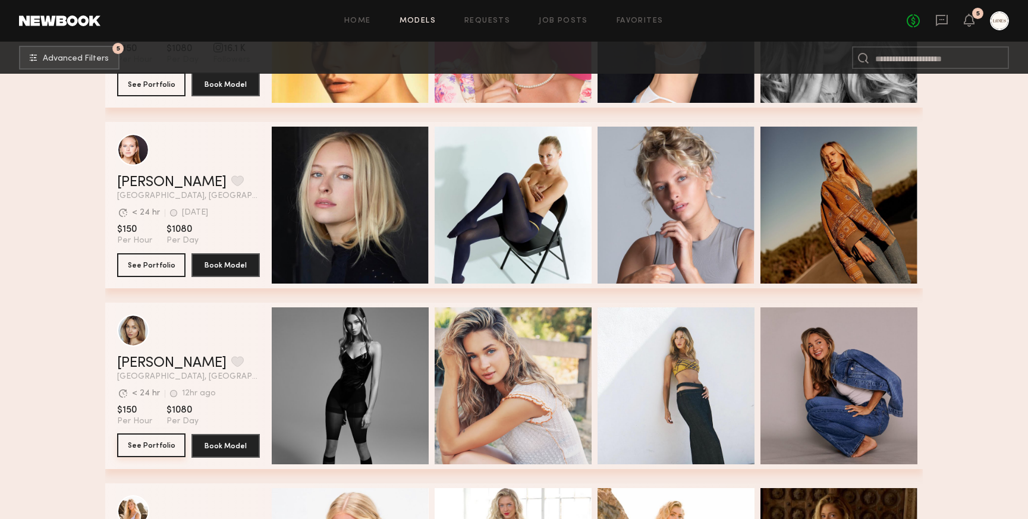
click at [151, 445] on button "See Portfolio" at bounding box center [151, 445] width 68 height 24
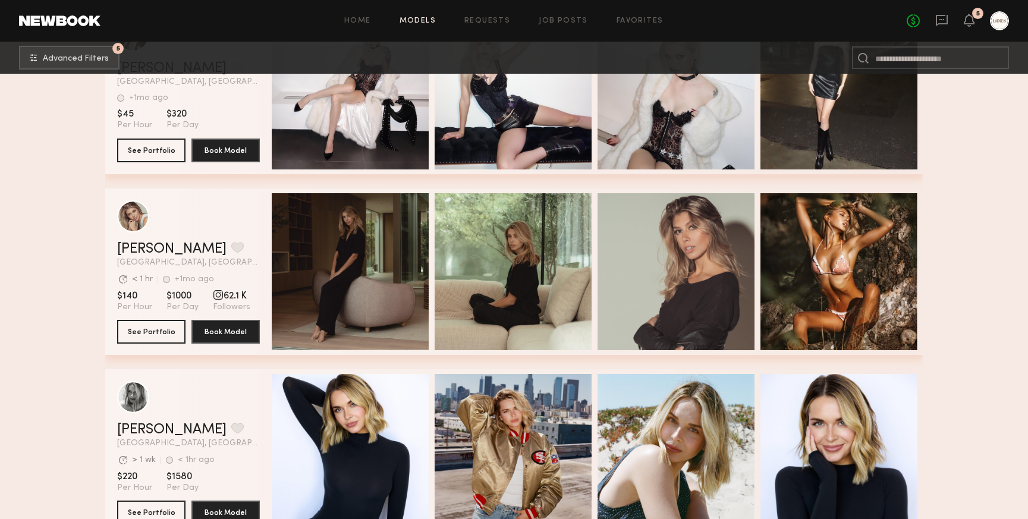
scroll to position [10745, 0]
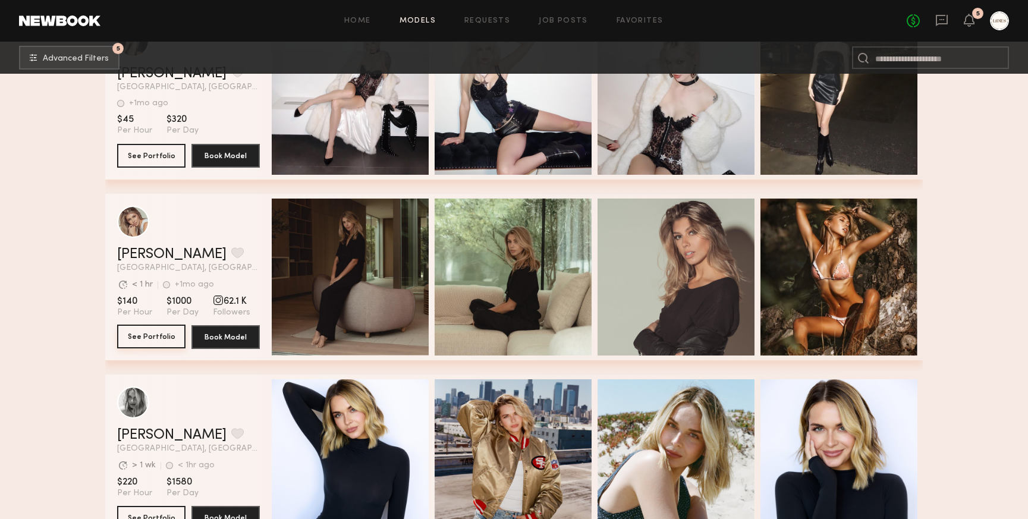
click at [158, 333] on button "See Portfolio" at bounding box center [151, 337] width 68 height 24
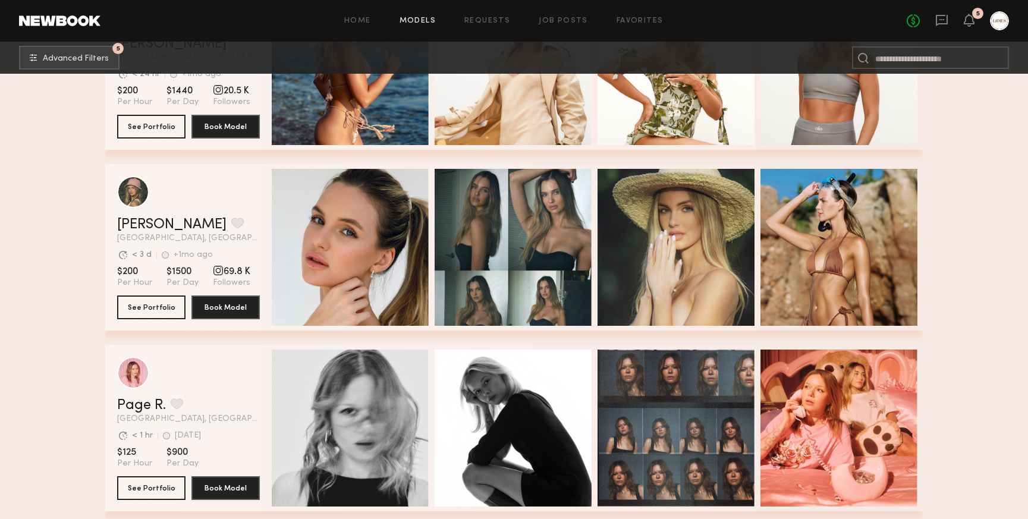
scroll to position [11496, 0]
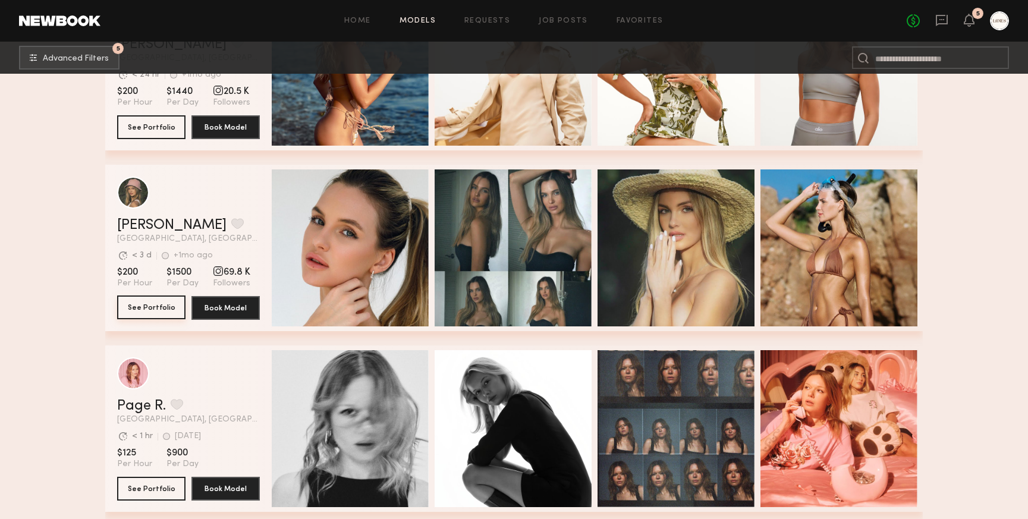
click at [148, 309] on button "See Portfolio" at bounding box center [151, 307] width 68 height 24
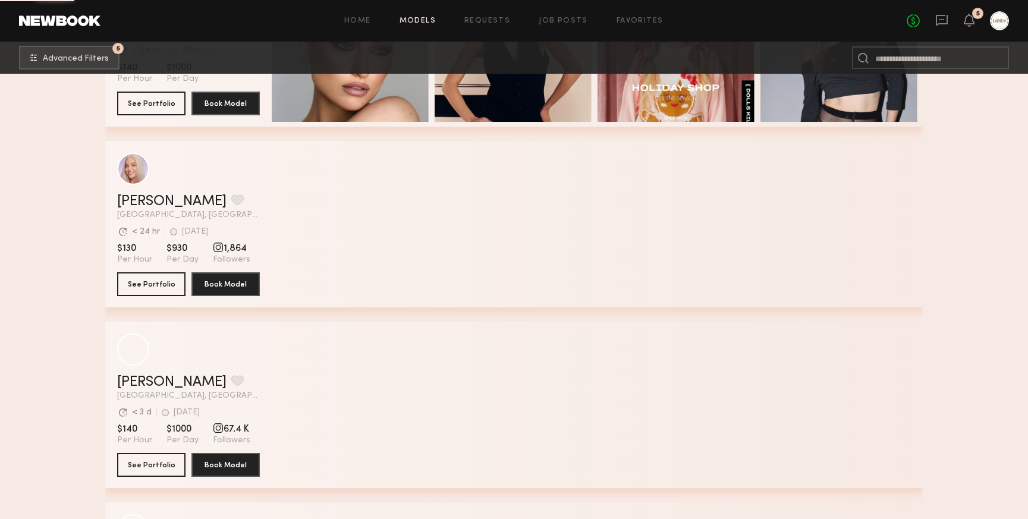
scroll to position [12244, 0]
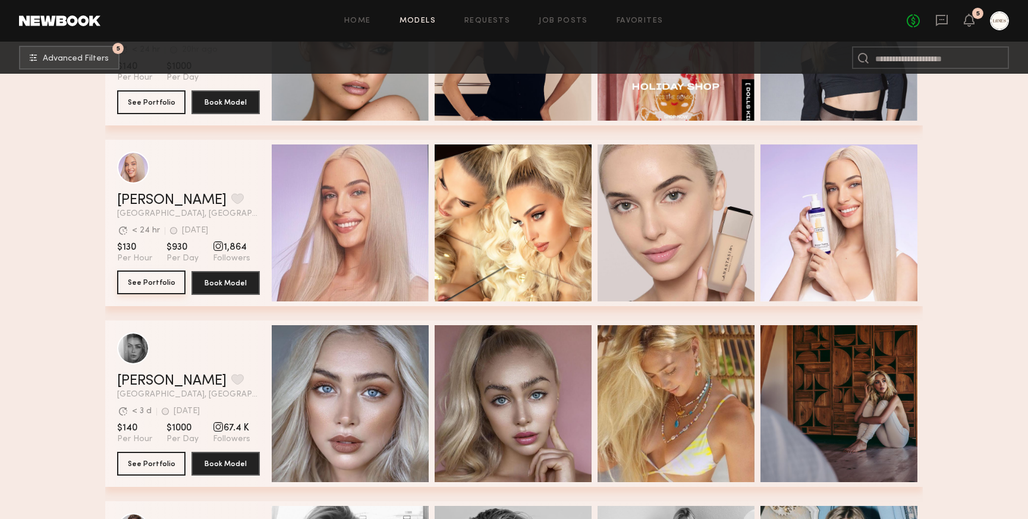
click at [150, 278] on button "See Portfolio" at bounding box center [151, 282] width 68 height 24
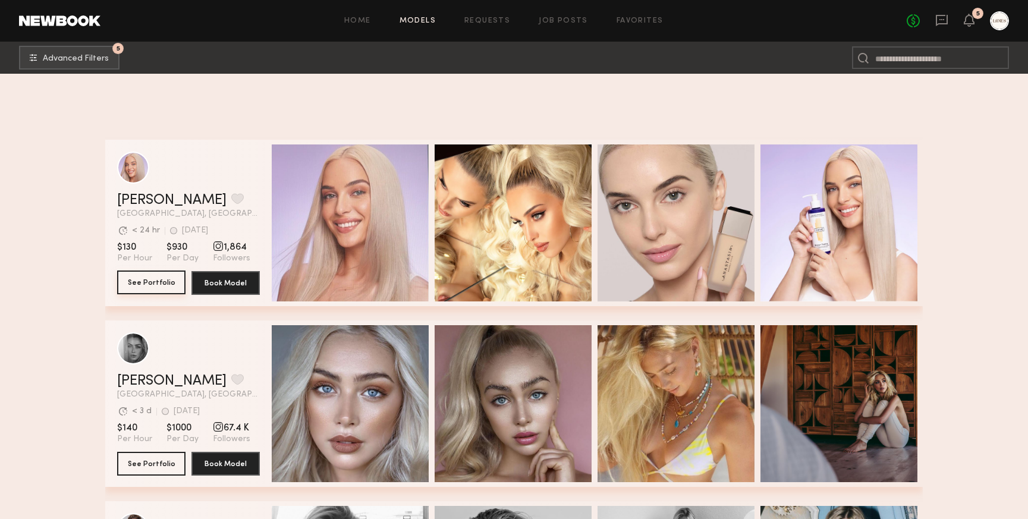
scroll to position [12687, 0]
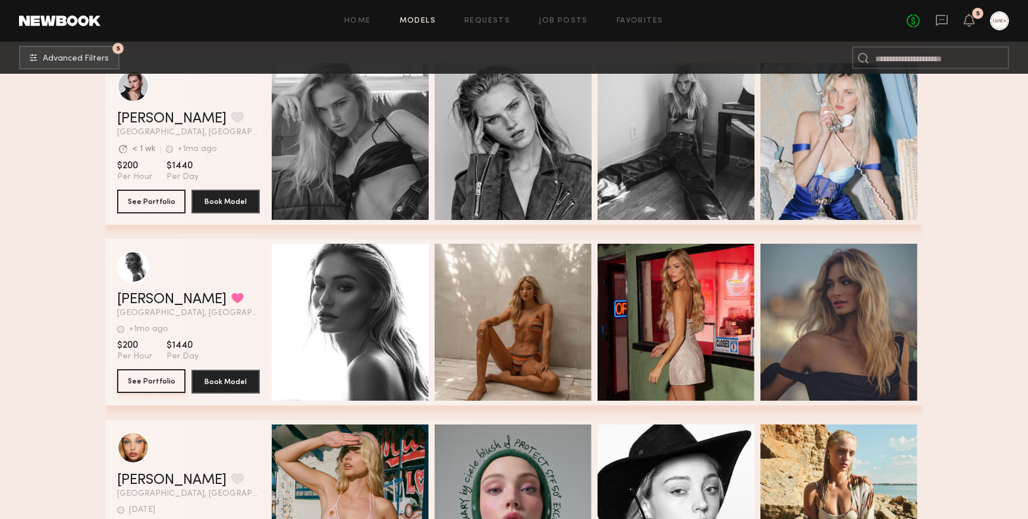
click at [162, 377] on button "See Portfolio" at bounding box center [151, 381] width 68 height 24
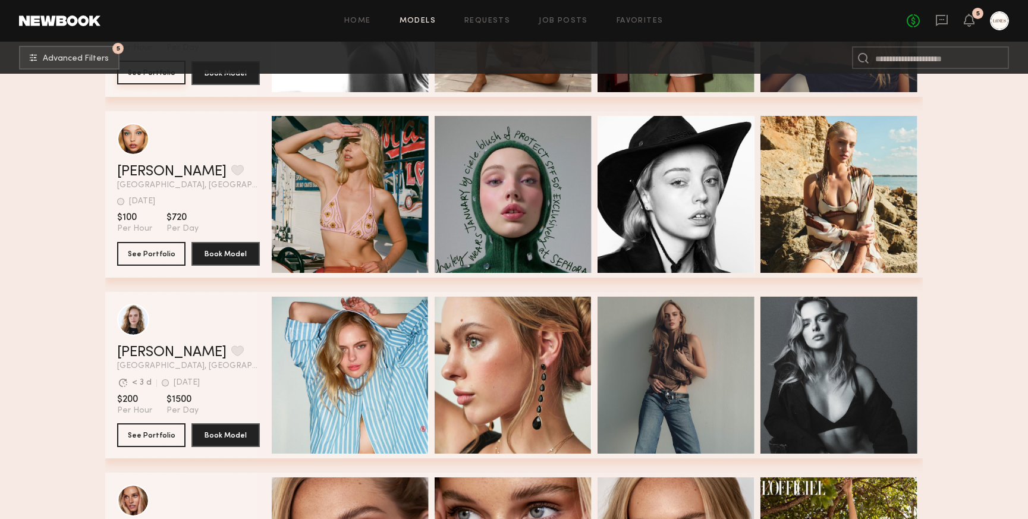
scroll to position [13251, 0]
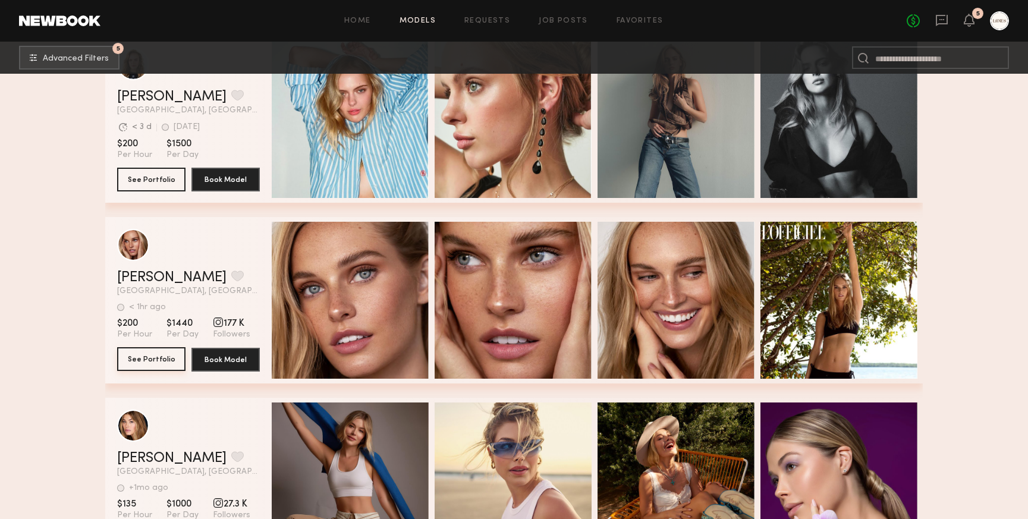
click at [155, 355] on button "See Portfolio" at bounding box center [151, 359] width 68 height 24
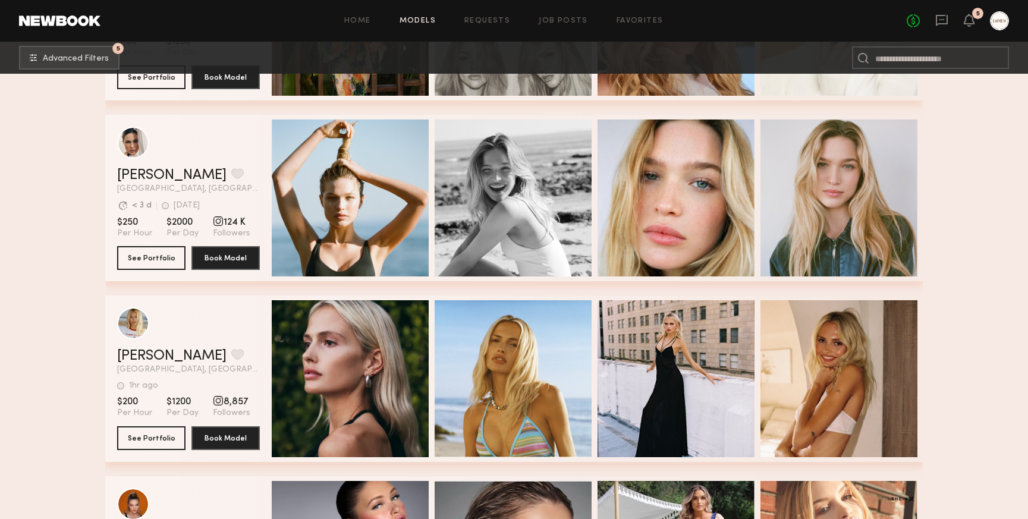
scroll to position [13896, 0]
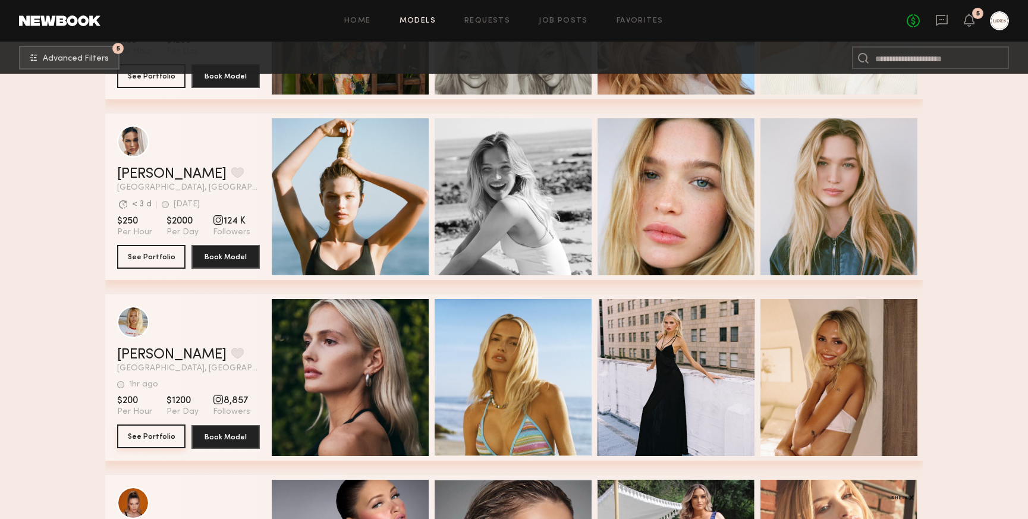
click at [144, 437] on button "See Portfolio" at bounding box center [151, 436] width 68 height 24
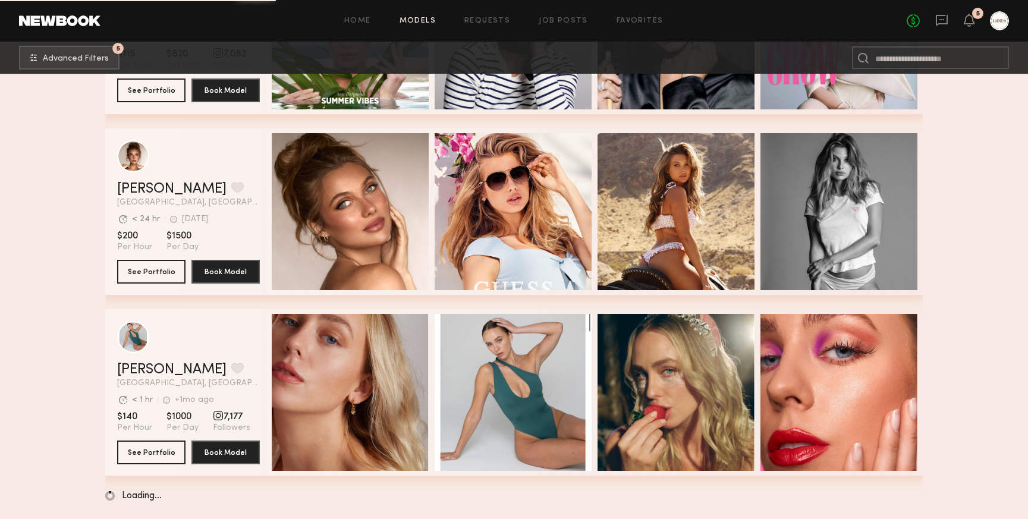
scroll to position [14966, 0]
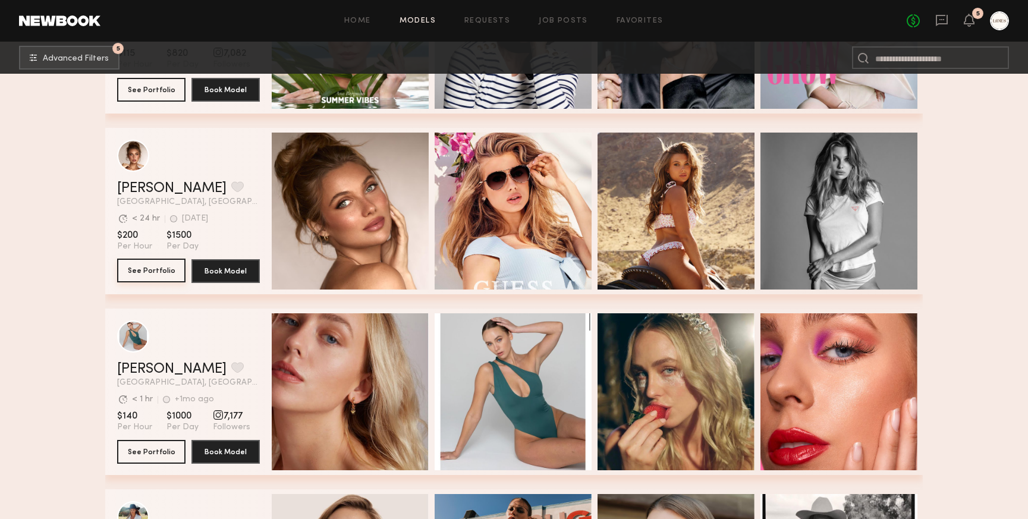
click at [152, 264] on button "See Portfolio" at bounding box center [151, 271] width 68 height 24
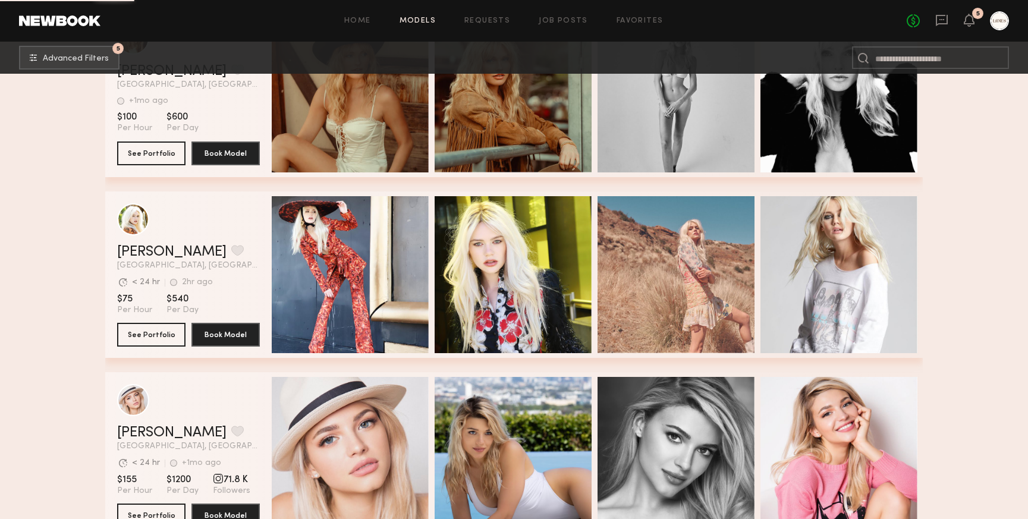
scroll to position [16788, 0]
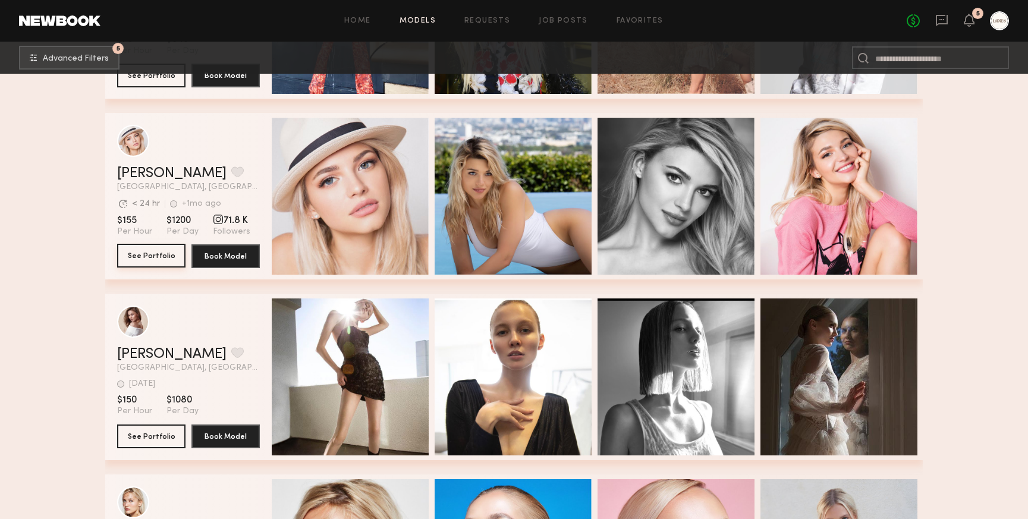
click at [160, 255] on button "See Portfolio" at bounding box center [151, 256] width 68 height 24
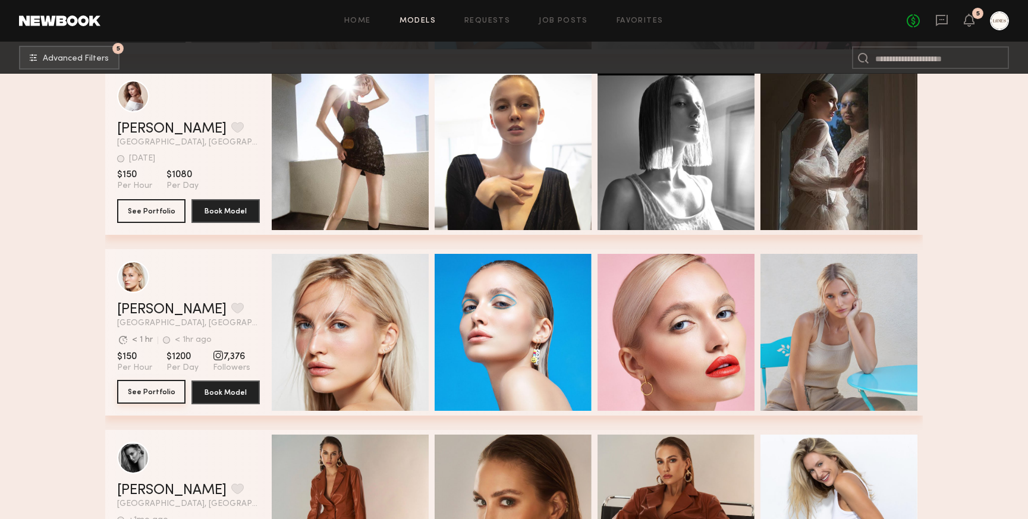
click at [134, 395] on button "See Portfolio" at bounding box center [151, 392] width 68 height 24
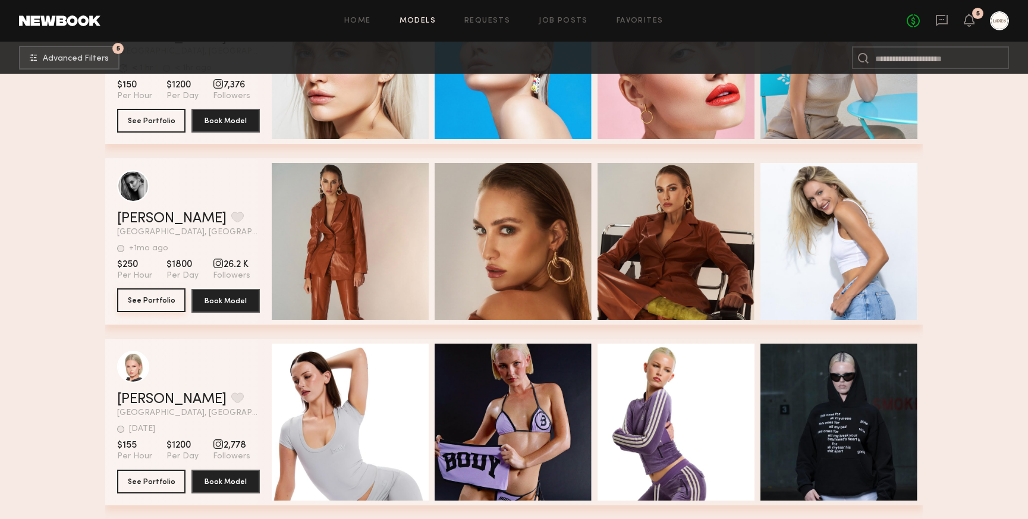
click at [151, 303] on button "See Portfolio" at bounding box center [151, 300] width 68 height 24
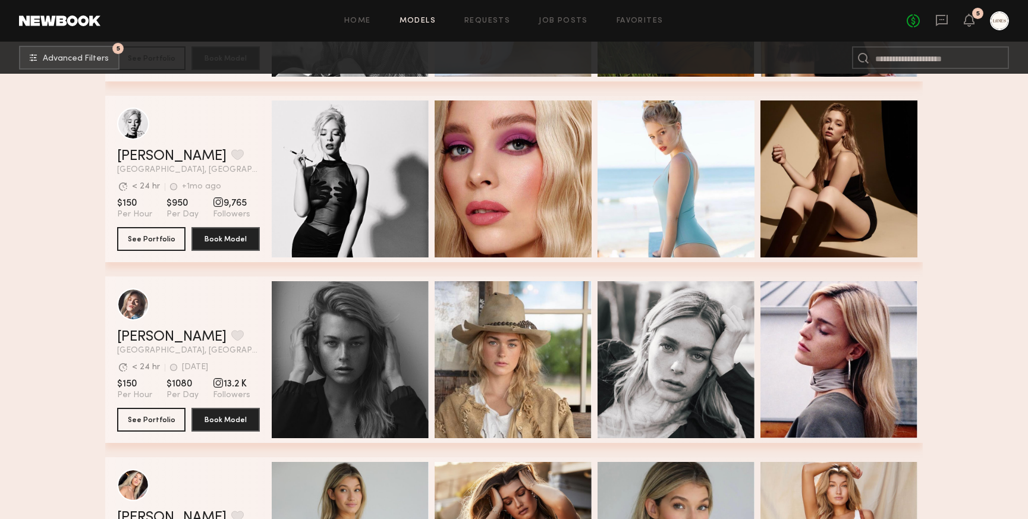
scroll to position [19958, 0]
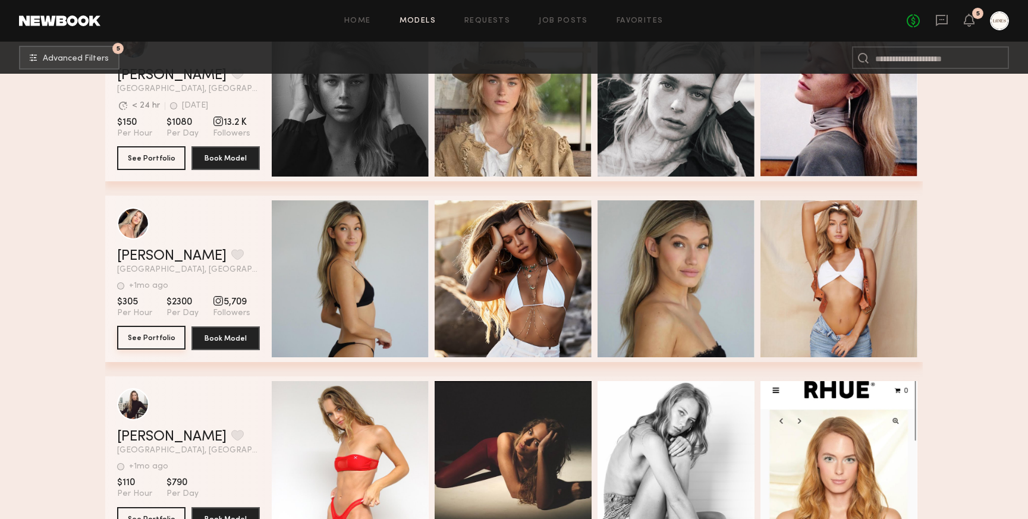
click at [148, 343] on button "See Portfolio" at bounding box center [151, 338] width 68 height 24
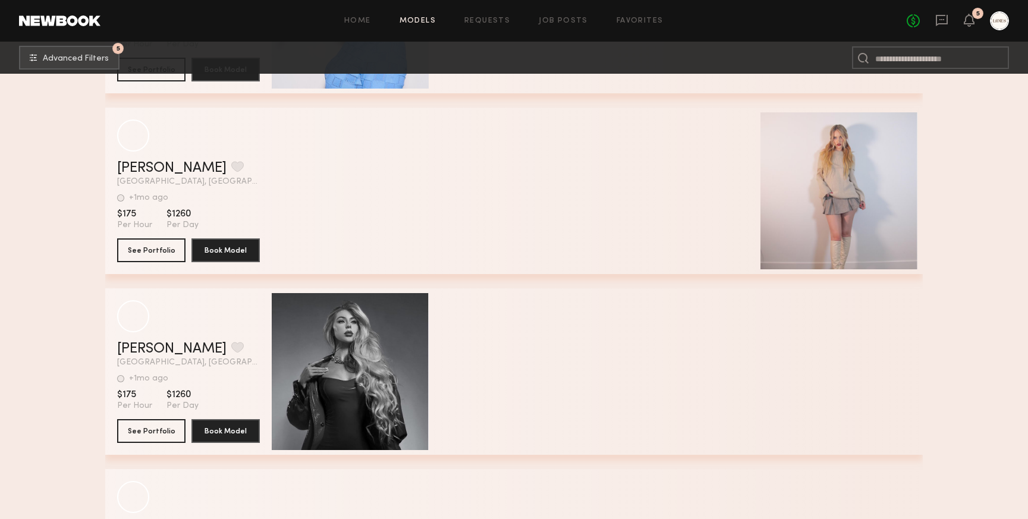
scroll to position [36020, 0]
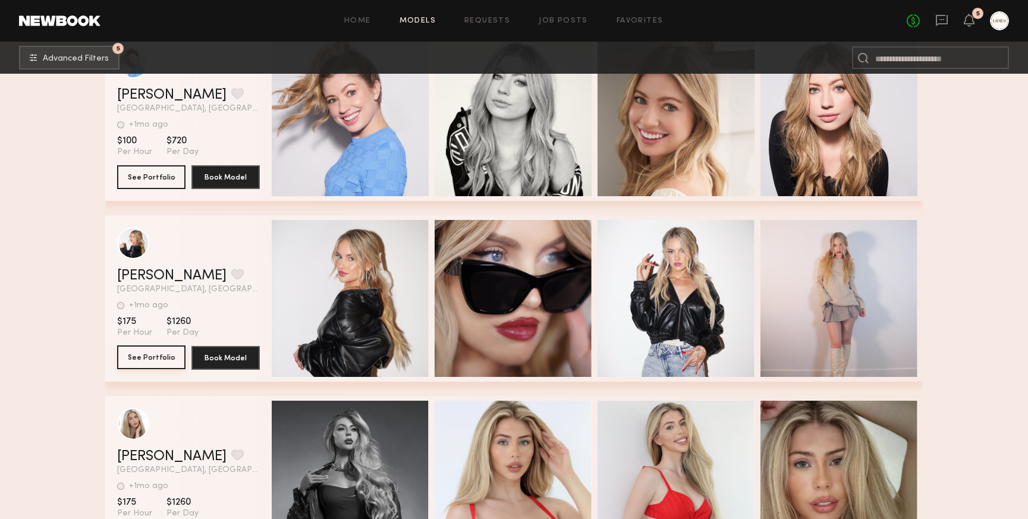
click at [146, 357] on button "See Portfolio" at bounding box center [151, 357] width 68 height 24
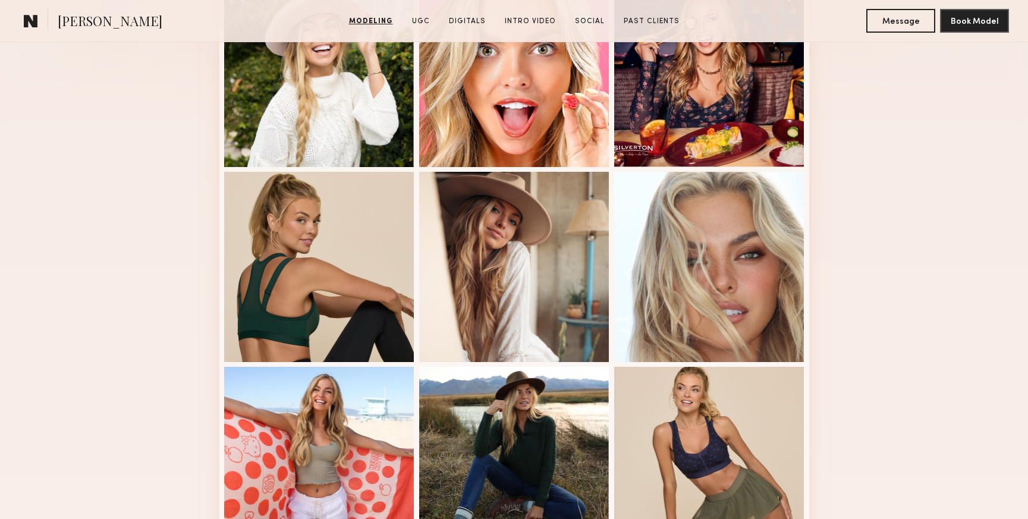
scroll to position [218, 0]
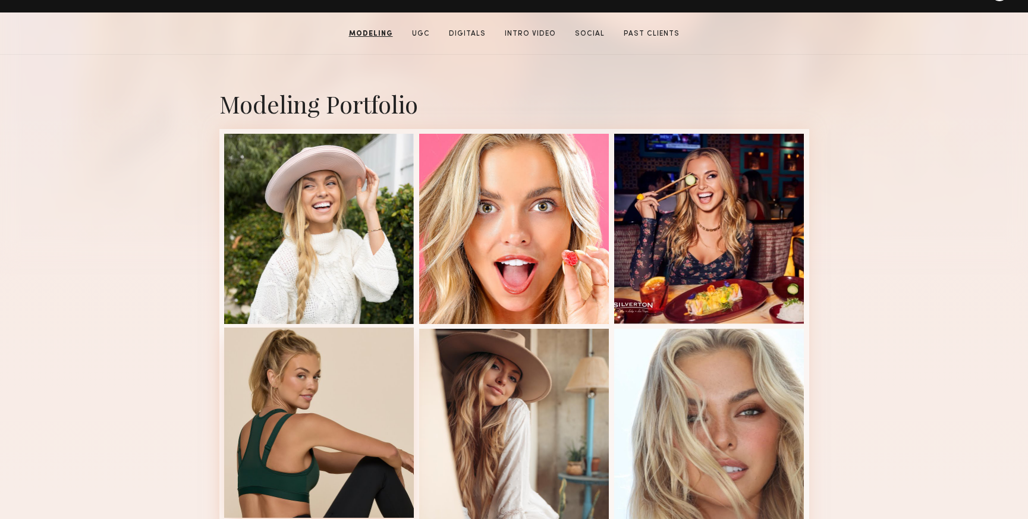
click at [316, 384] on div at bounding box center [319, 423] width 190 height 190
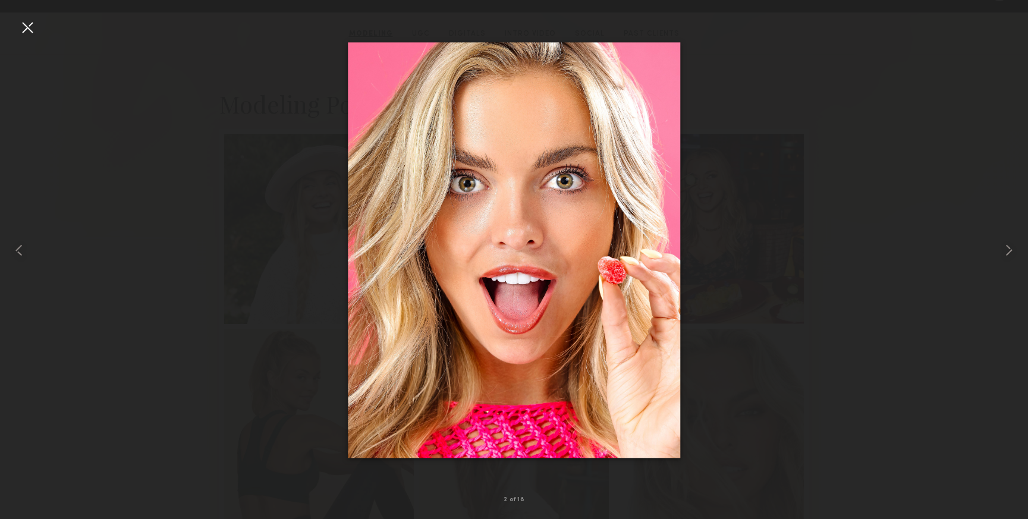
click at [26, 27] on div at bounding box center [27, 27] width 19 height 19
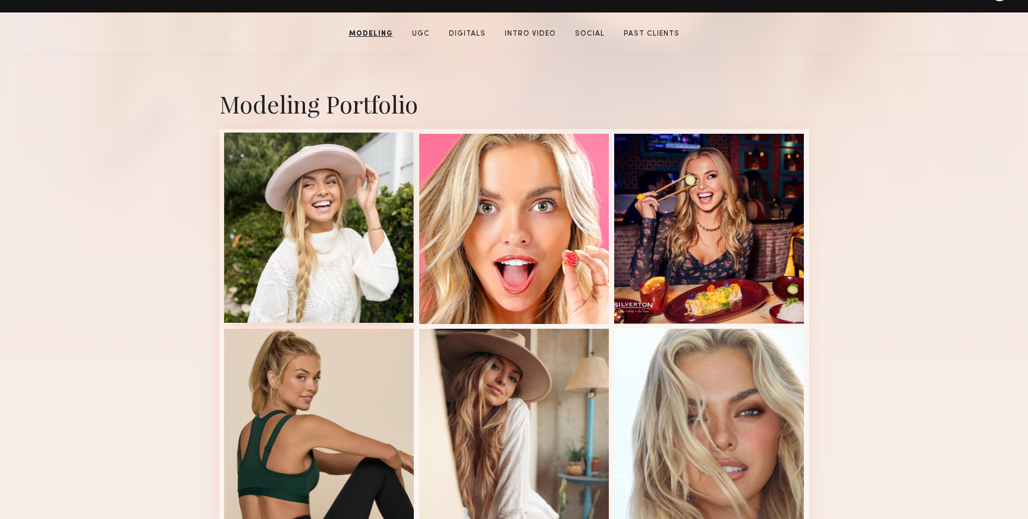
scroll to position [0, 0]
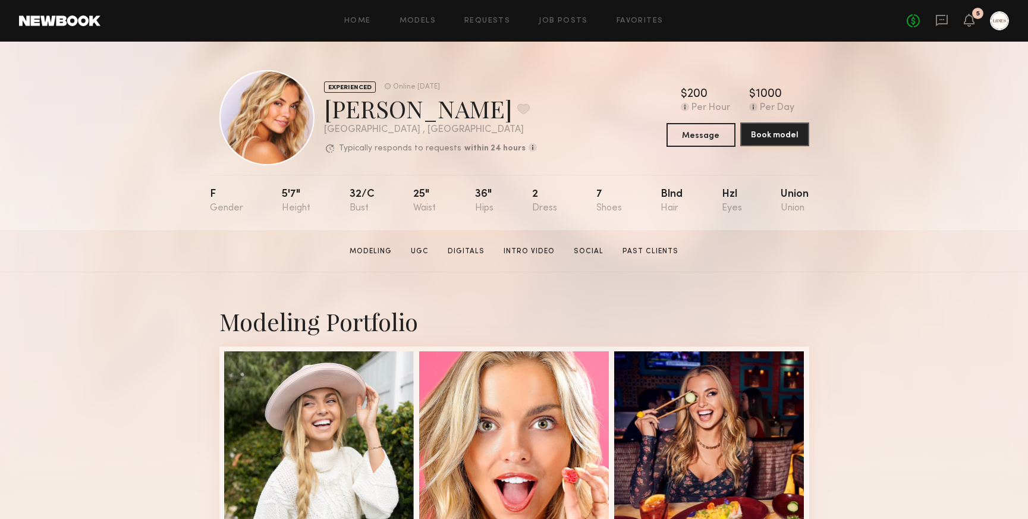
click at [761, 137] on button "Book model" at bounding box center [774, 134] width 69 height 24
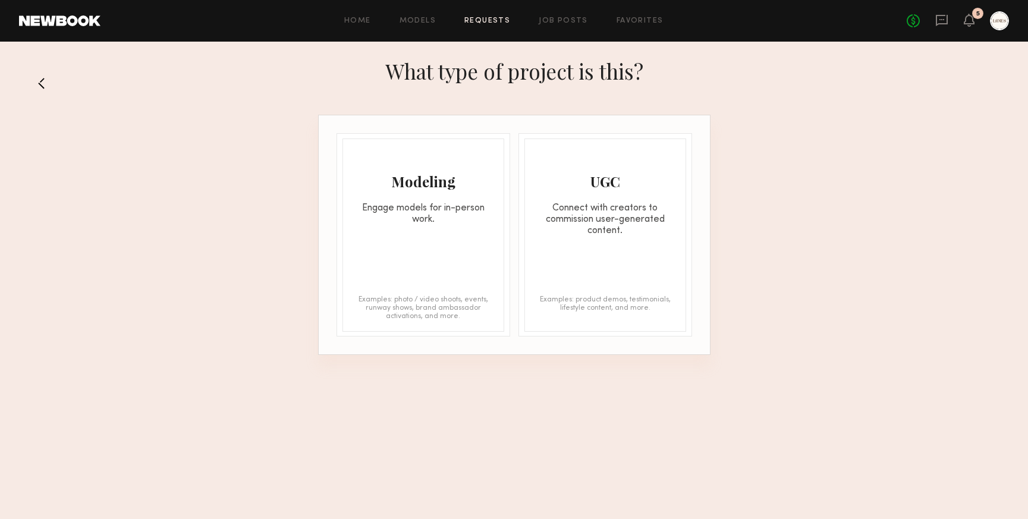
click at [400, 221] on div "Engage models for in-person work." at bounding box center [423, 214] width 160 height 23
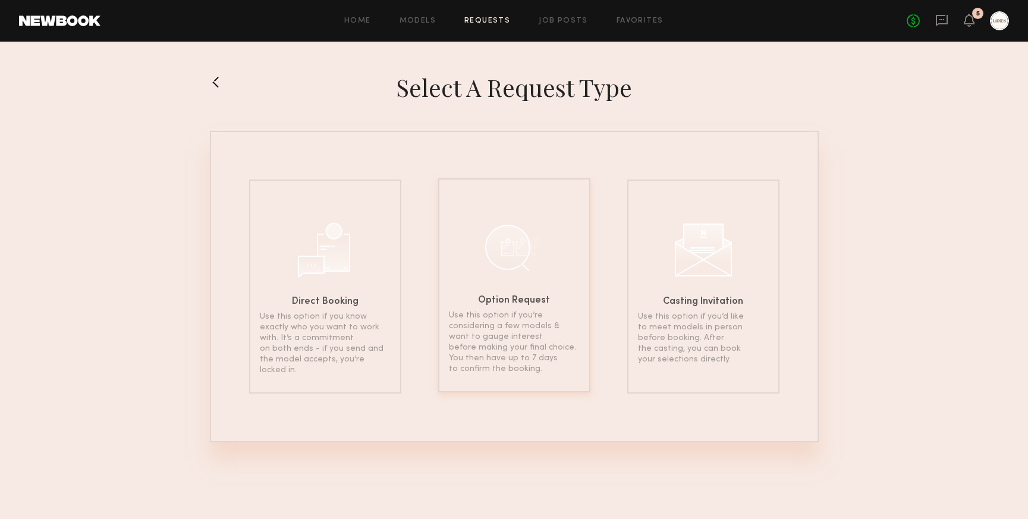
click at [514, 292] on div "Option Request Use this option if you’re considering a few models & want to gau…" at bounding box center [514, 285] width 152 height 214
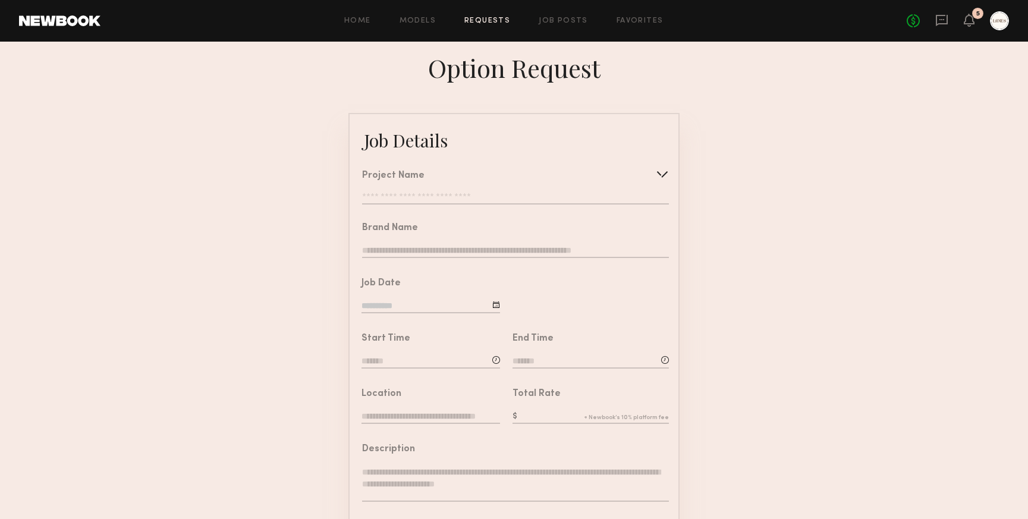
click at [431, 248] on input "text" at bounding box center [515, 251] width 307 height 13
click at [443, 199] on input "text" at bounding box center [515, 199] width 307 height 12
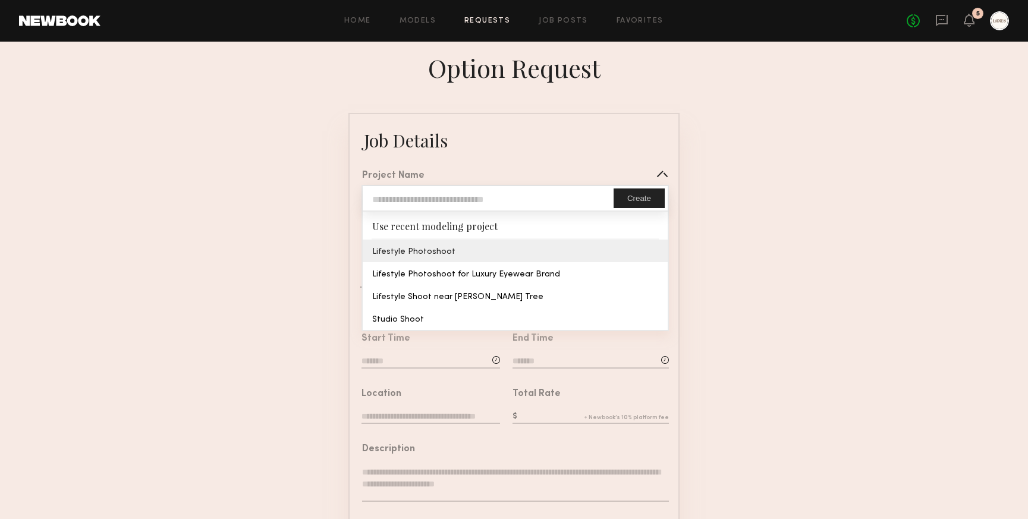
type input "**********"
type input "*****"
type input "**********"
type textarea "**********"
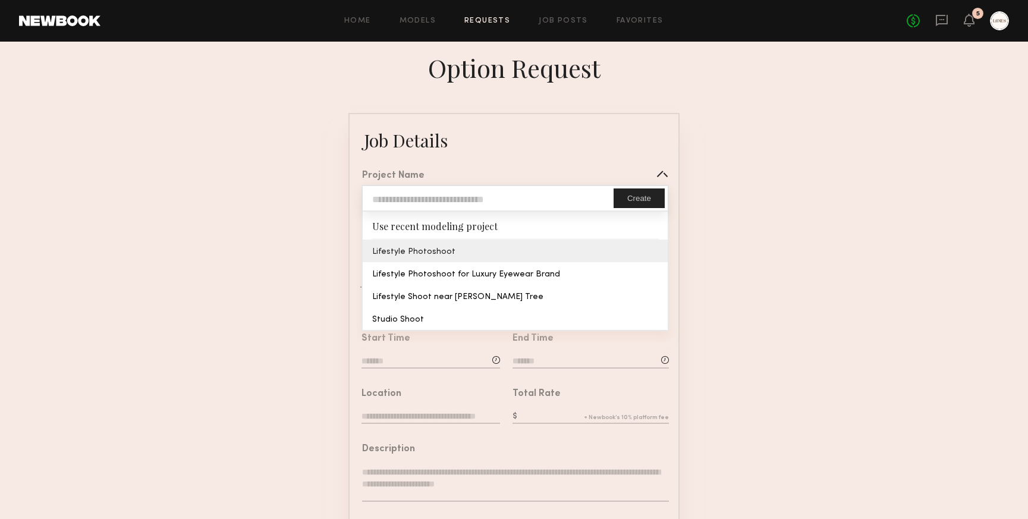
type textarea "**********"
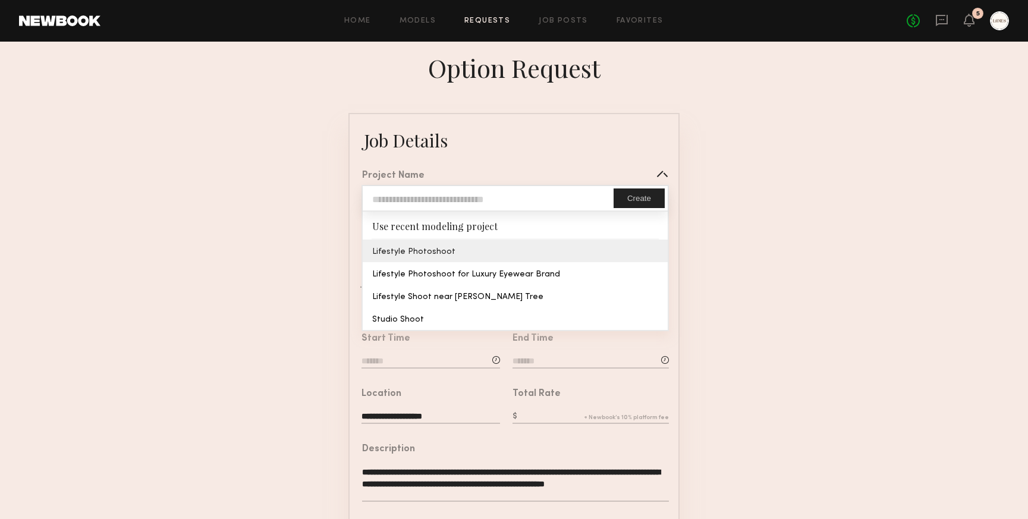
click at [410, 247] on common-border "**********" at bounding box center [513, 444] width 331 height 663
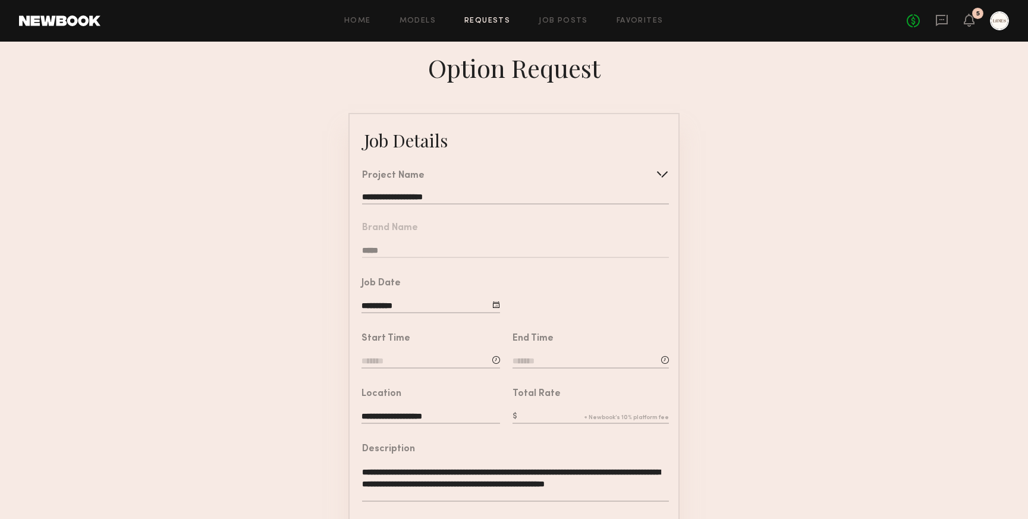
click at [388, 367] on input at bounding box center [430, 361] width 138 height 13
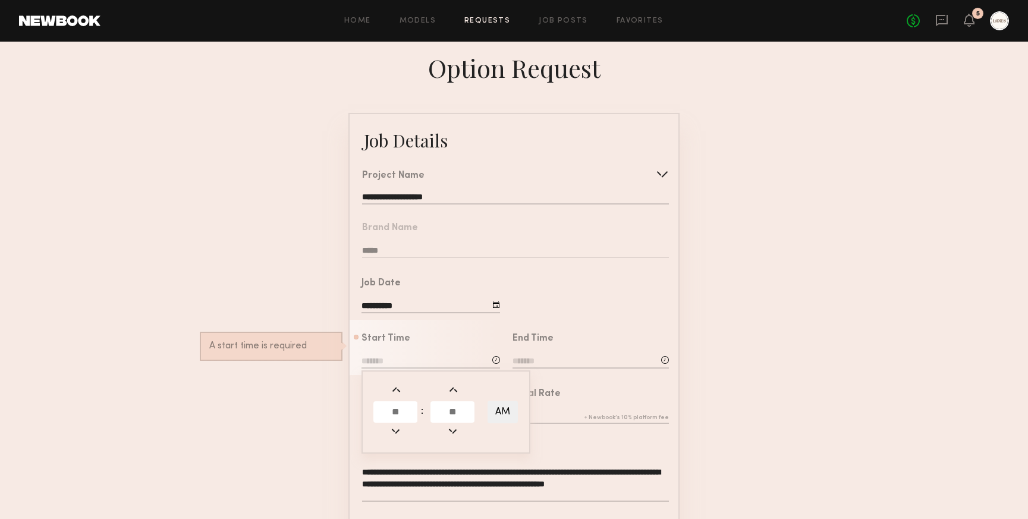
click at [397, 406] on input "text" at bounding box center [395, 411] width 44 height 21
type input "*"
click at [442, 408] on input "text" at bounding box center [452, 411] width 44 height 21
type input "**"
type input "*******"
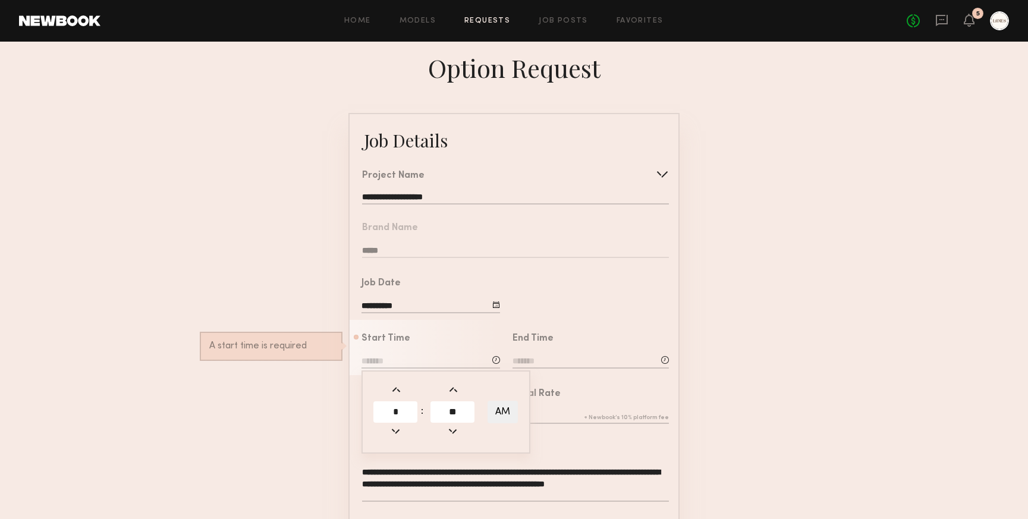
type input "**"
click at [509, 411] on button "AM" at bounding box center [502, 412] width 30 height 23
type input "*******"
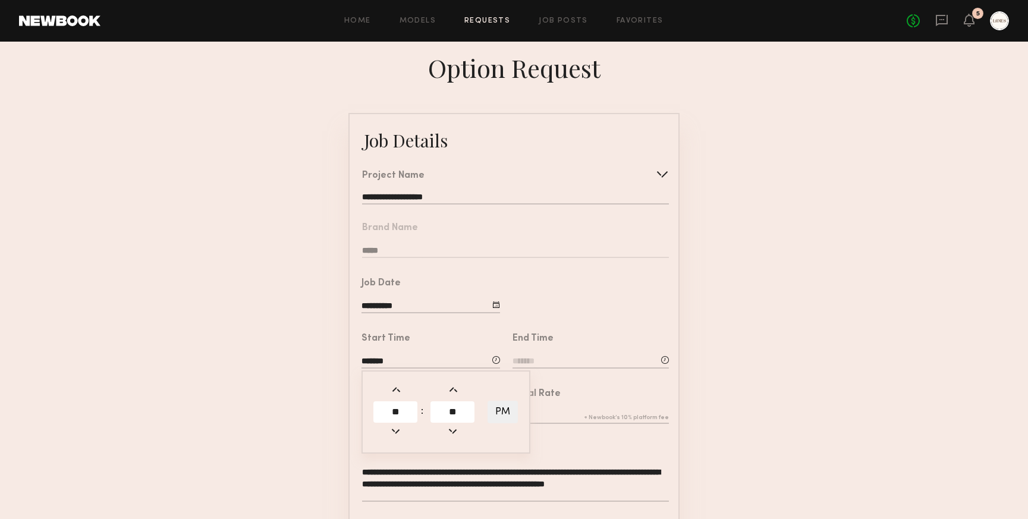
click at [540, 355] on input at bounding box center [590, 361] width 156 height 13
click at [548, 412] on input "text" at bounding box center [546, 411] width 44 height 21
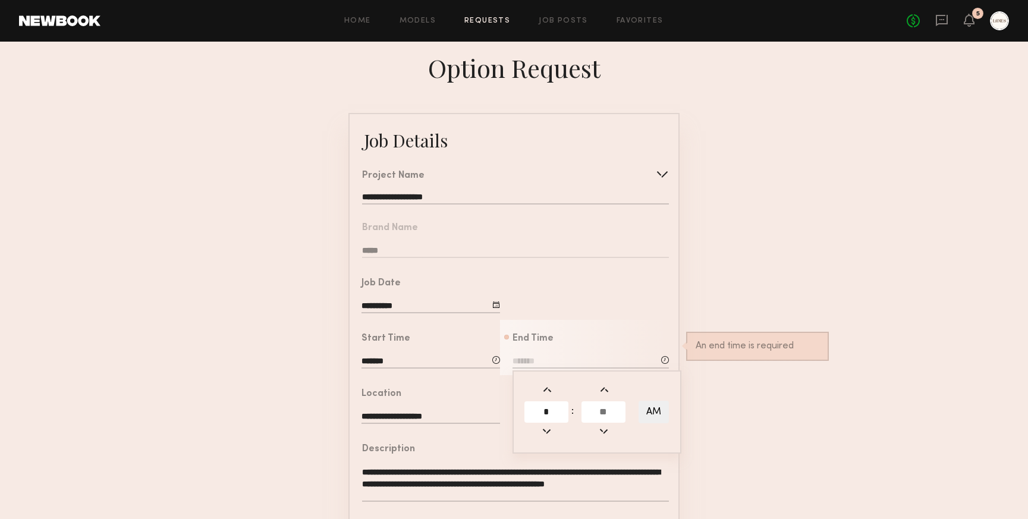
type input "*"
click at [593, 410] on input "text" at bounding box center [603, 411] width 44 height 21
type input "**"
type input "*******"
type input "**"
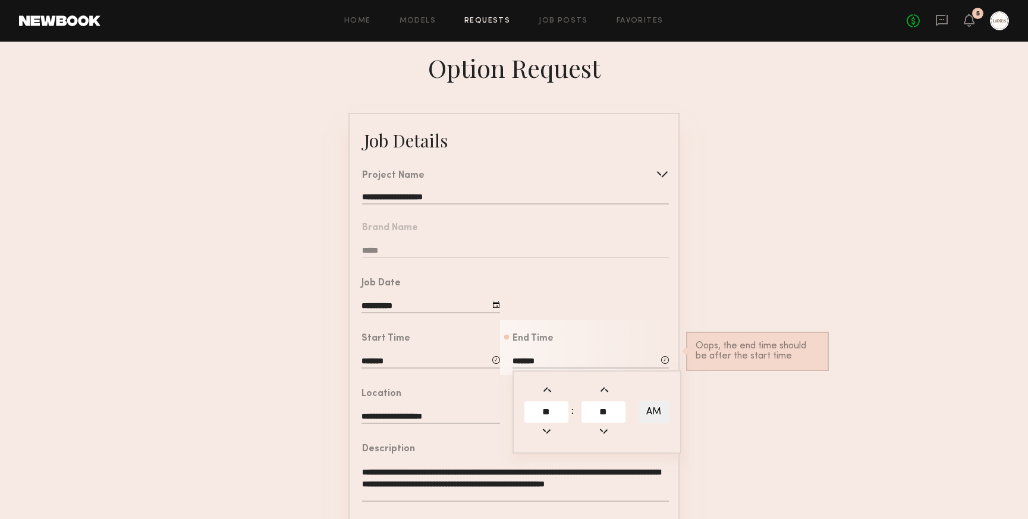
click at [650, 405] on button "AM" at bounding box center [653, 412] width 30 height 23
type input "*******"
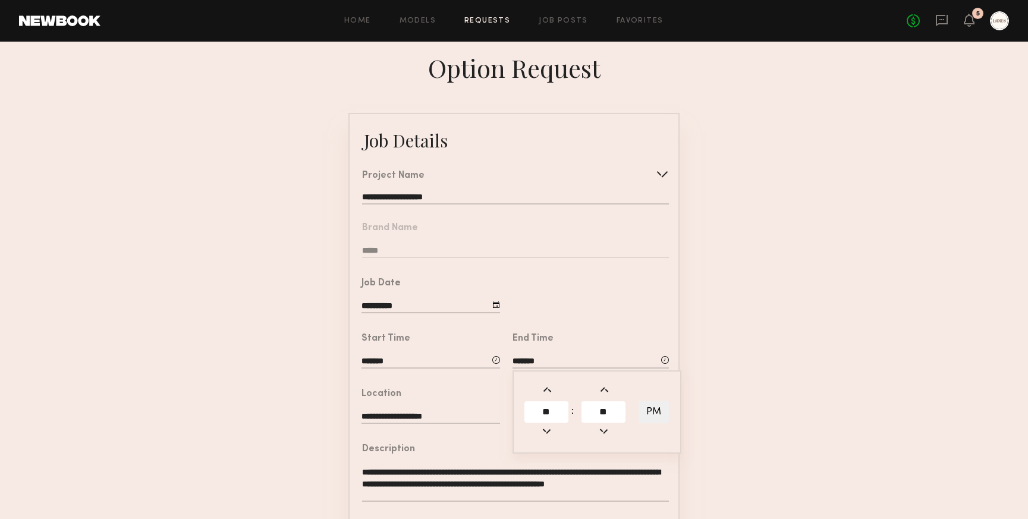
click at [705, 423] on form "**********" at bounding box center [514, 444] width 1028 height 663
click at [574, 418] on input "text" at bounding box center [590, 417] width 156 height 13
type input "***"
click at [719, 366] on form "**********" at bounding box center [514, 444] width 1028 height 663
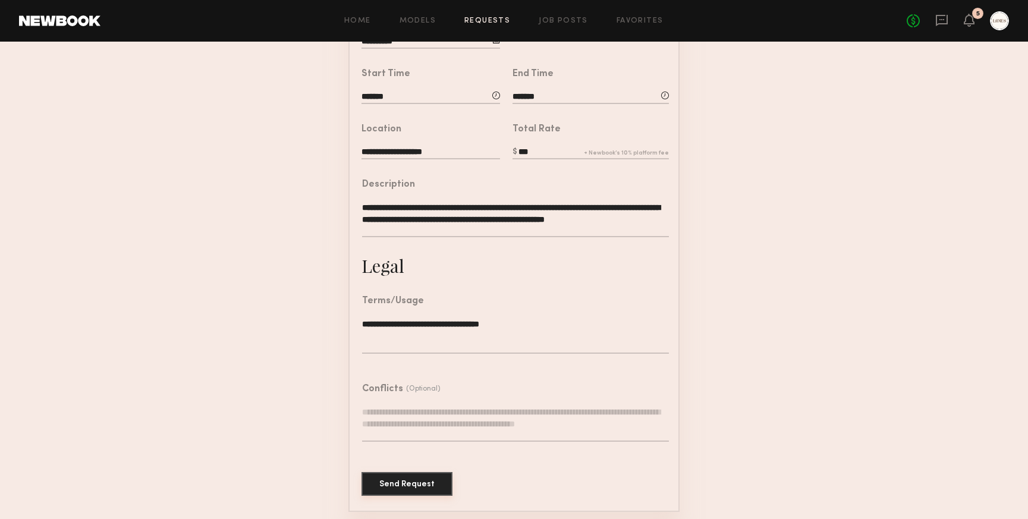
click at [405, 472] on button "Send Request" at bounding box center [406, 484] width 91 height 24
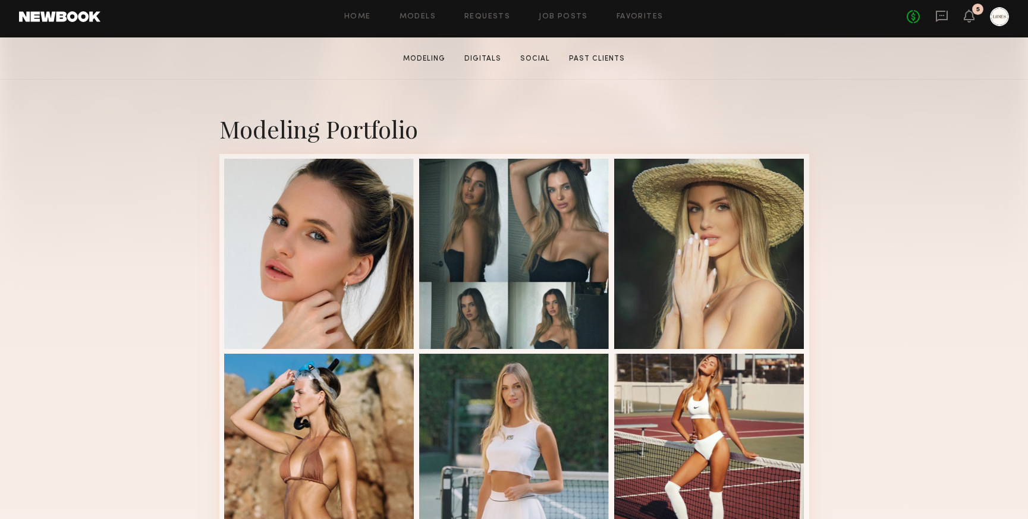
scroll to position [195, 0]
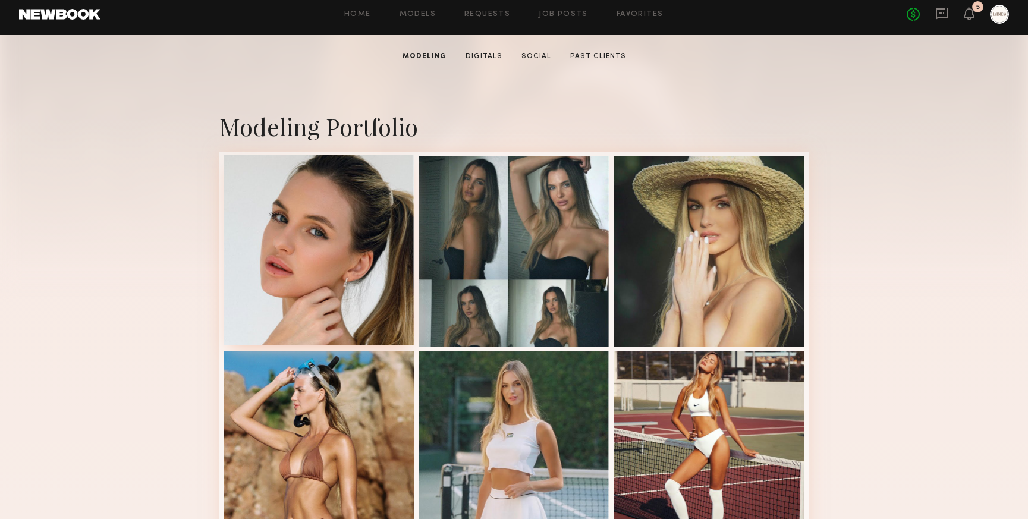
click at [377, 294] on div at bounding box center [319, 250] width 190 height 190
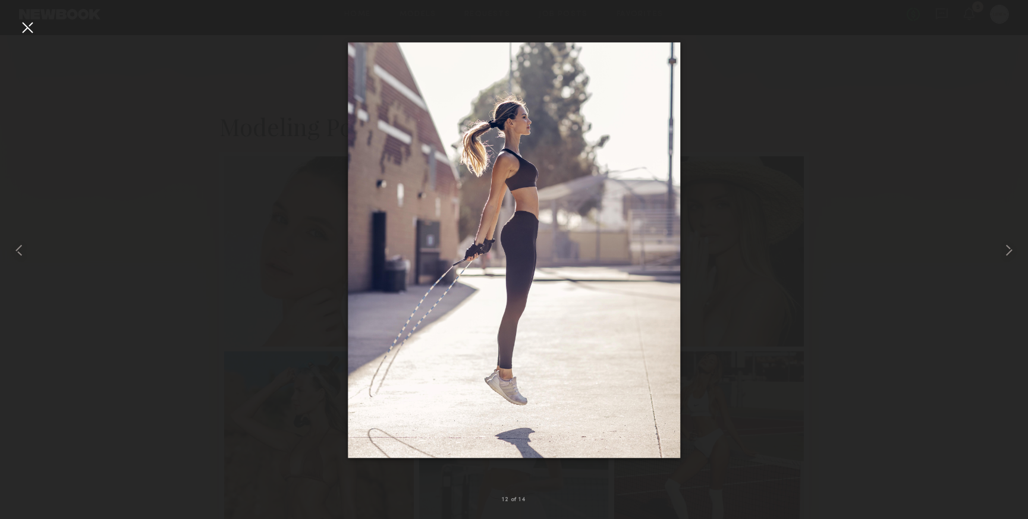
click at [29, 27] on div at bounding box center [27, 27] width 19 height 19
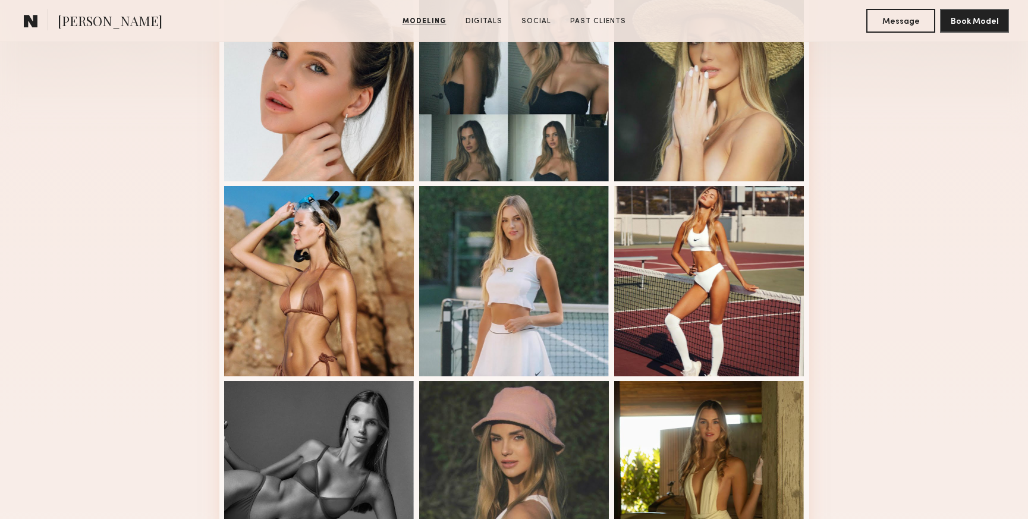
scroll to position [364, 0]
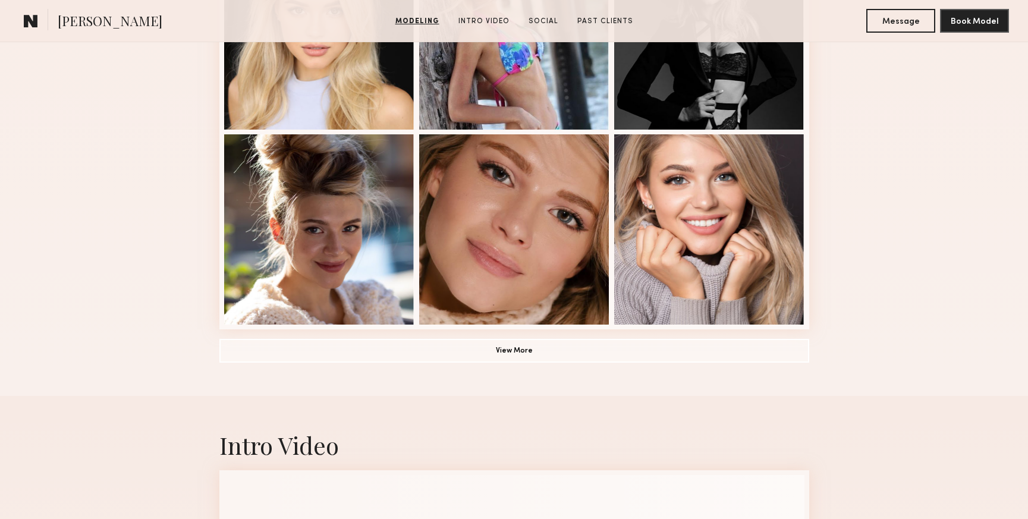
scroll to position [743, 0]
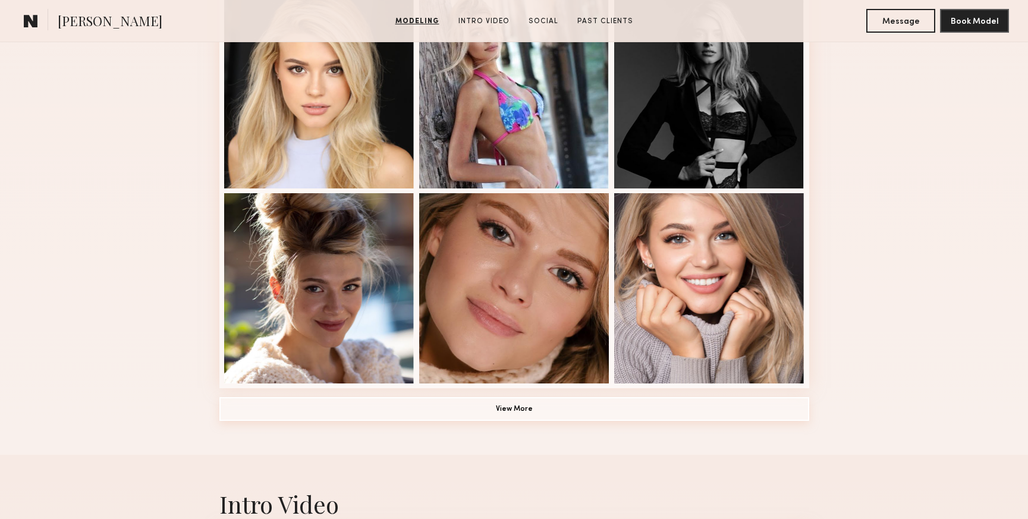
click at [424, 414] on button "View More" at bounding box center [514, 409] width 590 height 24
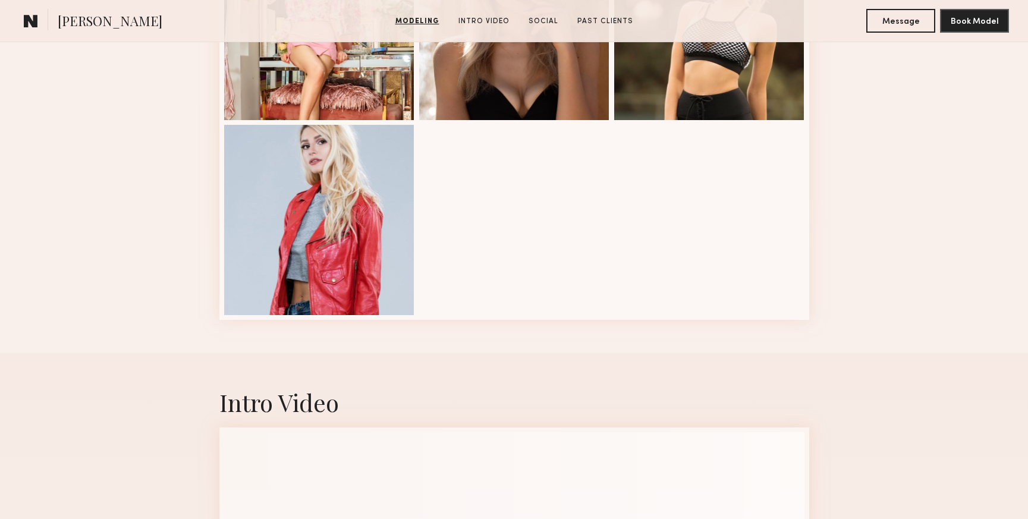
scroll to position [1591, 0]
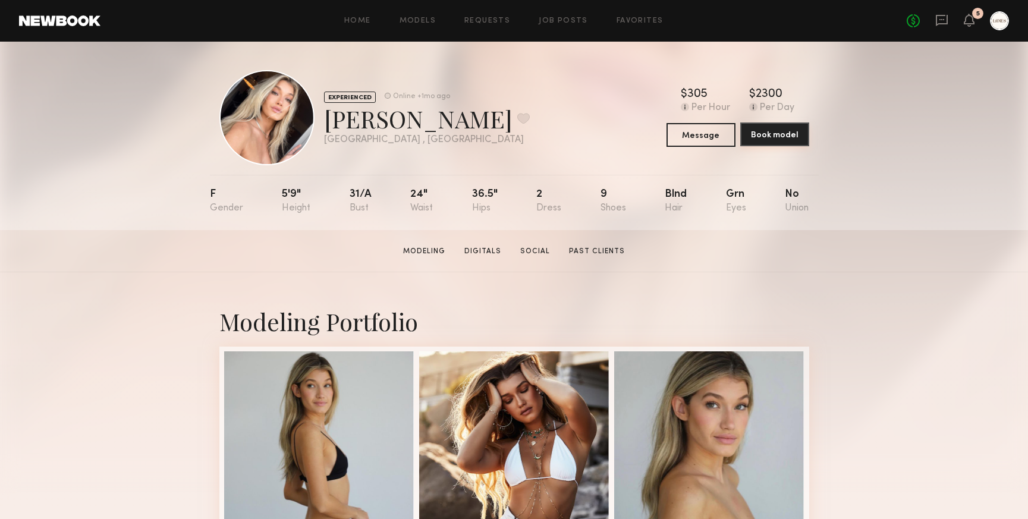
click at [767, 136] on button "Book model" at bounding box center [774, 134] width 69 height 24
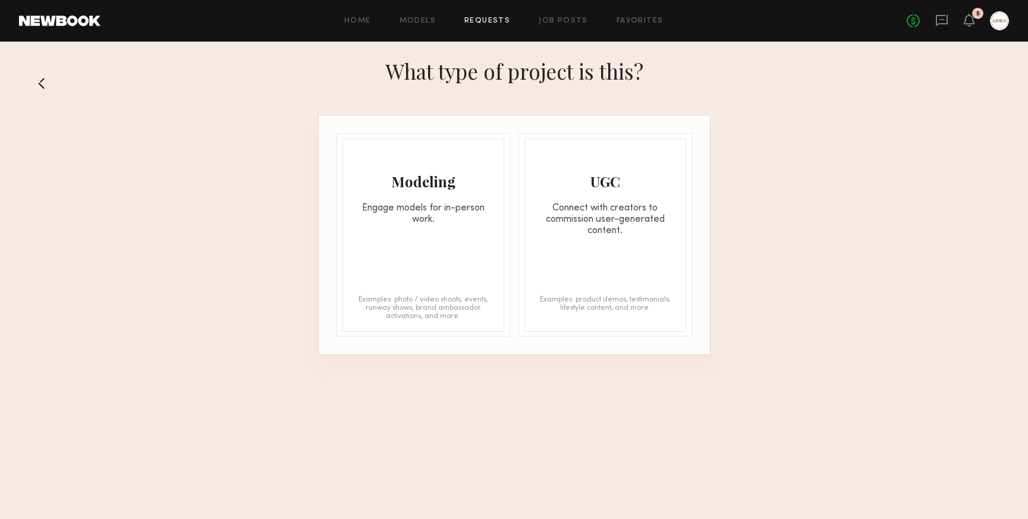
click at [462, 248] on div "Modeling Engage models for in-person work. Examples: photo / video shoots, even…" at bounding box center [423, 234] width 162 height 193
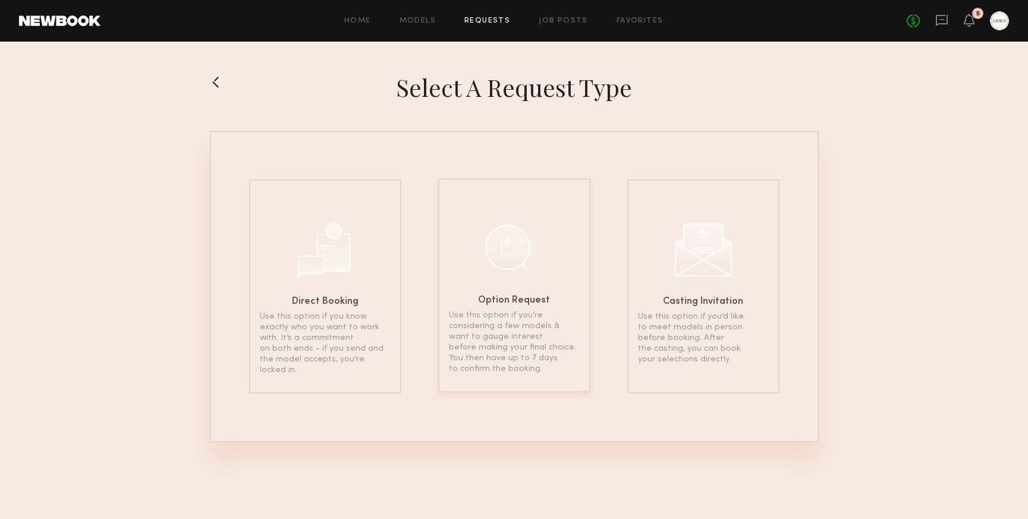
click at [503, 278] on div "Option Request Use this option if you’re considering a few models & want to gau…" at bounding box center [514, 285] width 152 height 214
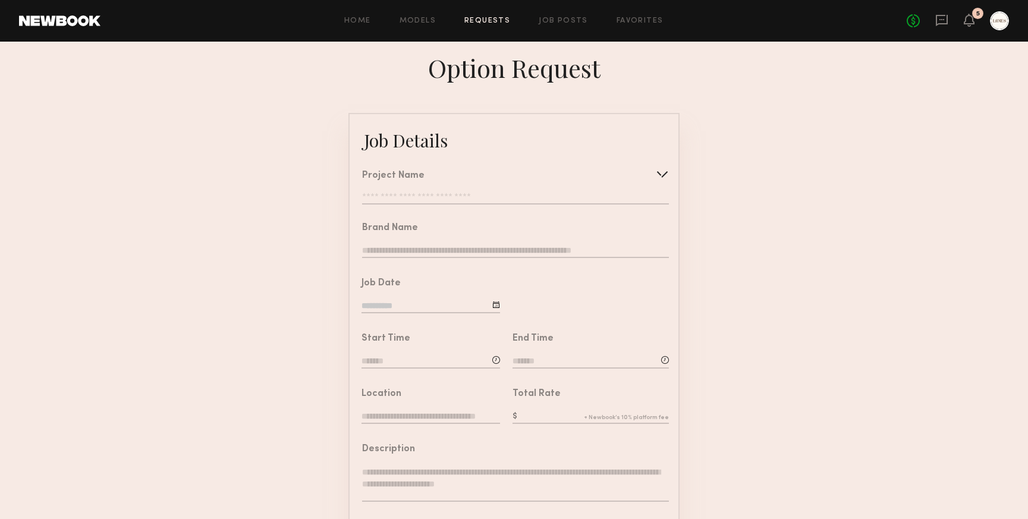
click at [421, 194] on input "text" at bounding box center [515, 199] width 307 height 12
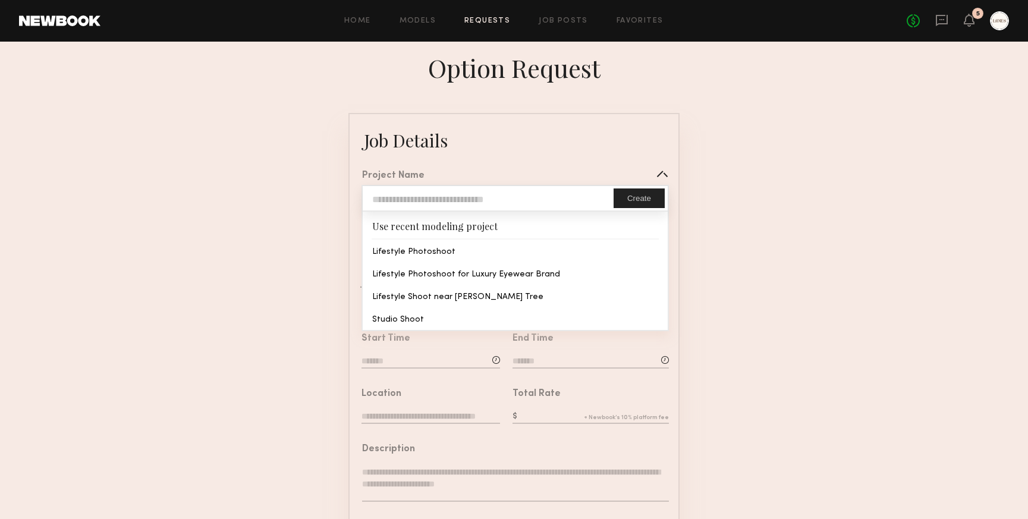
type input "**********"
type input "*****"
type input "**********"
type textarea "**********"
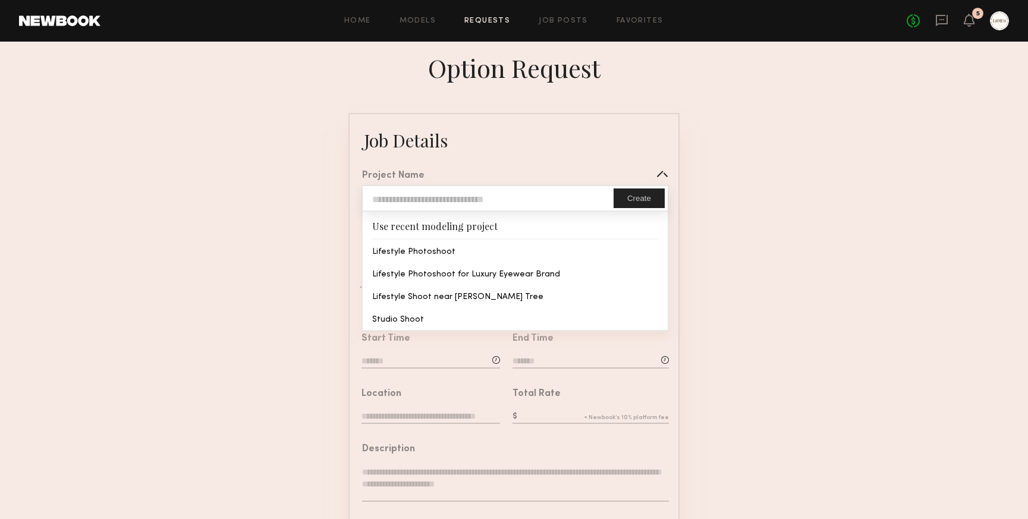
type textarea "**********"
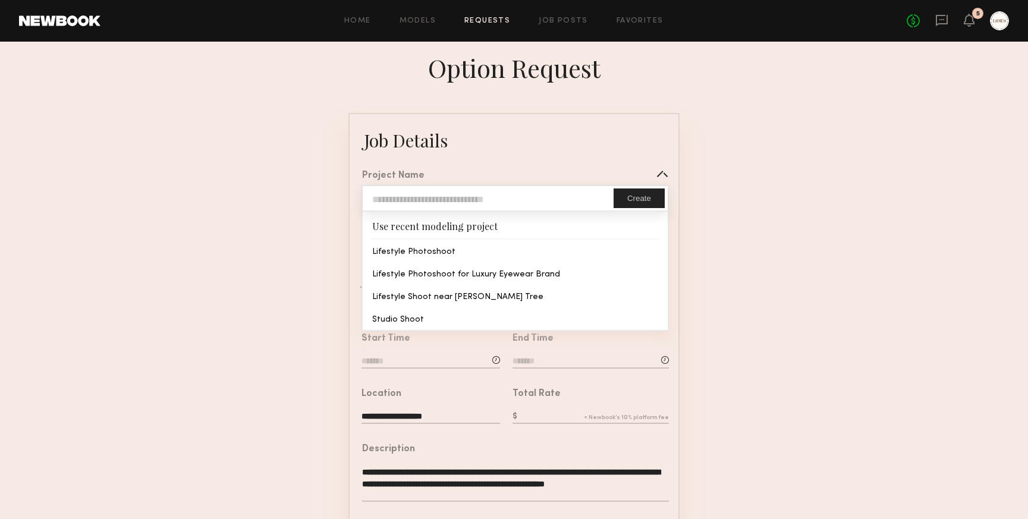
click at [429, 253] on common-border "**********" at bounding box center [513, 444] width 331 height 663
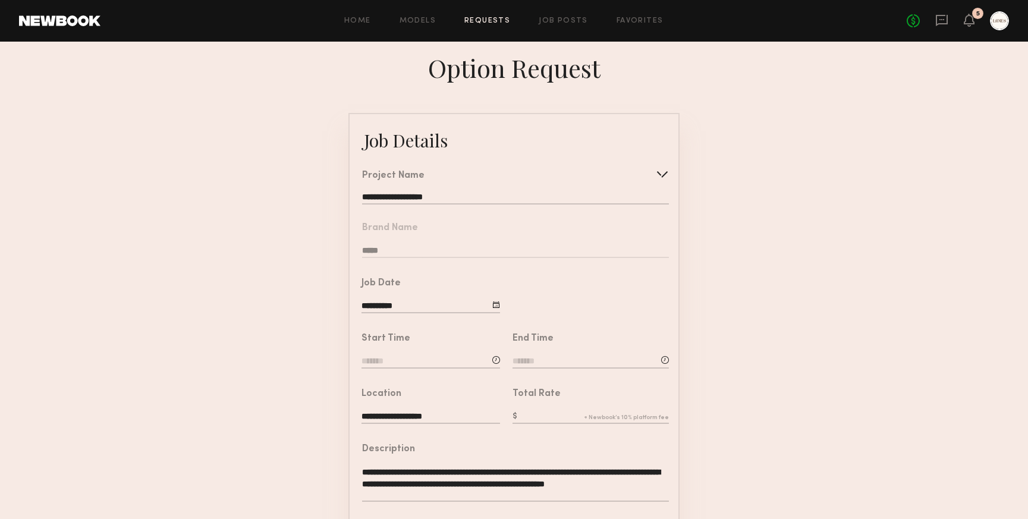
click at [424, 364] on input at bounding box center [430, 361] width 138 height 13
click at [396, 411] on input "text" at bounding box center [395, 411] width 44 height 21
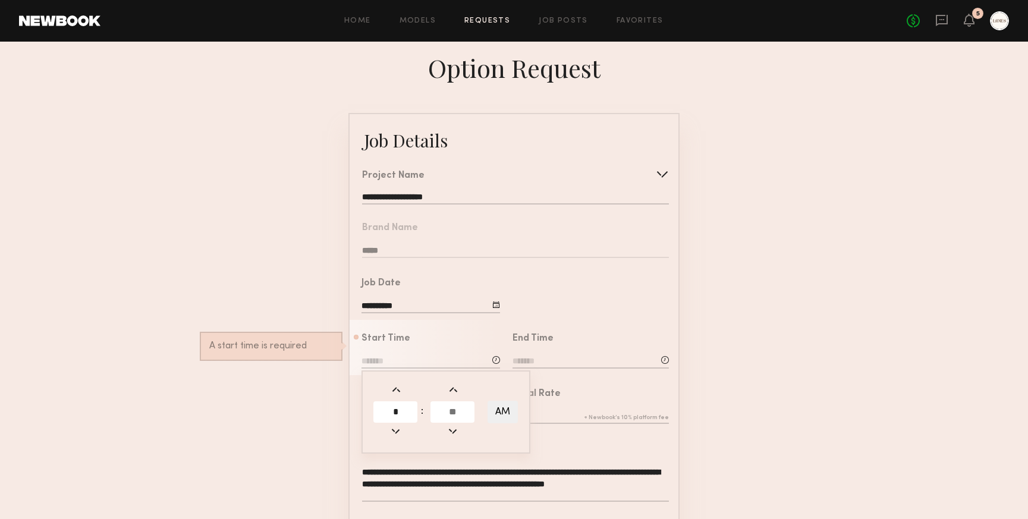
type input "*"
click at [454, 404] on input "text" at bounding box center [452, 411] width 44 height 21
type input "**"
type input "*******"
type input "**"
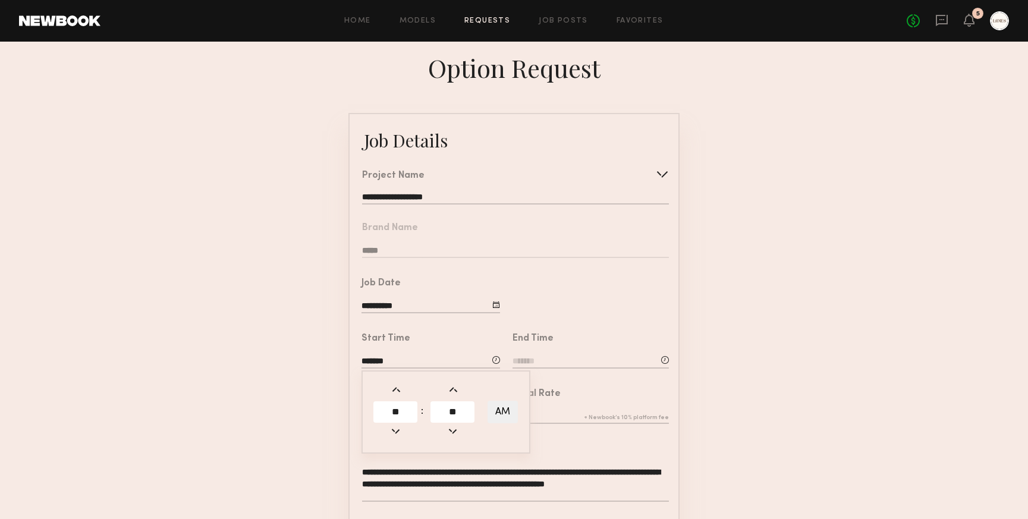
click at [503, 407] on button "AM" at bounding box center [502, 412] width 30 height 23
type input "*******"
click at [539, 360] on input at bounding box center [590, 361] width 156 height 13
click at [537, 412] on input "text" at bounding box center [546, 411] width 44 height 21
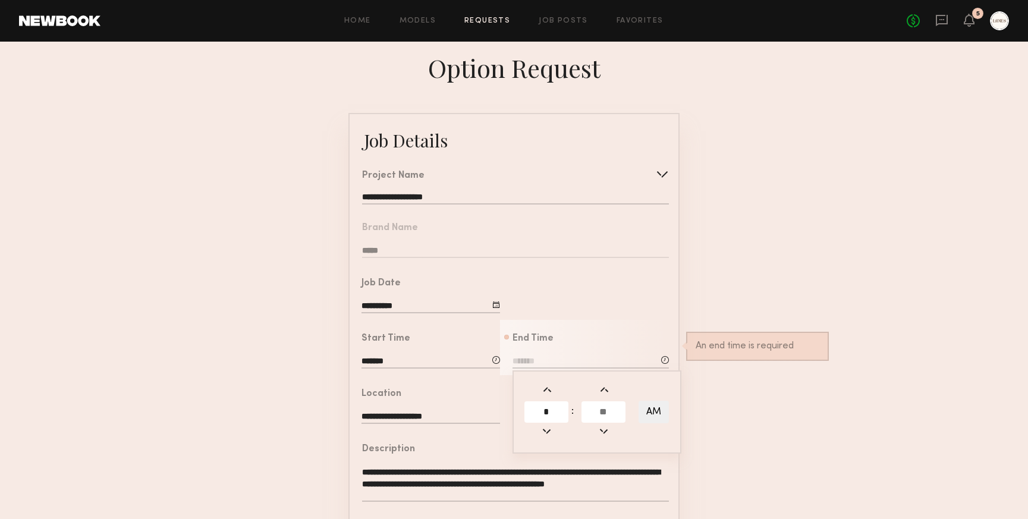
type input "*"
click at [597, 407] on input "text" at bounding box center [603, 411] width 44 height 21
type input "**"
type input "*******"
type input "**"
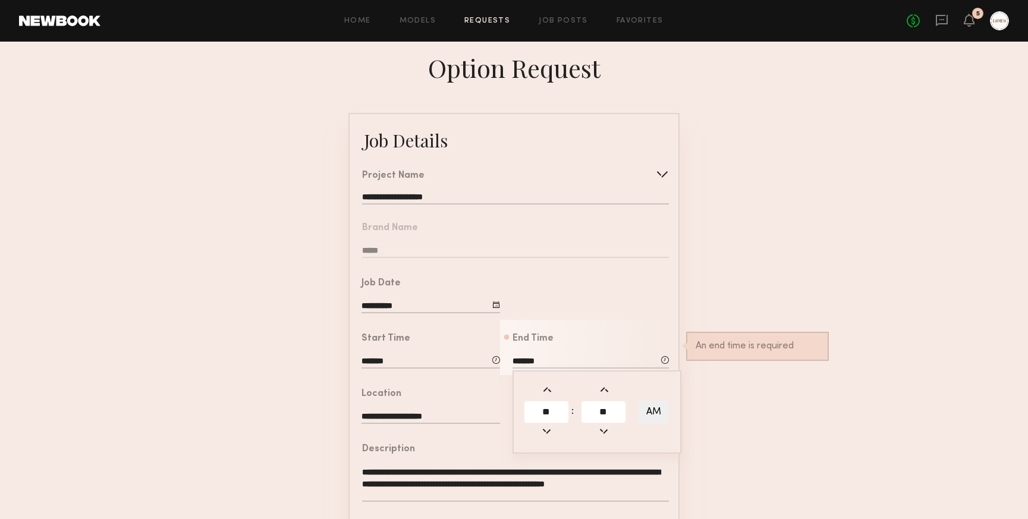
click at [651, 410] on button "AM" at bounding box center [653, 412] width 30 height 23
type input "*******"
click at [727, 408] on form "**********" at bounding box center [514, 444] width 1028 height 663
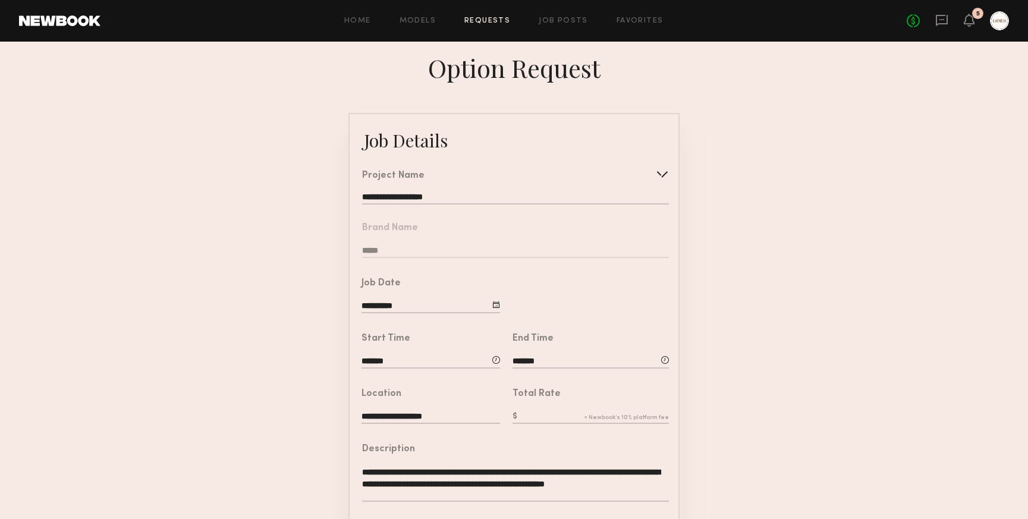
click at [565, 411] on input "text" at bounding box center [590, 417] width 156 height 13
type input "***"
click at [725, 383] on form "**********" at bounding box center [514, 444] width 1028 height 663
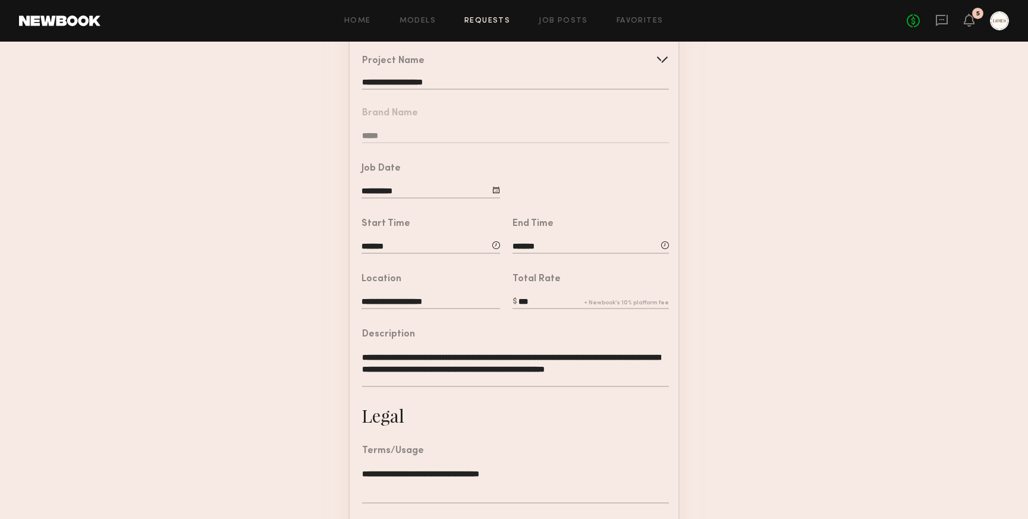
scroll to position [264, 0]
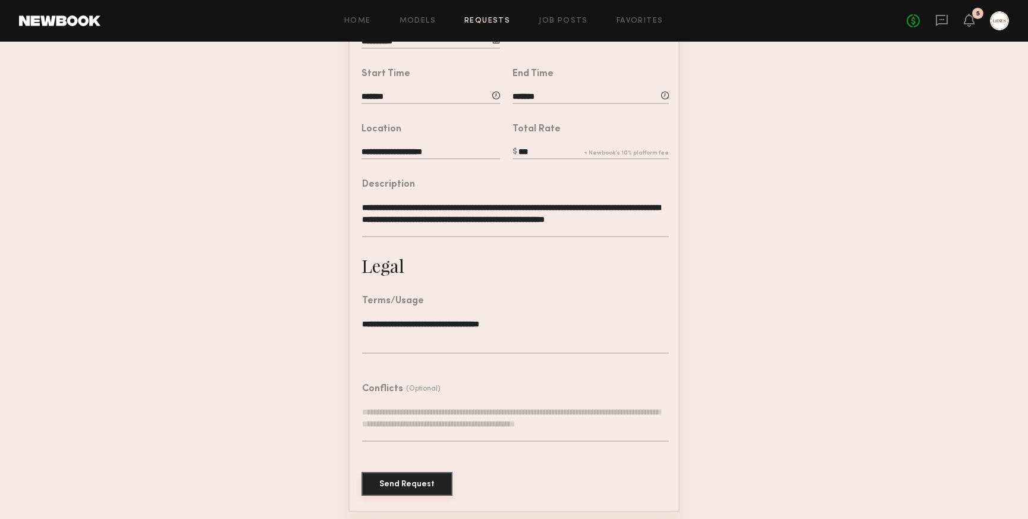
click at [407, 477] on button "Send Request" at bounding box center [406, 484] width 91 height 24
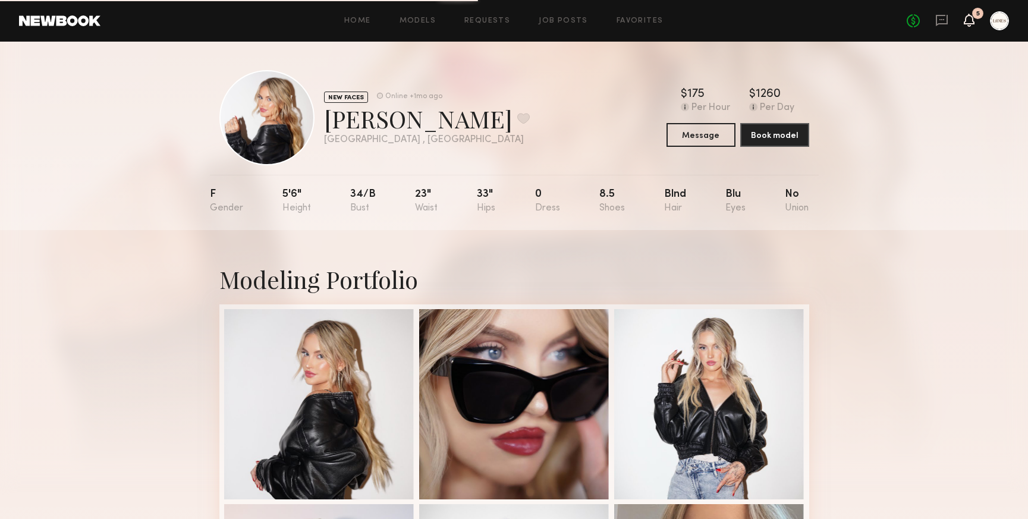
click at [969, 21] on icon at bounding box center [969, 19] width 10 height 8
click at [967, 18] on icon at bounding box center [969, 19] width 10 height 8
click at [489, 28] on div "Home Models Requests Job Posts Favorites Sign Out No fees up to $5,000 5" at bounding box center [554, 20] width 908 height 19
click at [491, 23] on link "Requests" at bounding box center [487, 21] width 46 height 8
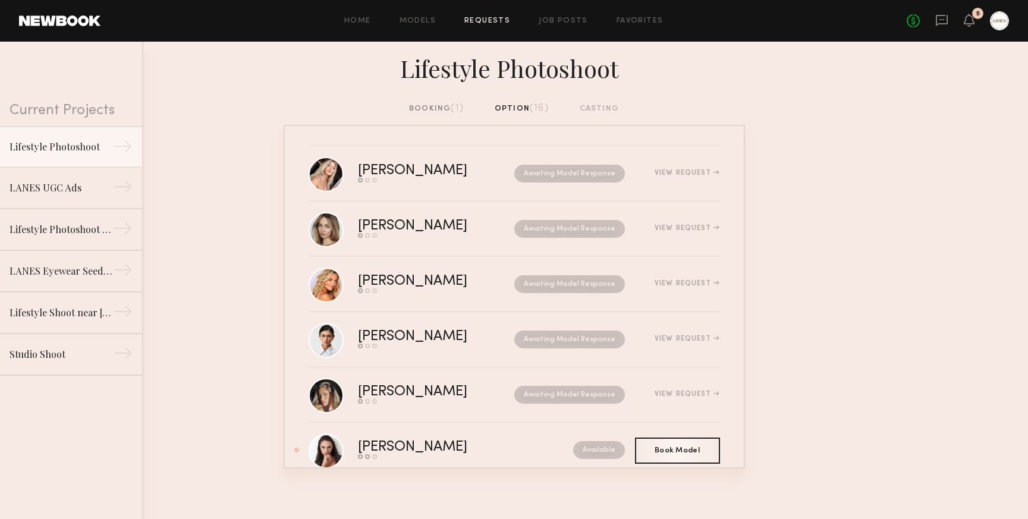
click at [975, 21] on div "No fees up to $5,000 5" at bounding box center [957, 20] width 102 height 19
click at [969, 21] on icon at bounding box center [969, 19] width 10 height 8
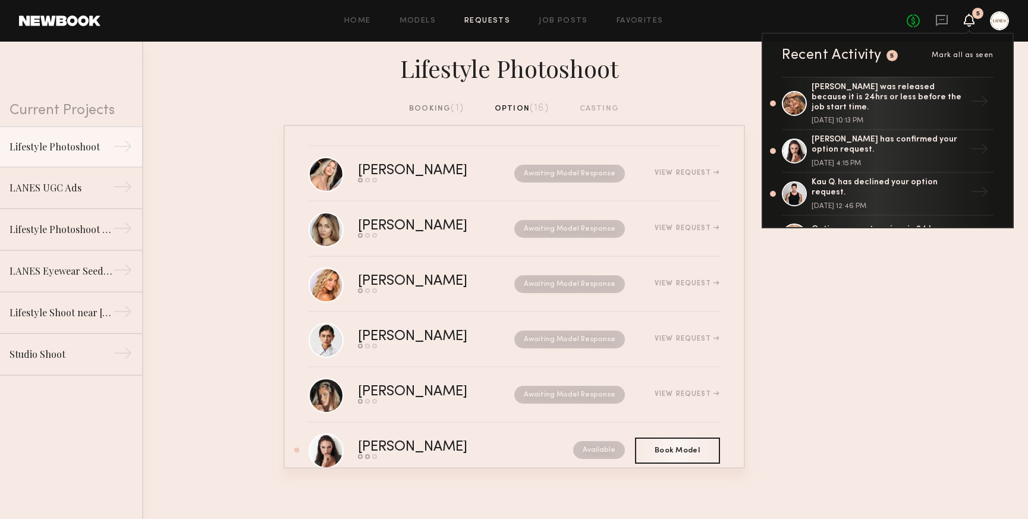
click at [967, 55] on span "Mark all as seen" at bounding box center [962, 55] width 62 height 7
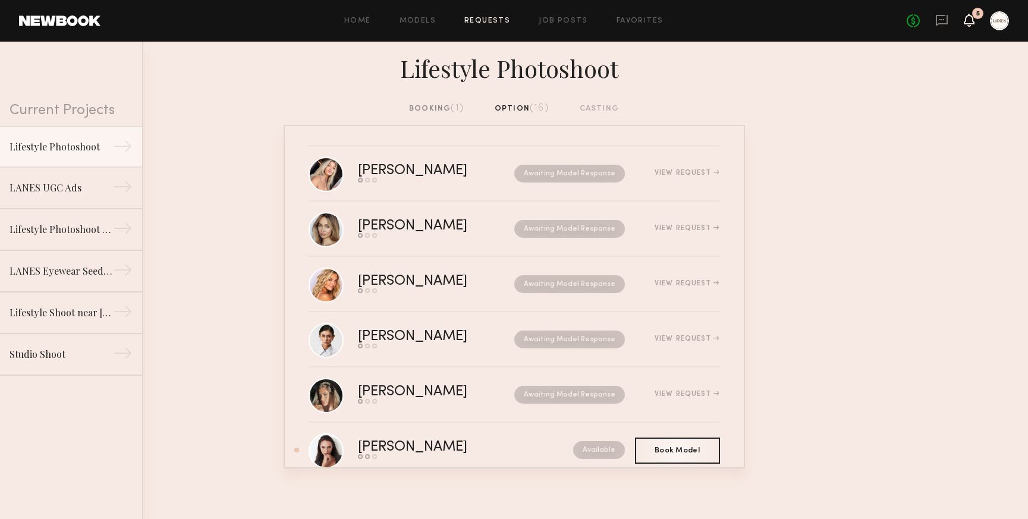
click at [967, 23] on icon at bounding box center [969, 19] width 10 height 8
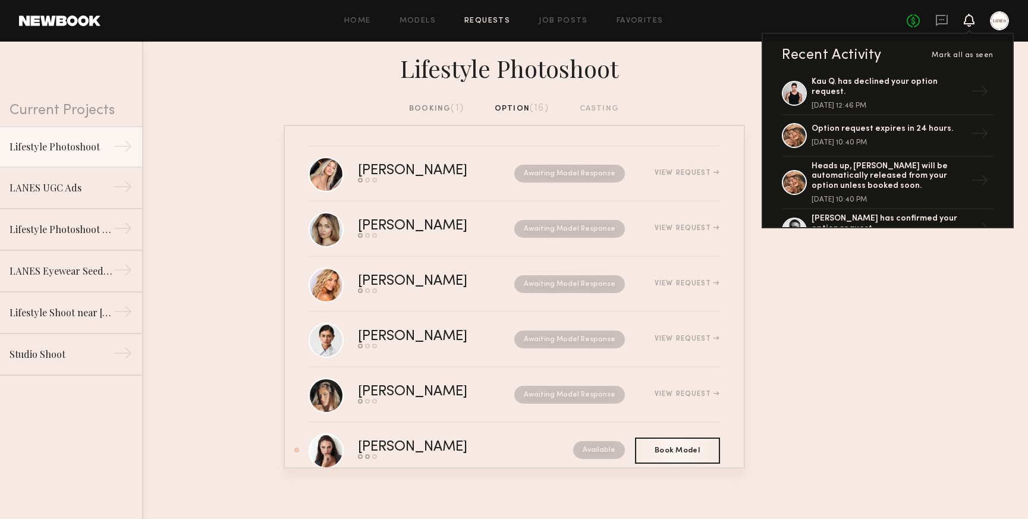
scroll to position [112, 0]
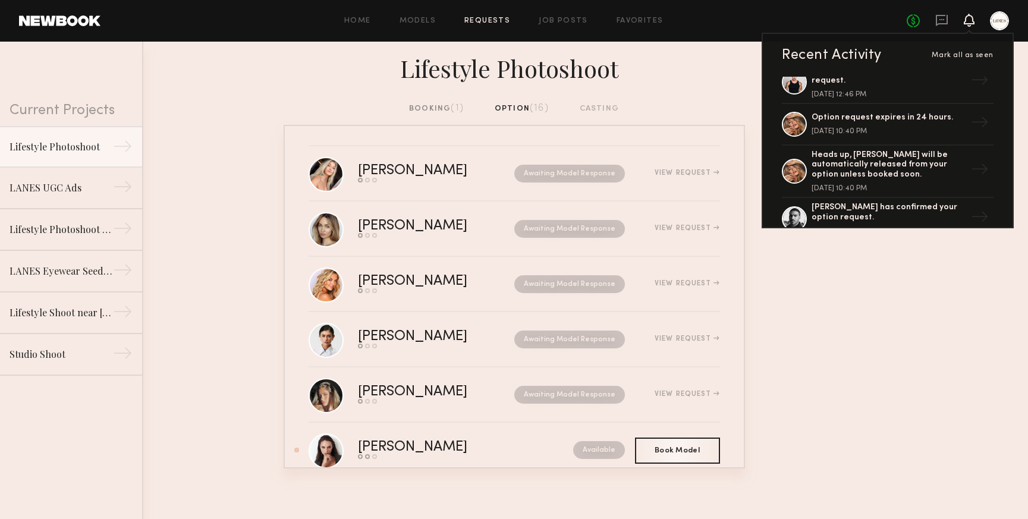
click at [890, 294] on nb-requests-list-container "[PERSON_NAME] Send request Model response Book model Awaiting Model Response Vi…" at bounding box center [514, 297] width 1028 height 344
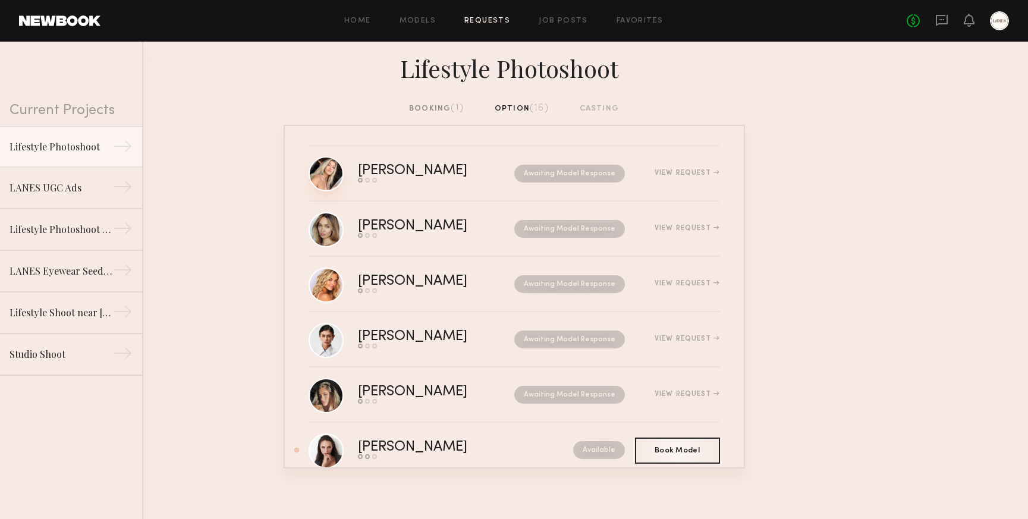
click at [322, 175] on link at bounding box center [325, 173] width 35 height 35
click at [939, 16] on icon at bounding box center [942, 20] width 12 height 11
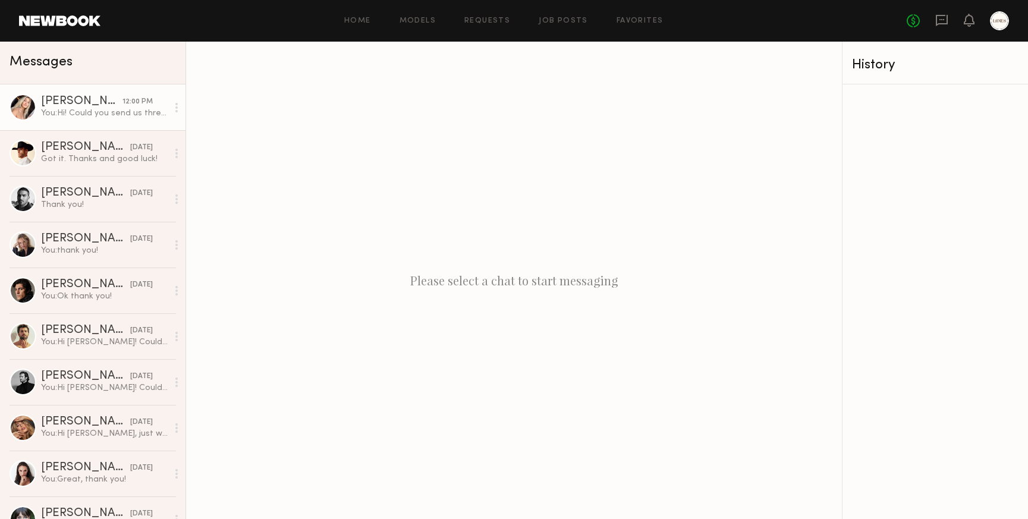
click at [79, 117] on div "You: Hi! Could you send us three raw unedited selfies of you wearing sunglasses…" at bounding box center [104, 113] width 127 height 11
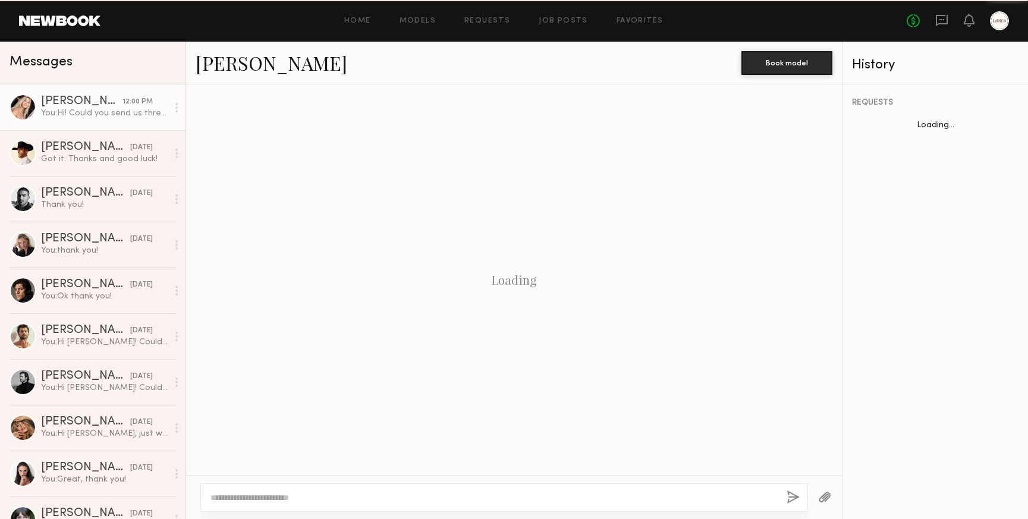
scroll to position [150, 0]
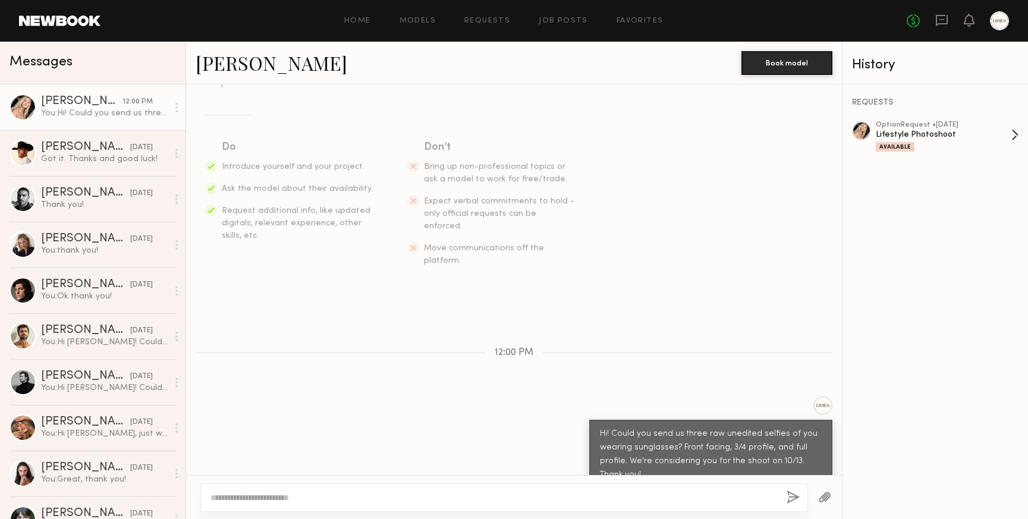
click at [966, 129] on div "Lifestyle Photoshoot" at bounding box center [944, 134] width 136 height 11
click at [238, 58] on link "[PERSON_NAME]" at bounding box center [272, 63] width 152 height 26
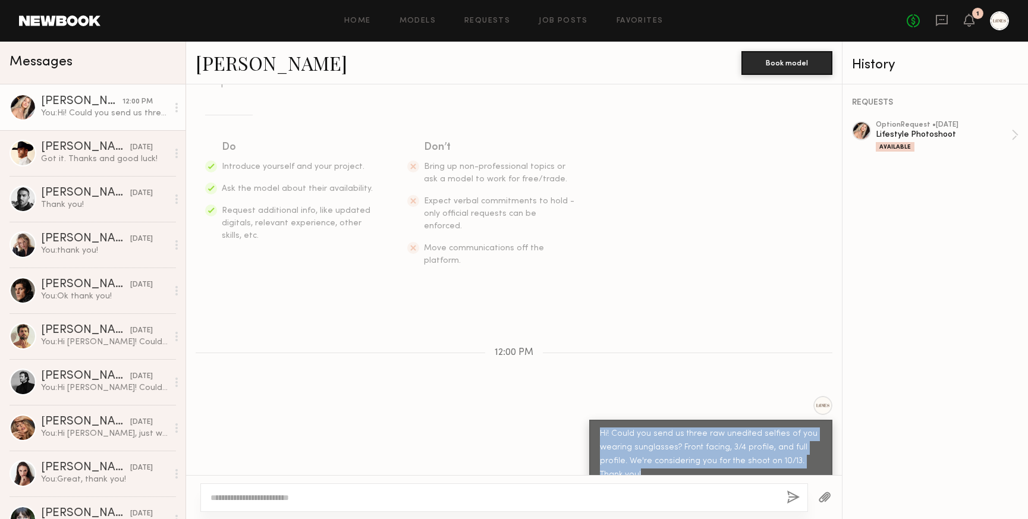
drag, startPoint x: 626, startPoint y: 451, endPoint x: 594, endPoint y: 414, distance: 49.3
click at [594, 420] on div "Hi! Could you send us three raw unedited selfies of you wearing sunglasses? Fro…" at bounding box center [710, 455] width 243 height 70
copy div "Hi! Could you send us three raw unedited selfies of you wearing sunglasses? Fro…"
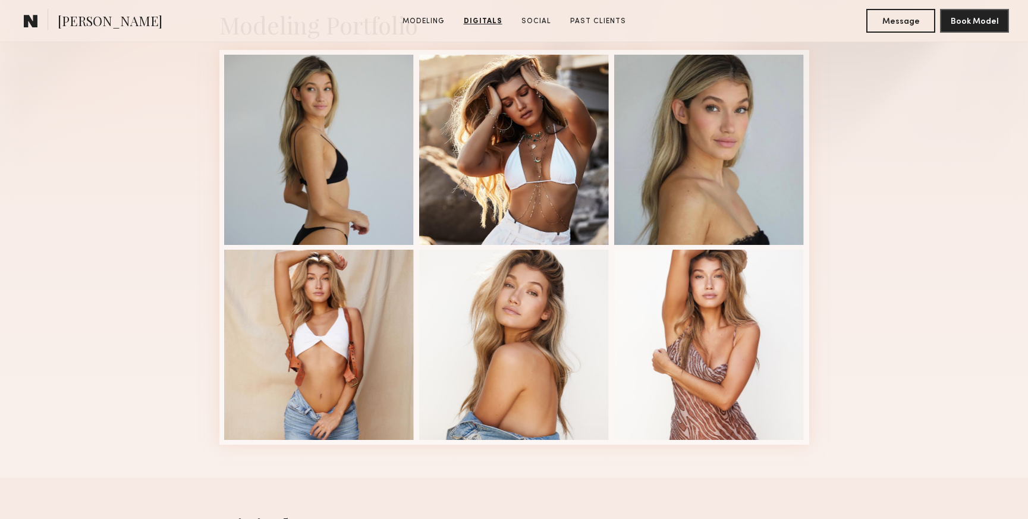
scroll to position [284, 0]
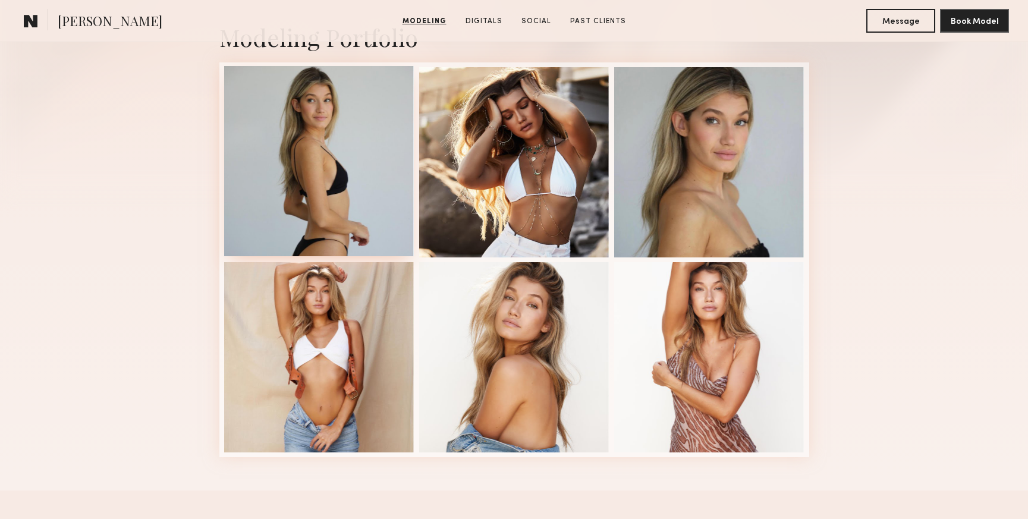
click at [347, 185] on div at bounding box center [319, 161] width 190 height 190
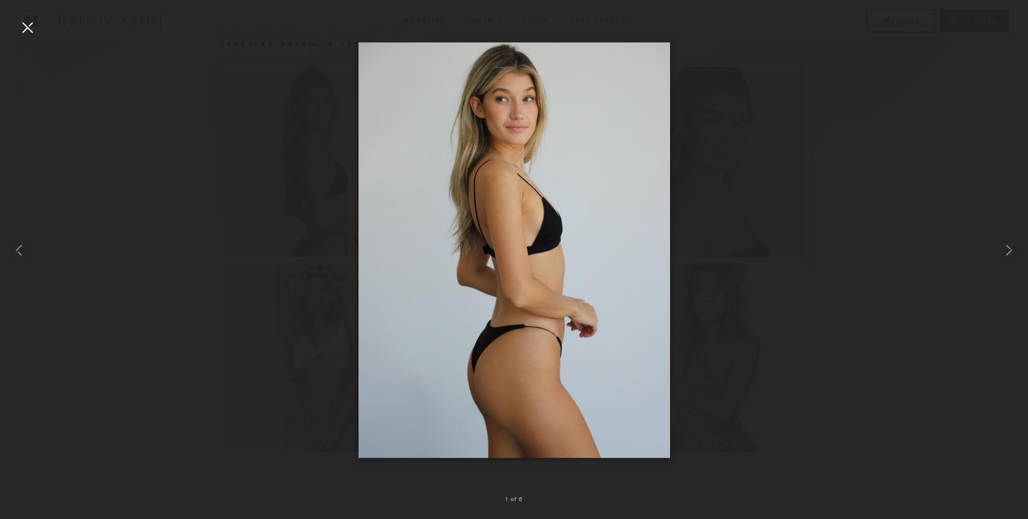
click at [30, 23] on div at bounding box center [27, 27] width 19 height 19
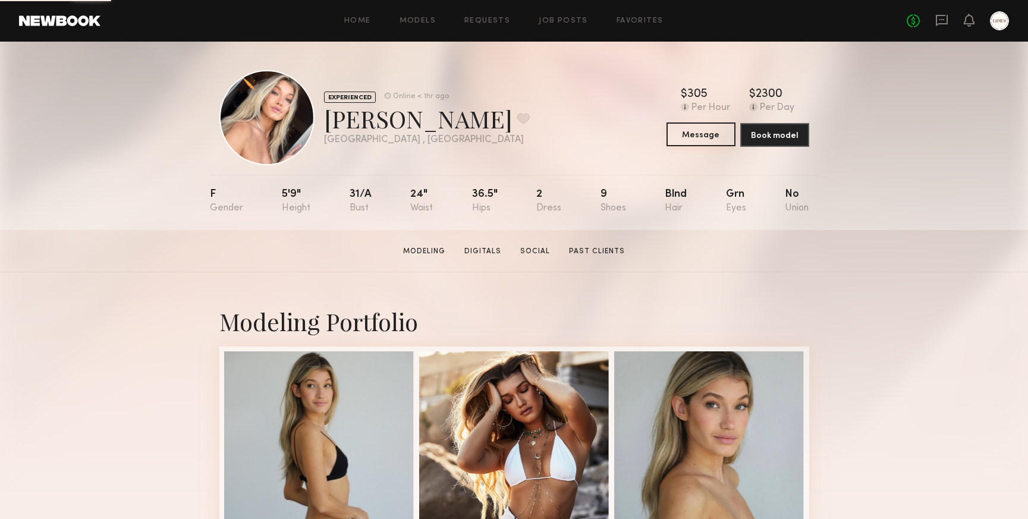
click at [697, 137] on button "Message" at bounding box center [700, 134] width 69 height 24
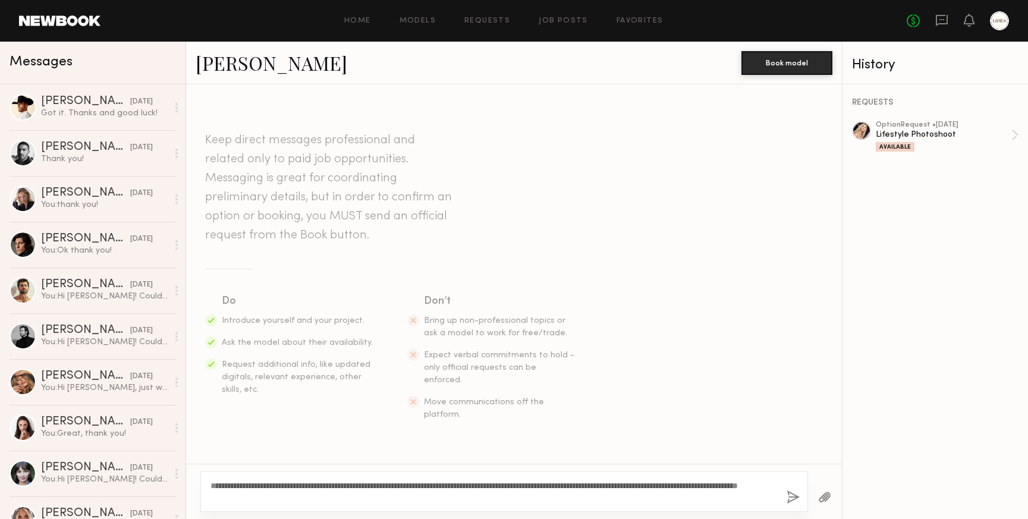
type textarea "**********"
click at [792, 496] on button "button" at bounding box center [792, 497] width 13 height 15
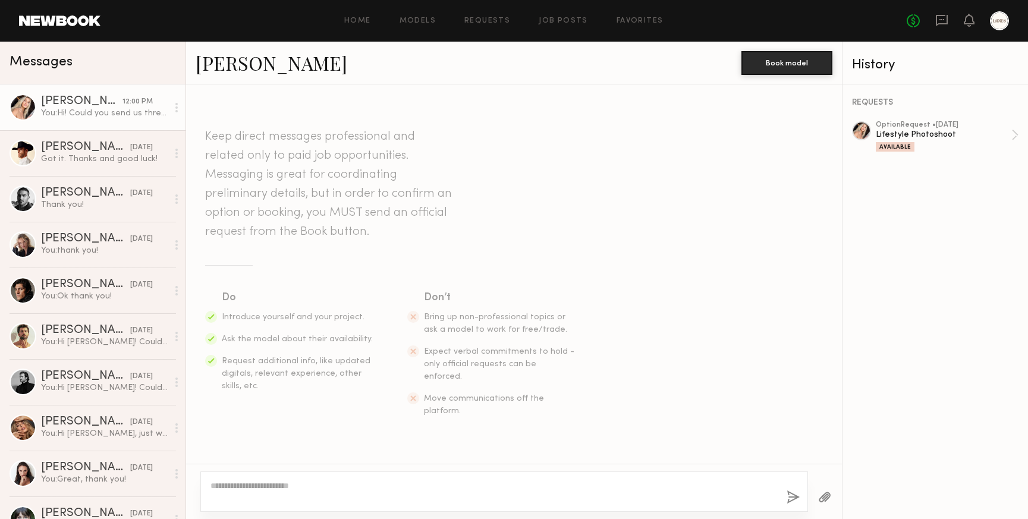
scroll to position [150, 0]
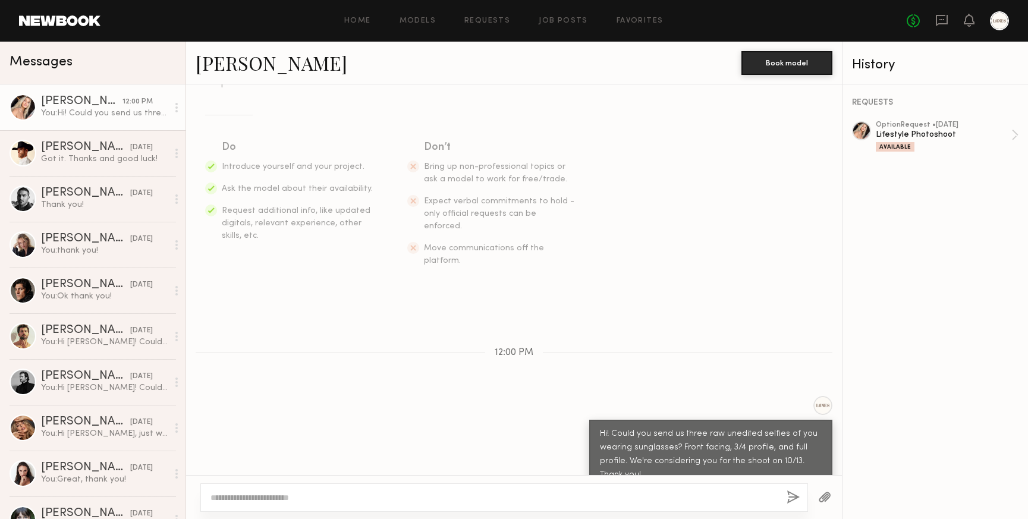
click at [240, 62] on link "Melani C." at bounding box center [272, 63] width 152 height 26
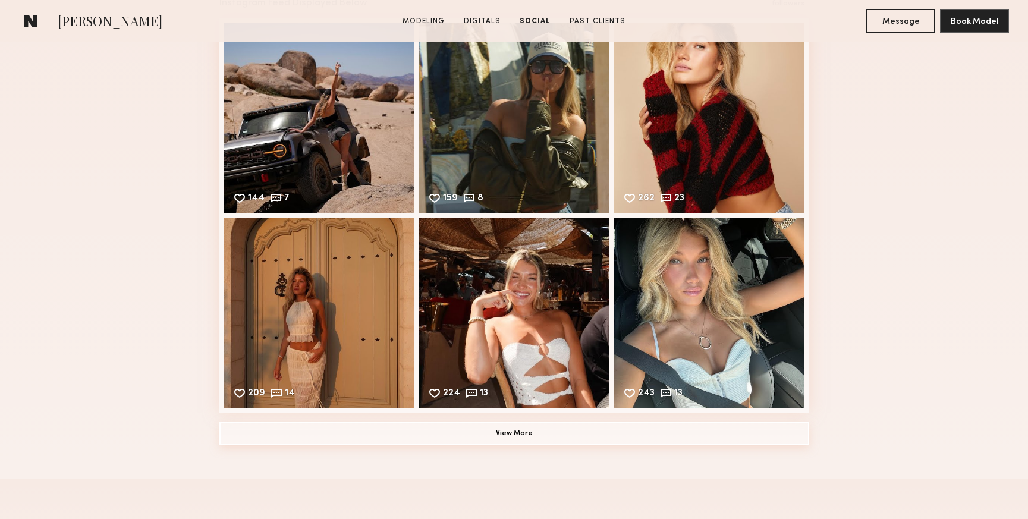
scroll to position [1352, 0]
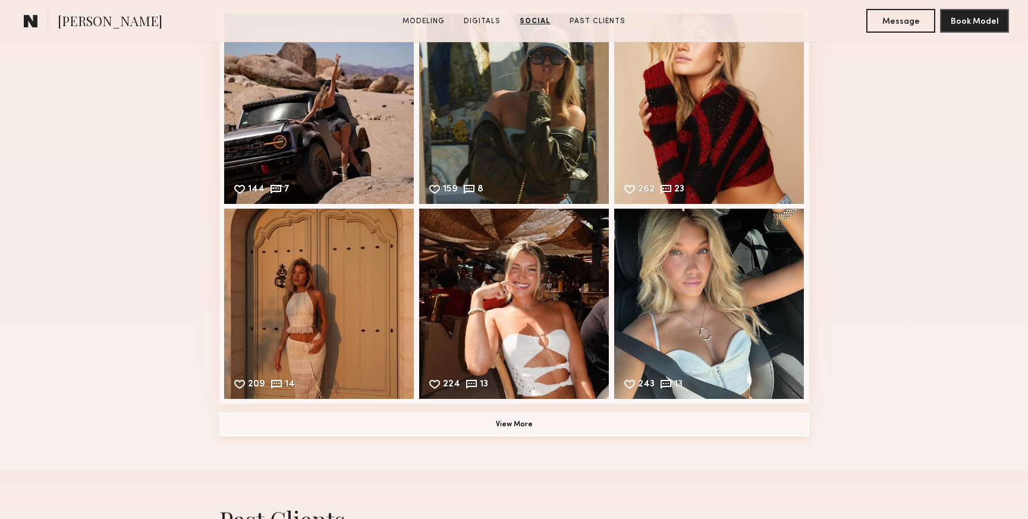
click at [538, 425] on button "View More" at bounding box center [514, 424] width 590 height 24
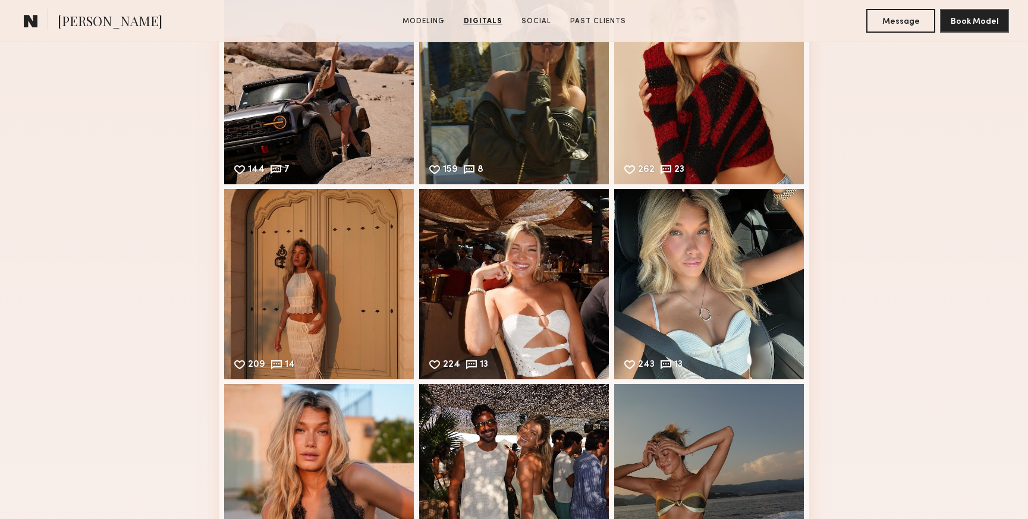
scroll to position [1444, 0]
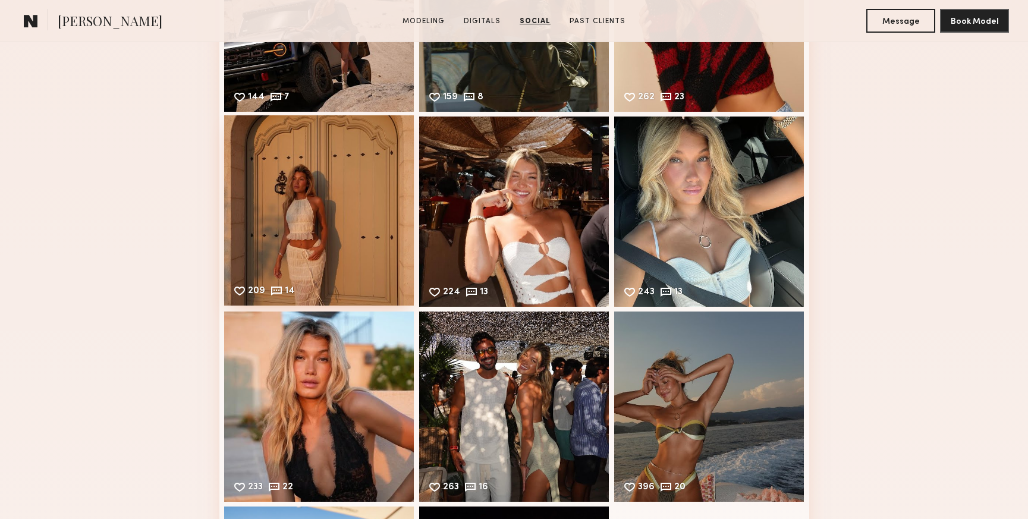
click at [349, 178] on div "209 14 Likes & comments displayed to show model’s engagement" at bounding box center [319, 210] width 190 height 190
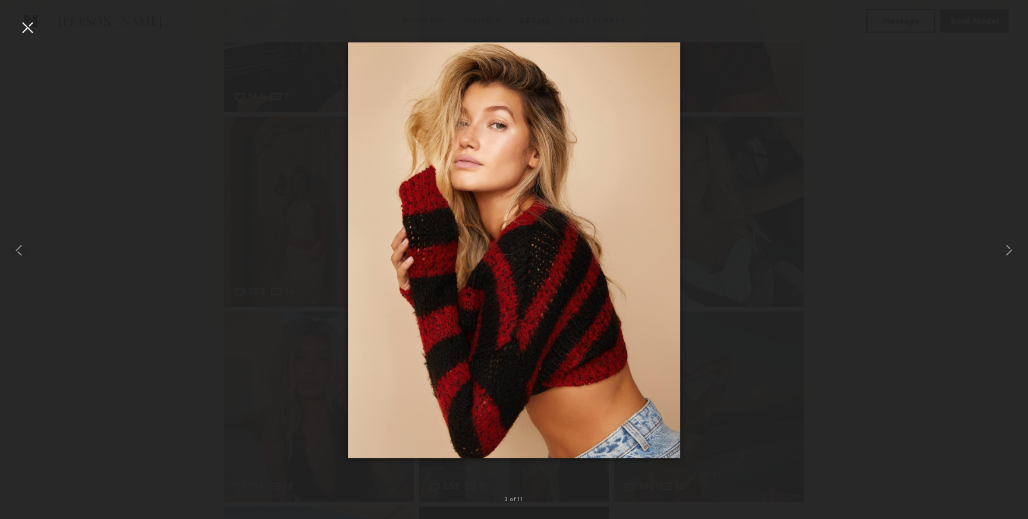
click at [28, 29] on div at bounding box center [27, 27] width 19 height 19
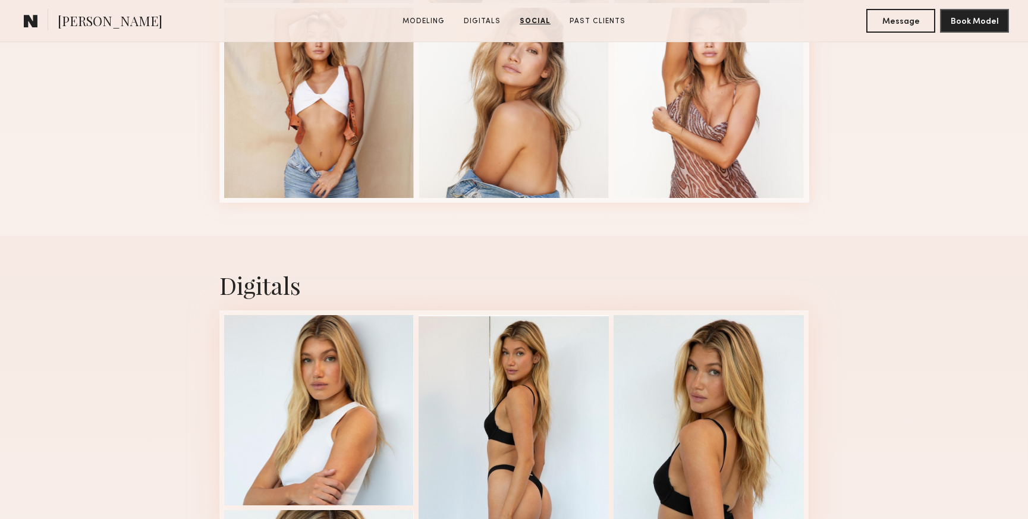
scroll to position [0, 0]
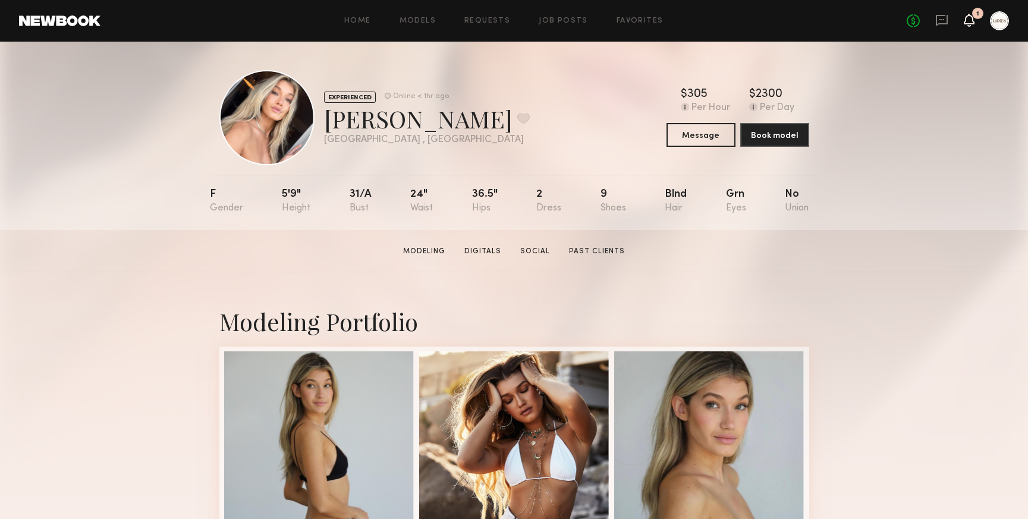
click at [972, 18] on icon at bounding box center [969, 19] width 10 height 8
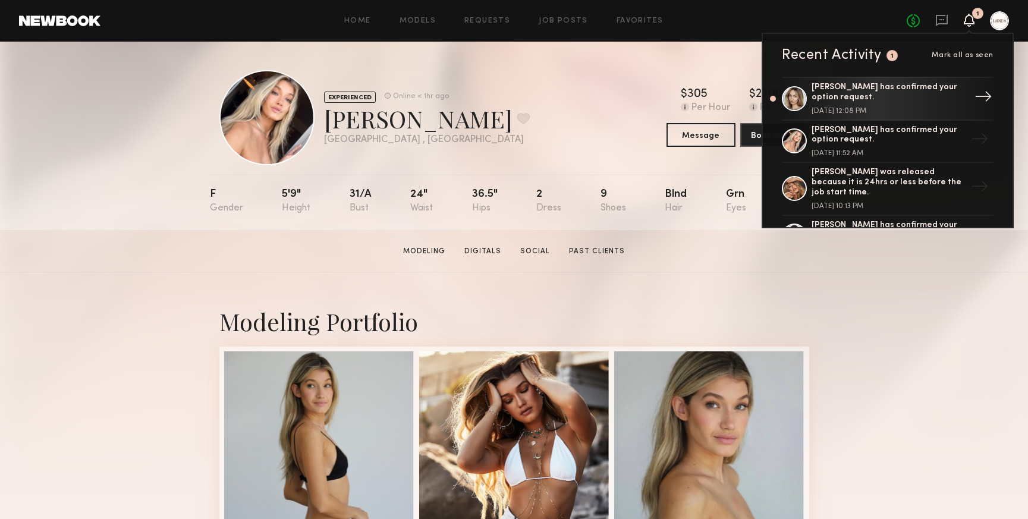
click at [945, 97] on div "Chloe C. has confirmed your option request." at bounding box center [888, 93] width 155 height 20
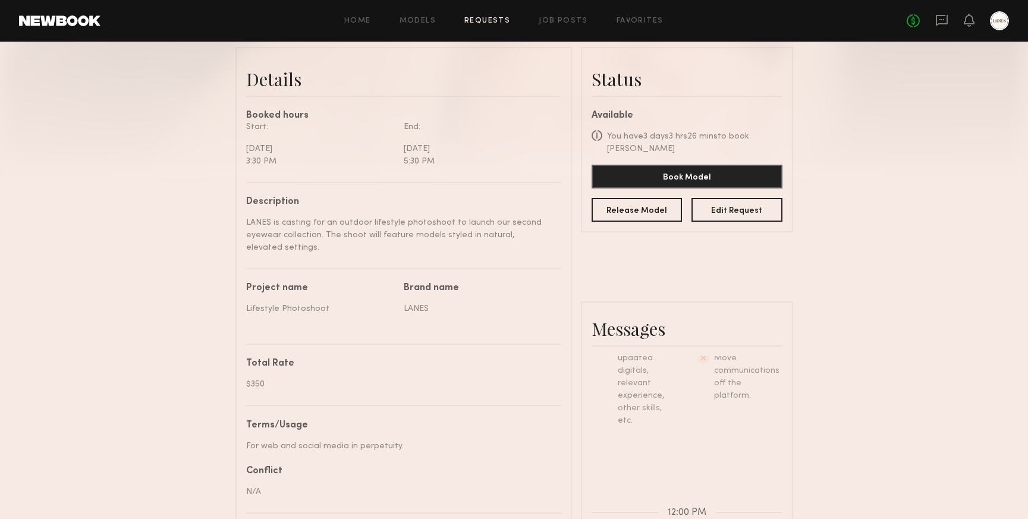
scroll to position [295, 0]
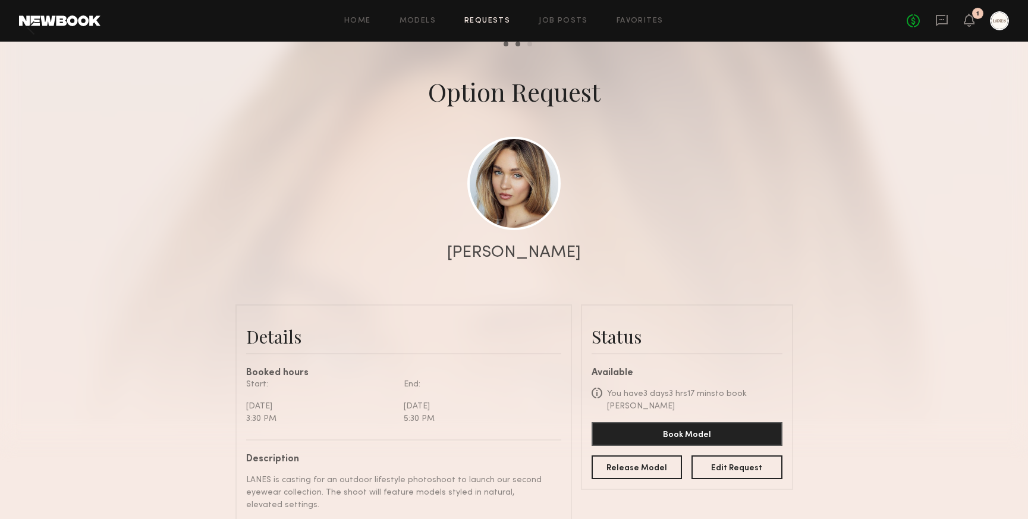
scroll to position [23, 0]
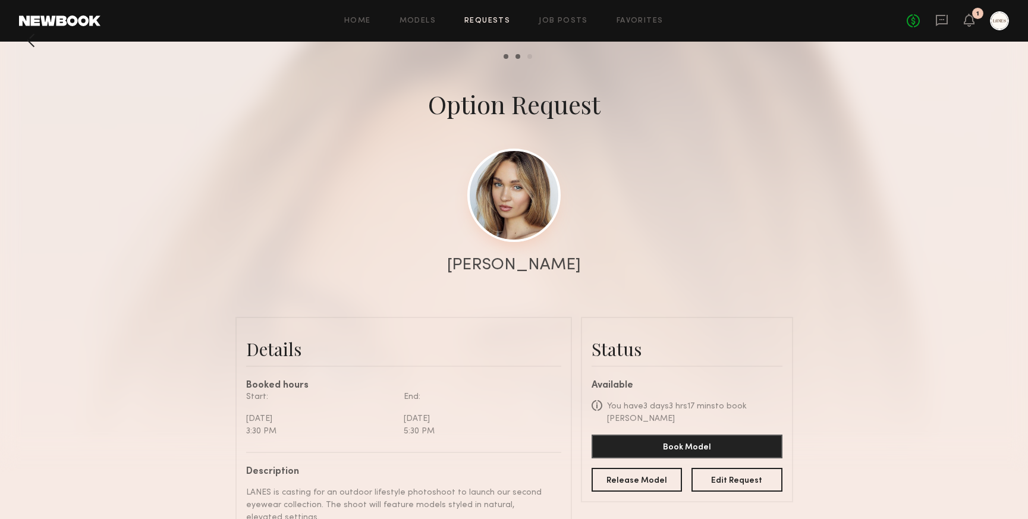
click at [531, 194] on link at bounding box center [513, 195] width 93 height 93
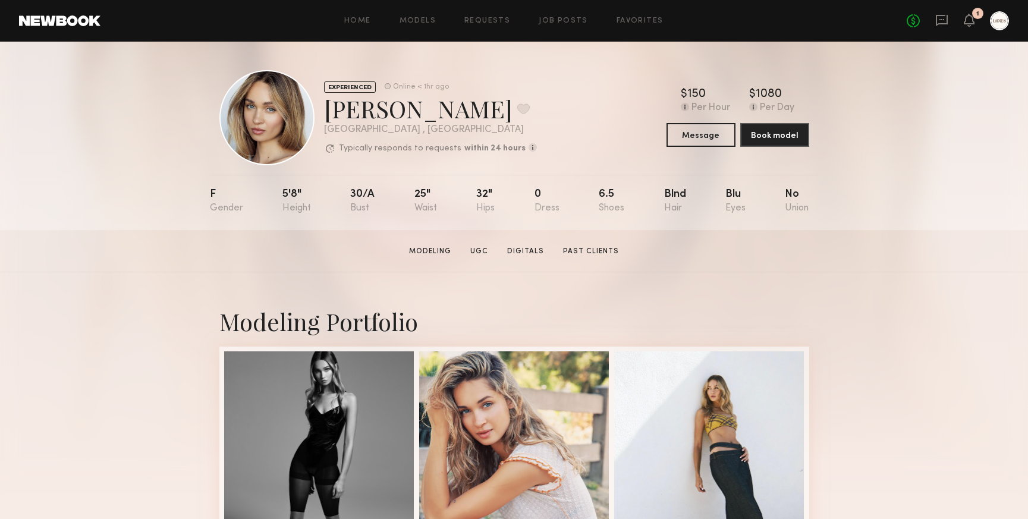
click at [272, 124] on div at bounding box center [266, 117] width 95 height 95
click at [695, 134] on button "Message" at bounding box center [700, 134] width 69 height 24
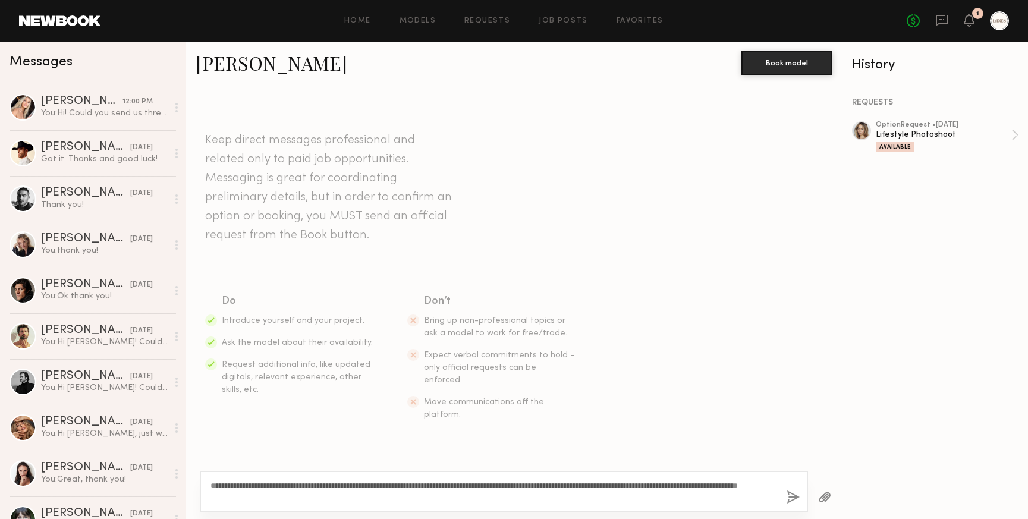
type textarea "**********"
click at [791, 497] on button "button" at bounding box center [792, 497] width 13 height 15
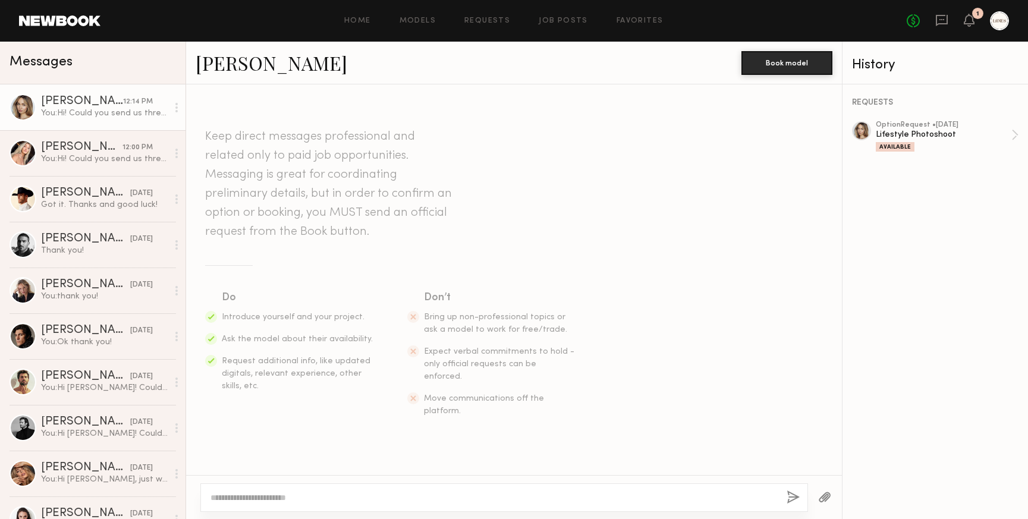
scroll to position [150, 0]
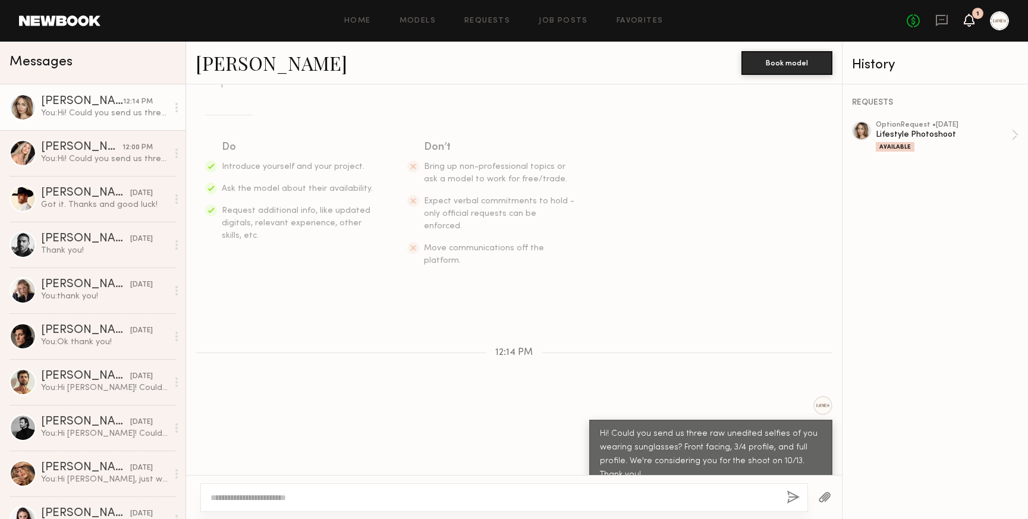
click at [969, 18] on icon at bounding box center [969, 19] width 10 height 8
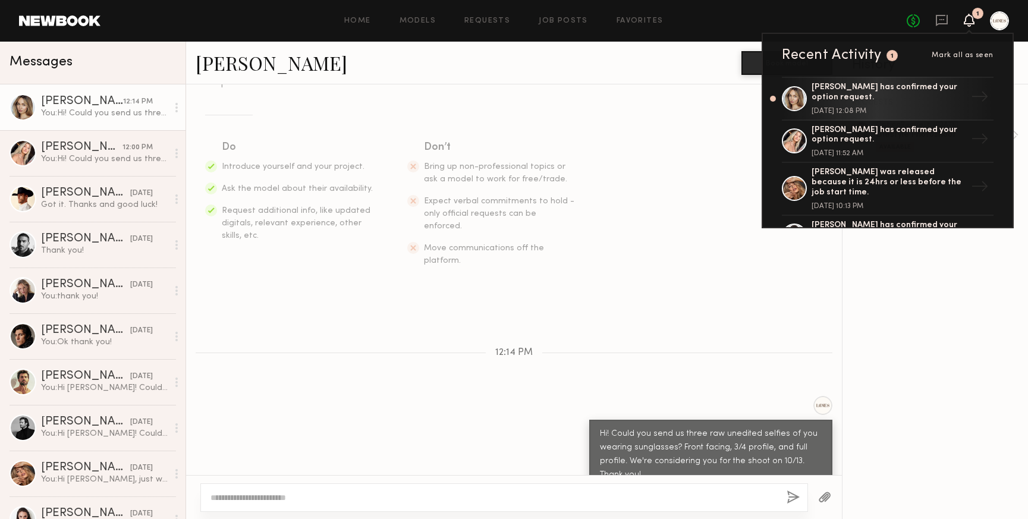
click at [960, 58] on span "Mark all as seen" at bounding box center [962, 55] width 62 height 7
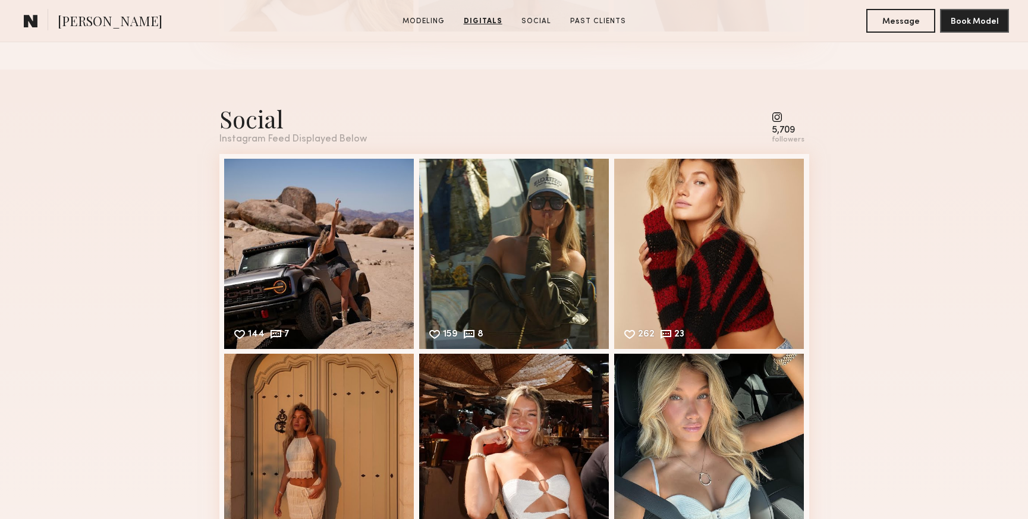
scroll to position [1220, 0]
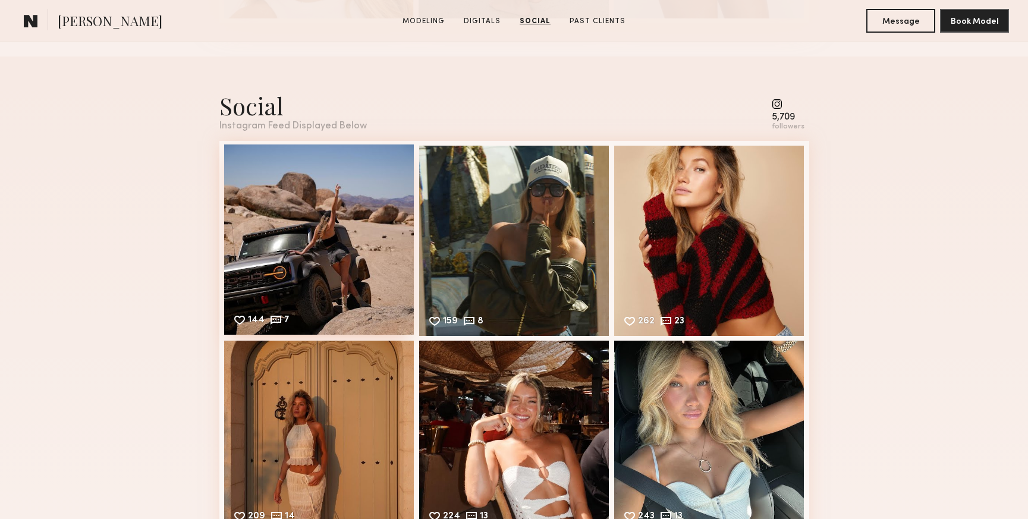
click at [291, 197] on div "144 7 Likes & comments displayed to show model’s engagement" at bounding box center [319, 239] width 190 height 190
